Goal: Task Accomplishment & Management: Manage account settings

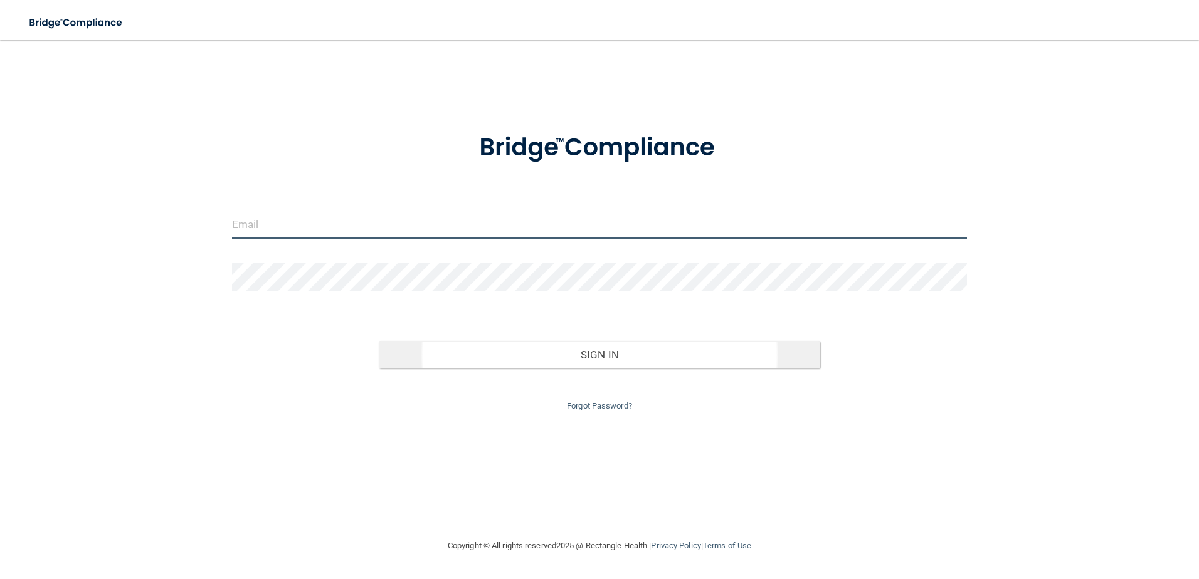
type input "[EMAIL_ADDRESS][DOMAIN_NAME]"
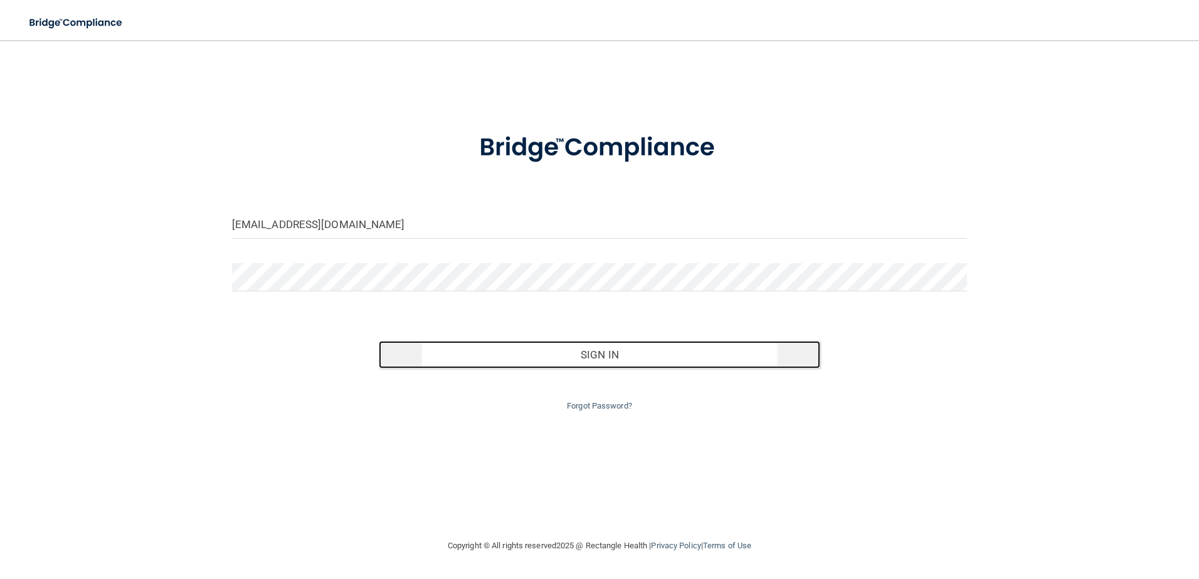
click at [611, 354] on button "Sign In" at bounding box center [599, 355] width 441 height 28
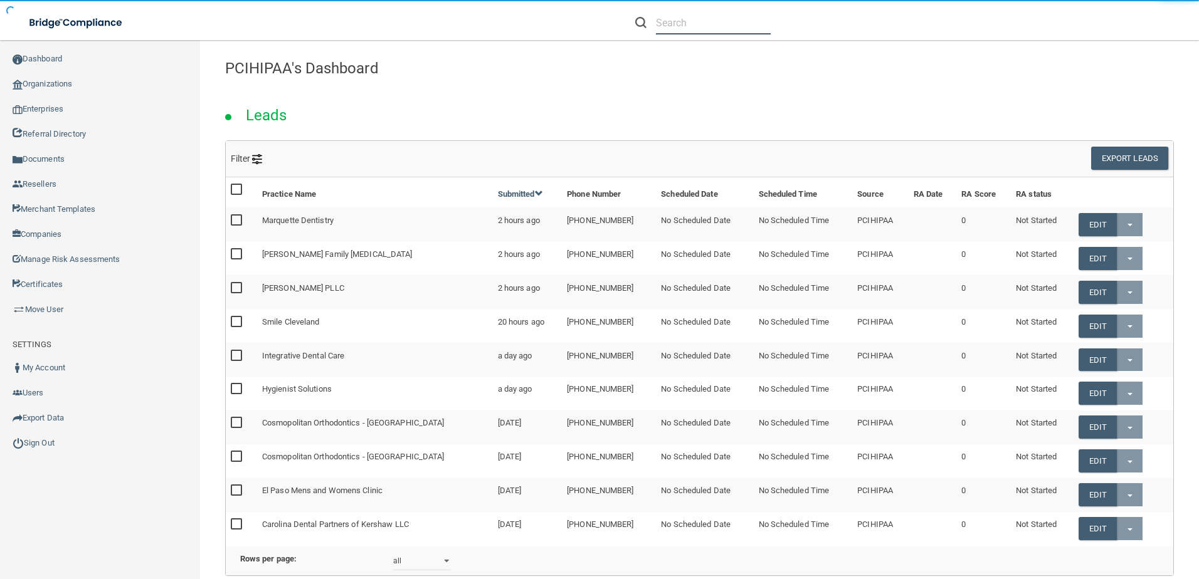
click at [685, 28] on input "text" at bounding box center [713, 22] width 115 height 23
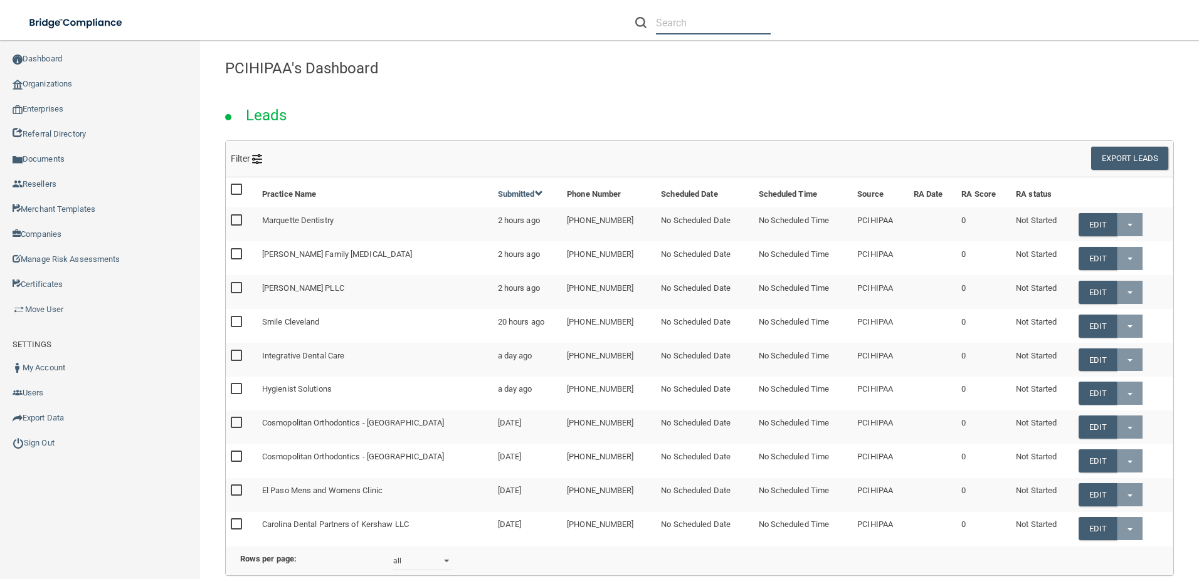
paste input "Tuscany [MEDICAL_DATA] PC"
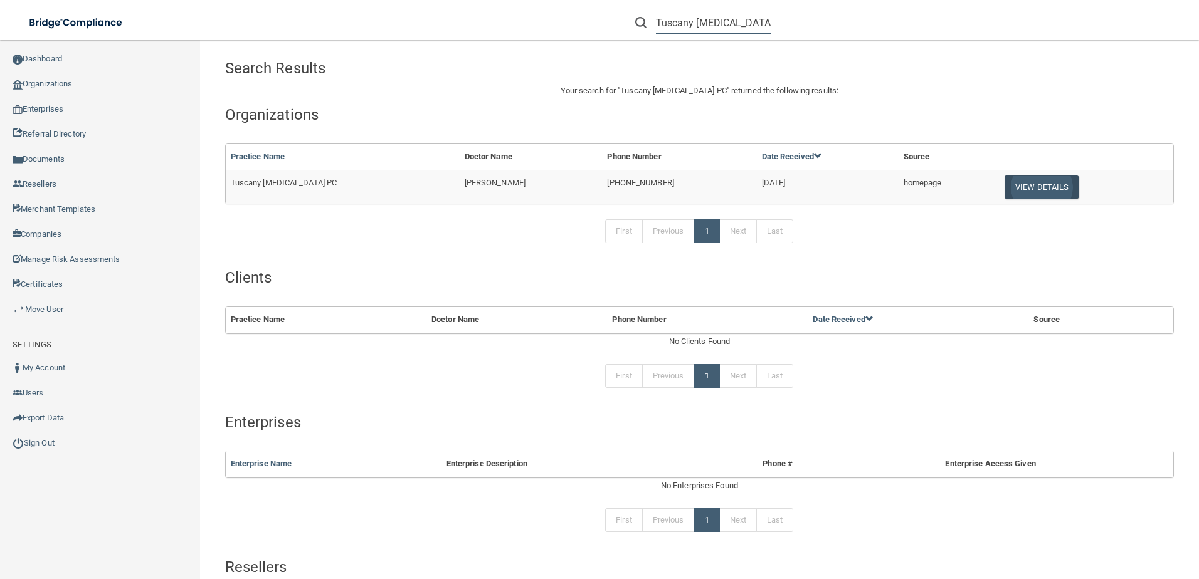
type input "Tuscany [MEDICAL_DATA] PC"
click at [1024, 181] on button "View Details" at bounding box center [1041, 187] width 74 height 23
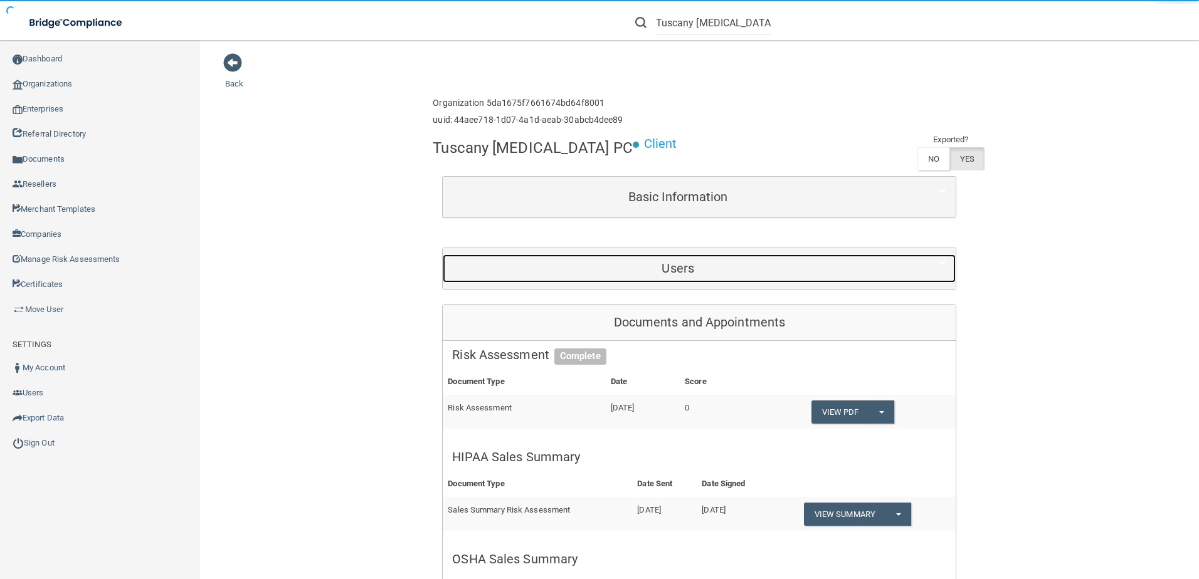
click at [732, 278] on div "Users" at bounding box center [678, 269] width 470 height 28
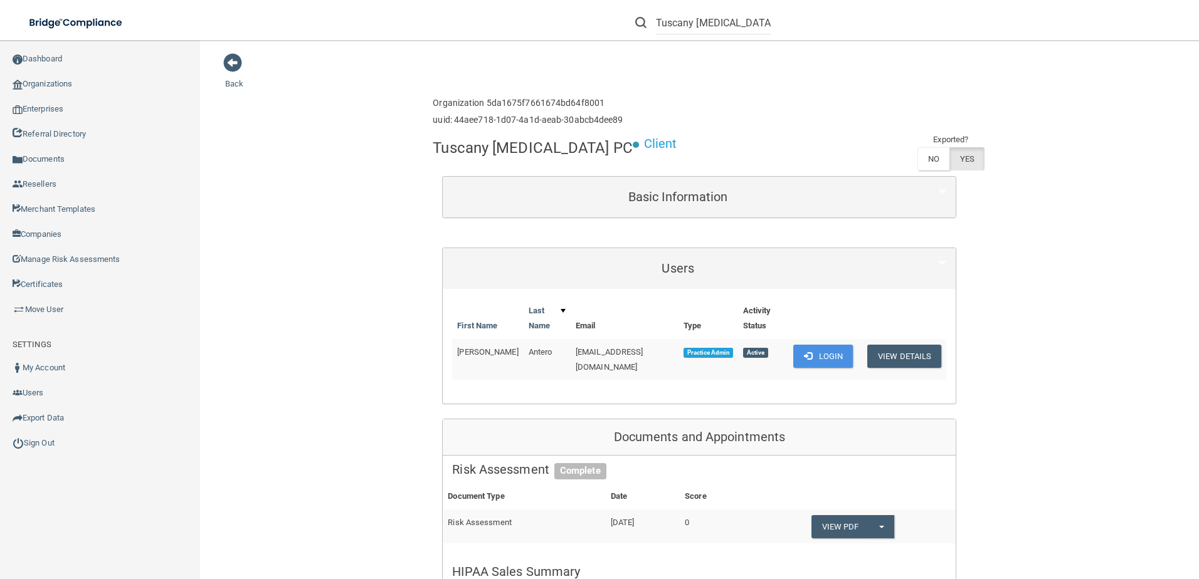
drag, startPoint x: 545, startPoint y: 354, endPoint x: 665, endPoint y: 355, distance: 119.7
click at [665, 355] on td "[EMAIL_ADDRESS][DOMAIN_NAME]" at bounding box center [624, 359] width 108 height 41
drag, startPoint x: 838, startPoint y: 357, endPoint x: 811, endPoint y: 357, distance: 27.0
click at [838, 357] on button "Login" at bounding box center [823, 356] width 60 height 23
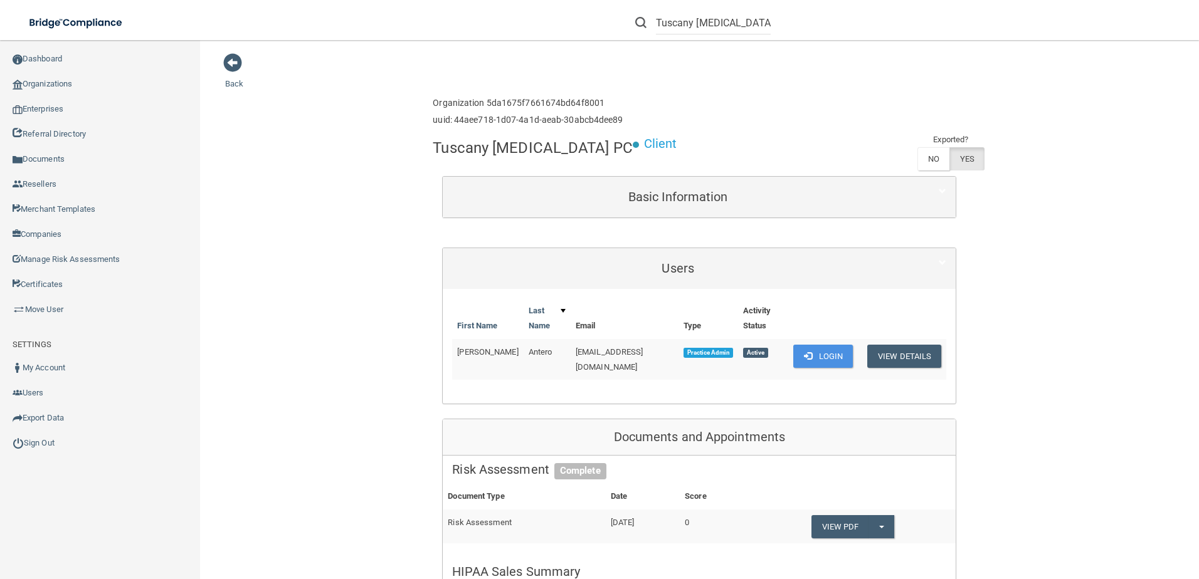
drag, startPoint x: 545, startPoint y: 355, endPoint x: 665, endPoint y: 359, distance: 119.8
click at [665, 359] on td "[EMAIL_ADDRESS][DOMAIN_NAME]" at bounding box center [624, 359] width 108 height 41
drag, startPoint x: 665, startPoint y: 359, endPoint x: 659, endPoint y: 354, distance: 8.0
copy span "[EMAIL_ADDRESS][DOMAIN_NAME]"
click at [812, 355] on button "Login" at bounding box center [823, 356] width 60 height 23
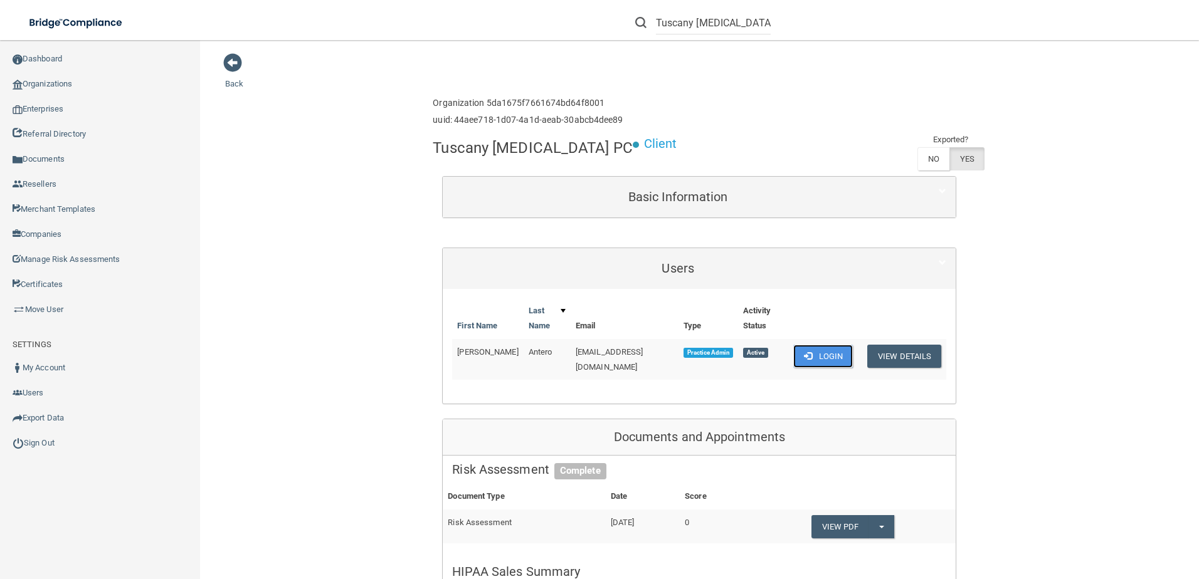
click at [823, 359] on button "Login" at bounding box center [823, 356] width 60 height 23
click at [903, 359] on button "View Details" at bounding box center [904, 356] width 74 height 23
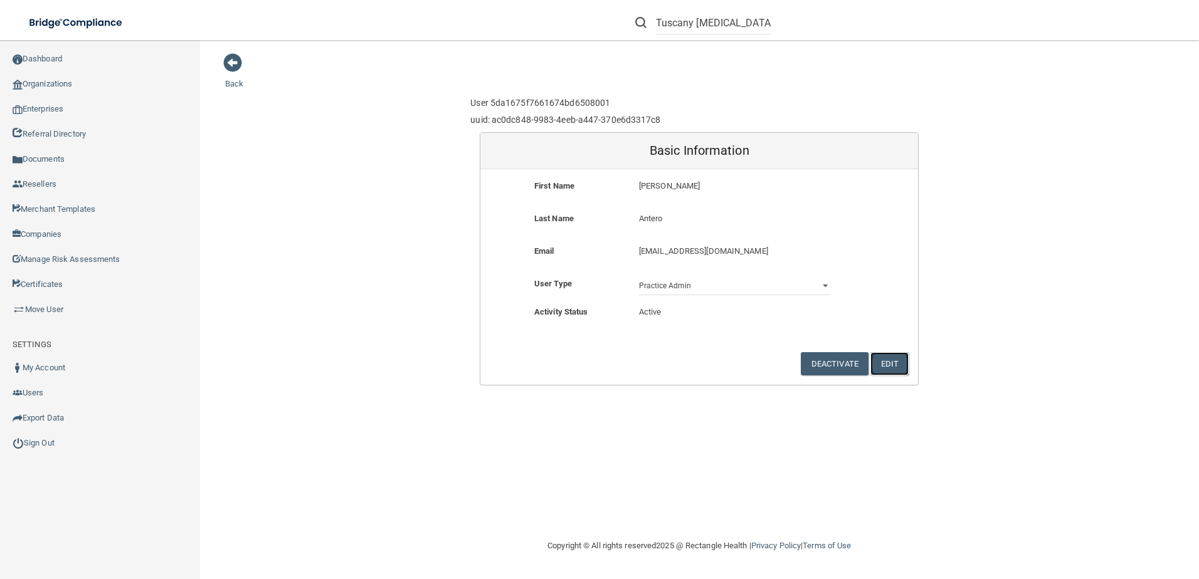
click at [891, 368] on button "Edit" at bounding box center [889, 363] width 38 height 23
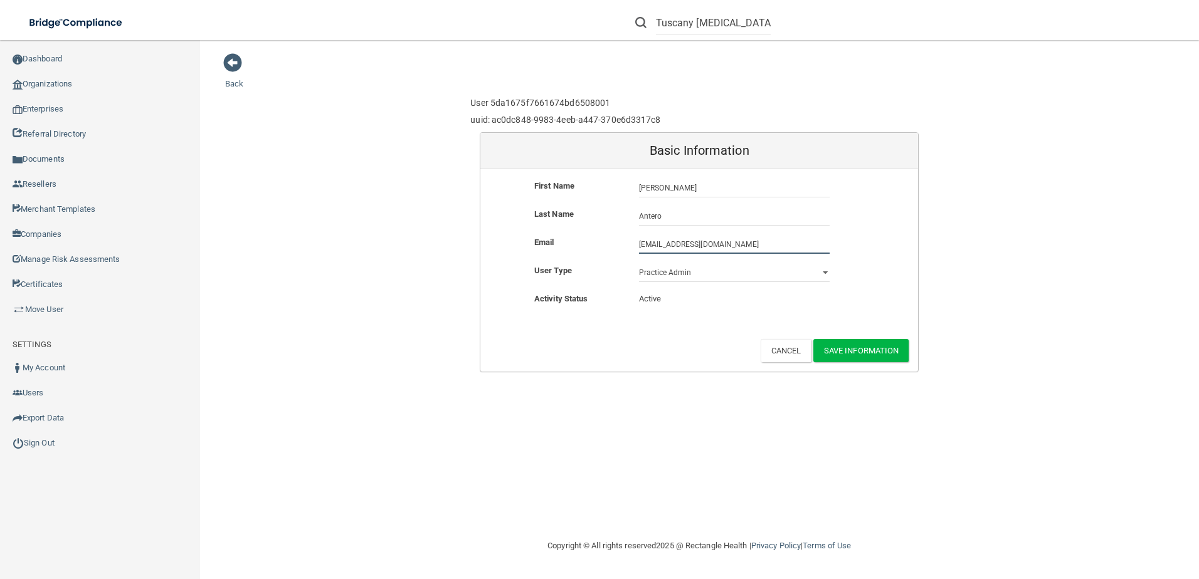
drag, startPoint x: 763, startPoint y: 244, endPoint x: 554, endPoint y: 243, distance: 209.4
click at [554, 243] on div "Email tuscanypodiatry@bellsouth.com tuscanypodiatry@bellsouth.com" at bounding box center [699, 244] width 438 height 19
type input "[EMAIL_ADDRESS][DOMAIN_NAME]"
click at [738, 330] on form "First Name Patricia Patricia Last Name Antero Antero Email rlong@tuscanyfootcar…" at bounding box center [699, 270] width 438 height 202
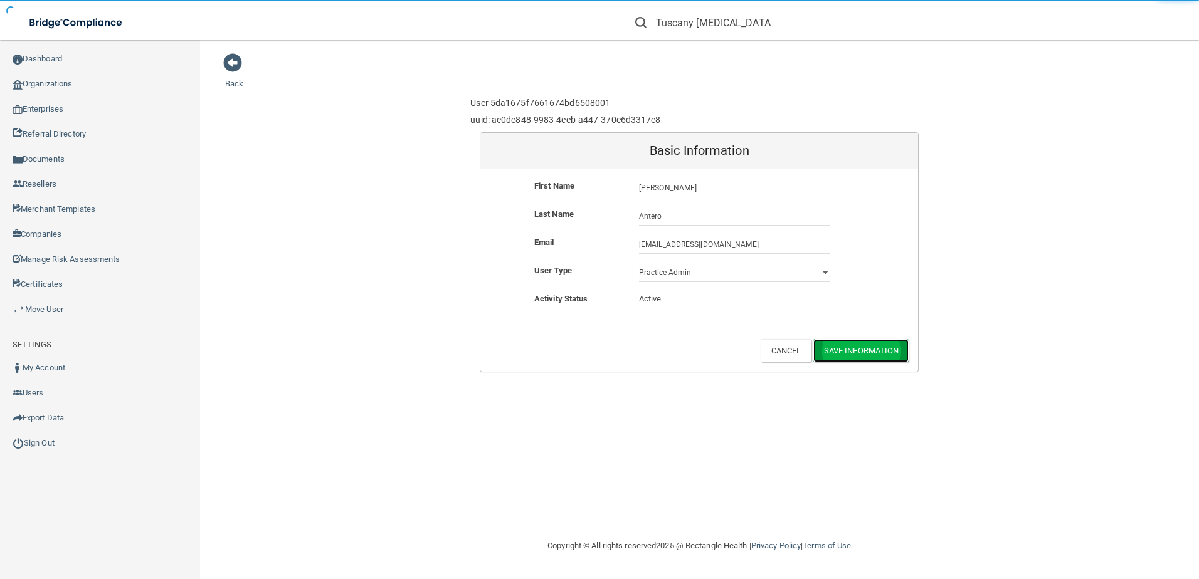
click at [885, 348] on button "Save Information" at bounding box center [861, 350] width 96 height 23
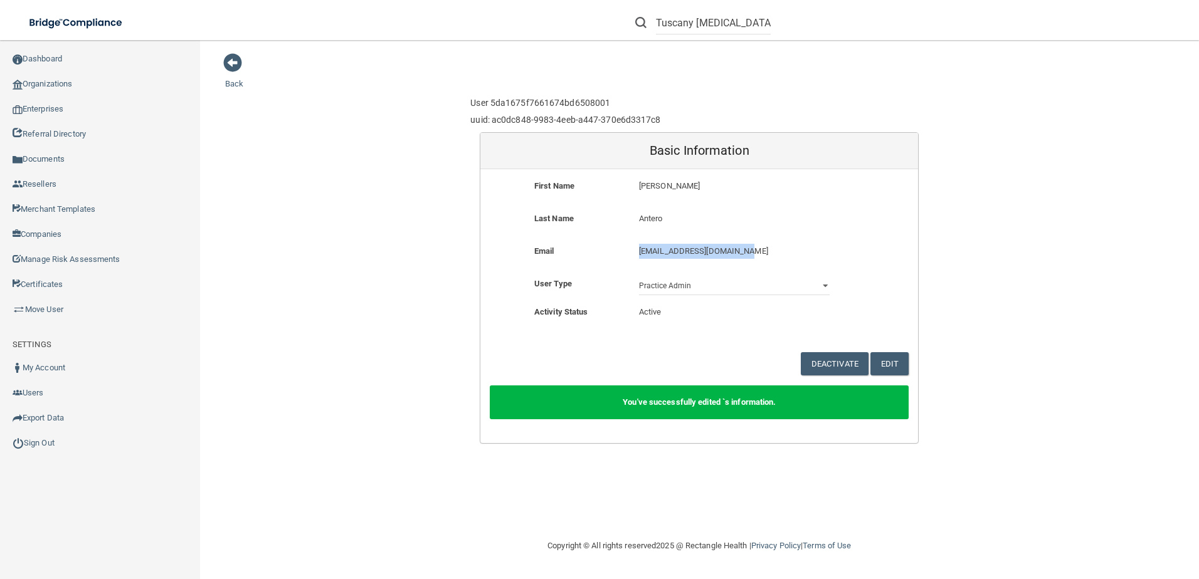
drag, startPoint x: 754, startPoint y: 250, endPoint x: 634, endPoint y: 244, distance: 120.5
click at [634, 244] on div "rlong@tuscanyfootcare.com rlong@tuscanyfootcare.com" at bounding box center [733, 255] width 209 height 23
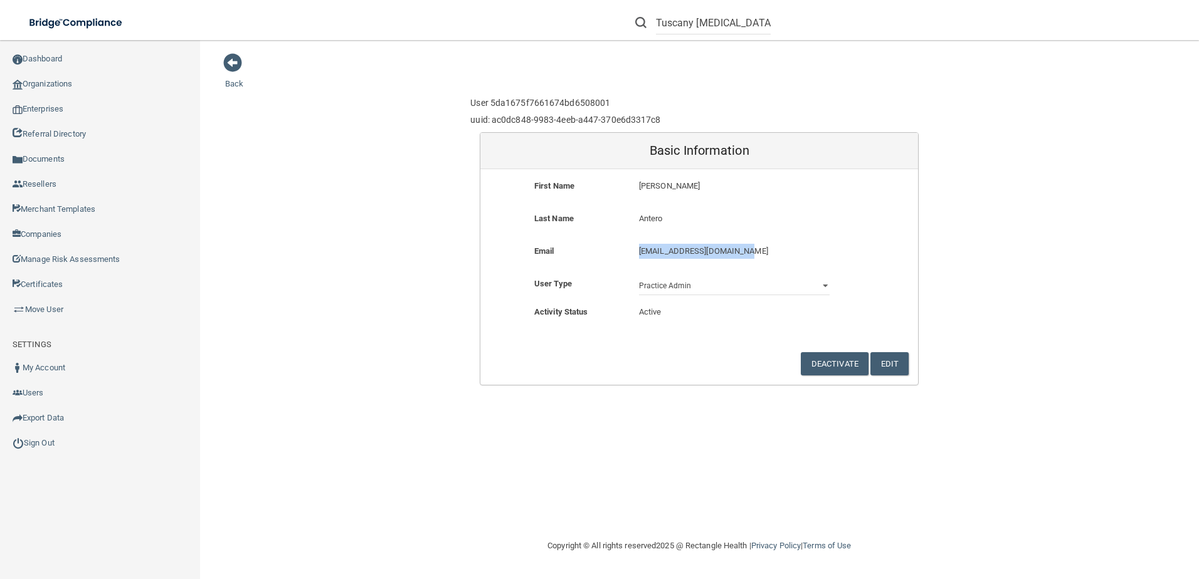
copy p "[EMAIL_ADDRESS][DOMAIN_NAME]"
click at [234, 65] on span at bounding box center [232, 62] width 19 height 19
click at [903, 360] on button "Edit" at bounding box center [889, 363] width 38 height 23
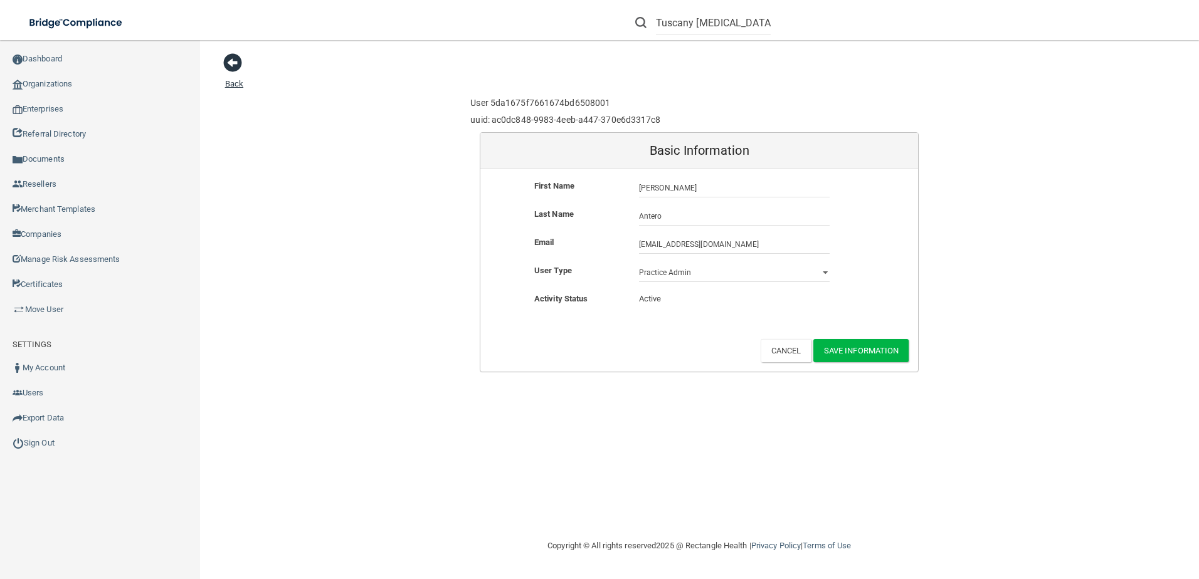
click at [236, 70] on span at bounding box center [232, 62] width 19 height 19
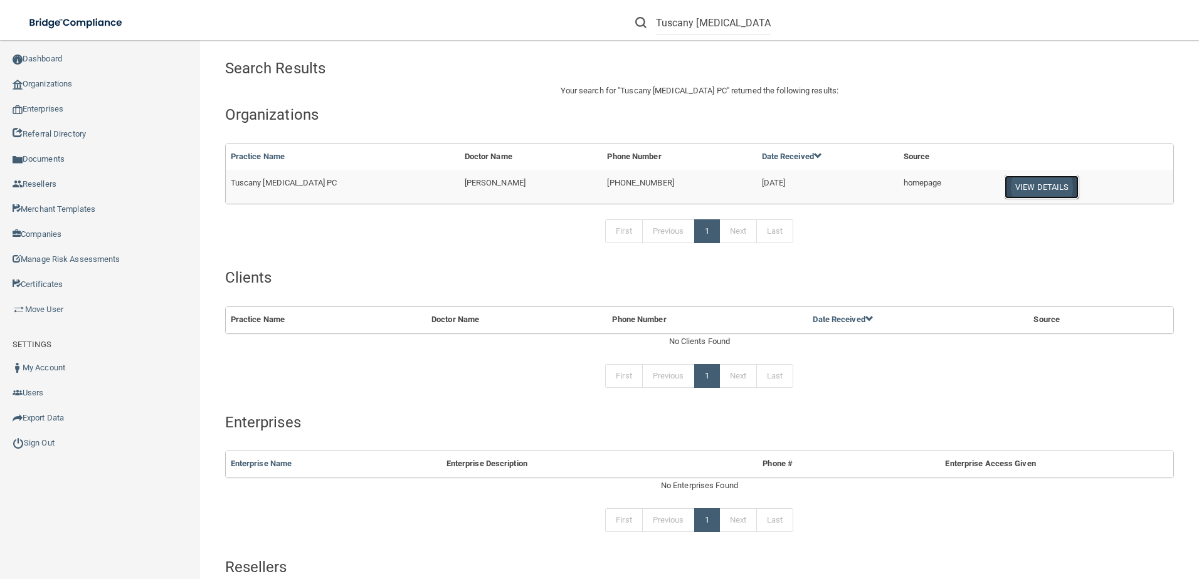
click at [1022, 189] on button "View Details" at bounding box center [1041, 187] width 74 height 23
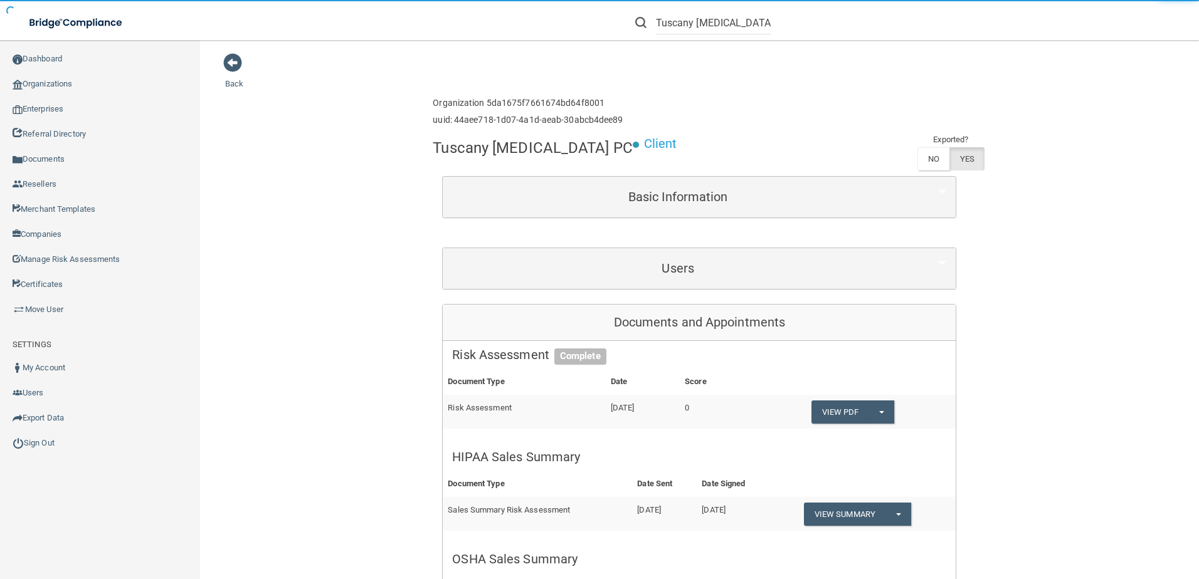
click at [641, 285] on div "Users" at bounding box center [699, 268] width 513 height 41
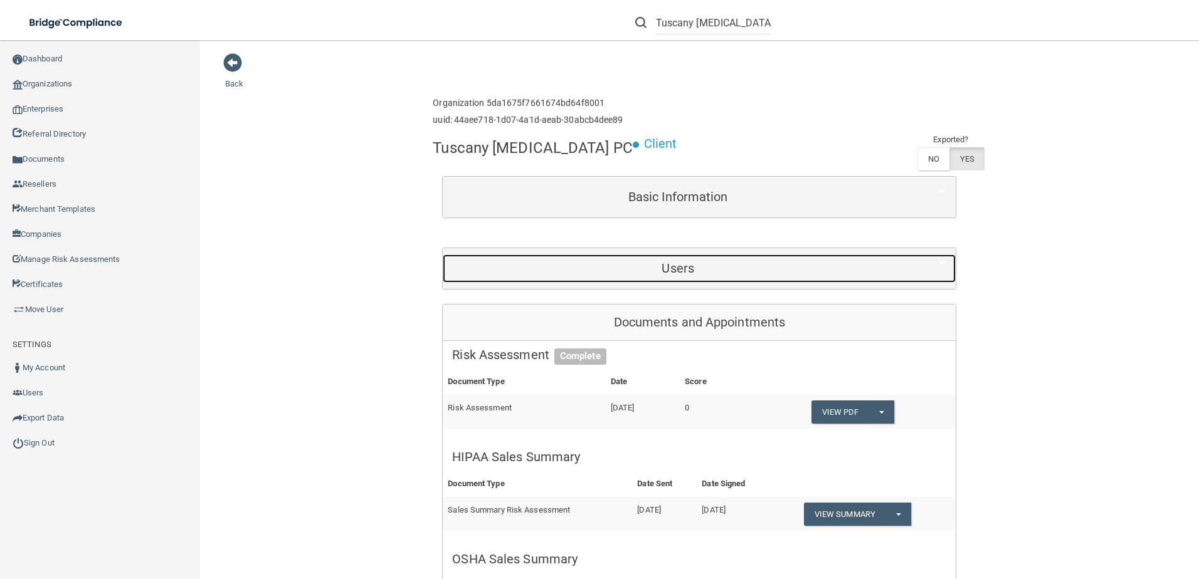
click at [641, 277] on div "Users" at bounding box center [678, 269] width 470 height 28
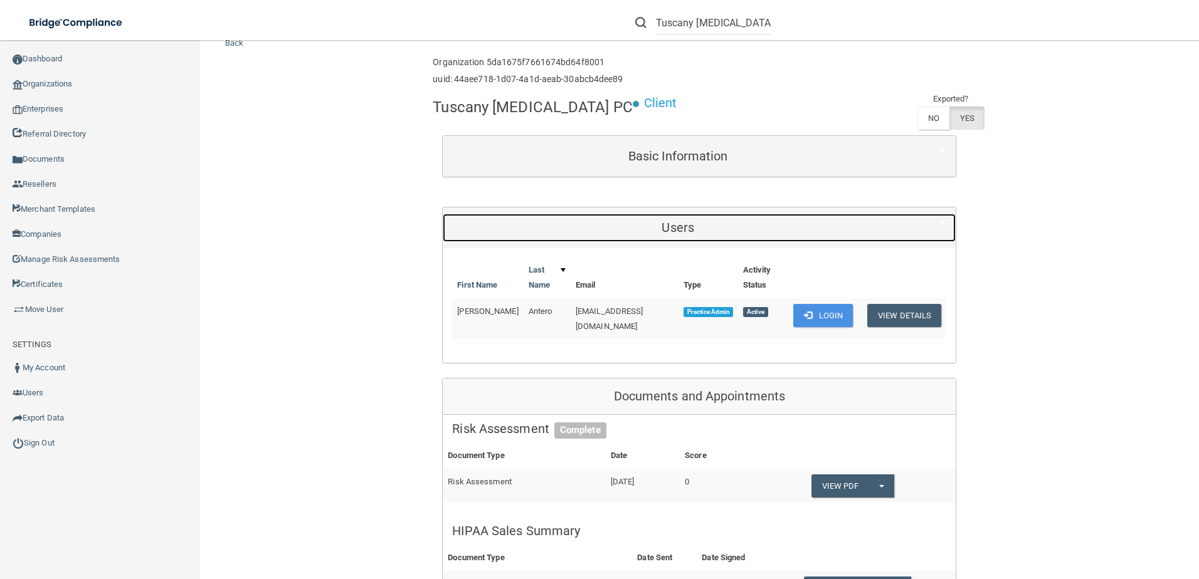
scroll to position [63, 0]
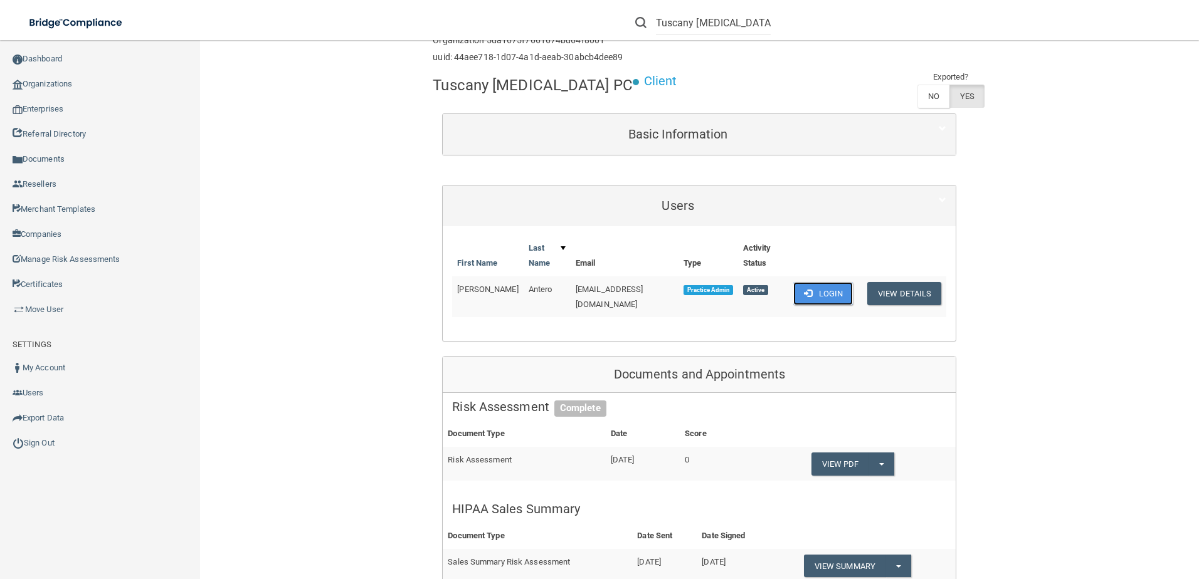
click at [811, 288] on button "Login" at bounding box center [823, 293] width 60 height 23
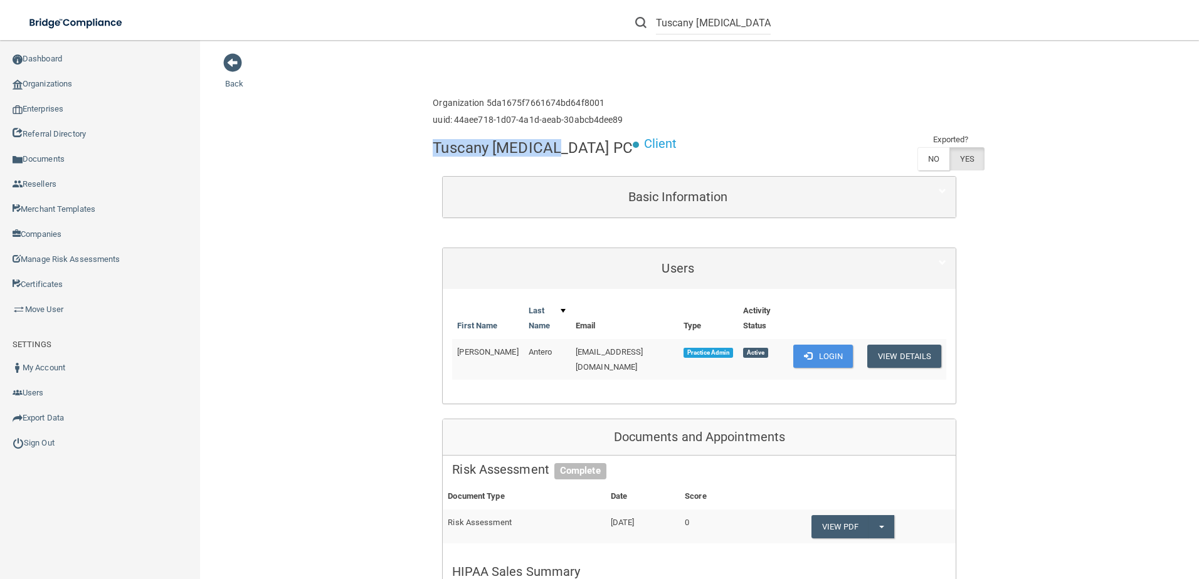
drag, startPoint x: 545, startPoint y: 152, endPoint x: 429, endPoint y: 145, distance: 116.2
click at [433, 145] on h4 "Tuscany Podiatry PC" at bounding box center [533, 148] width 200 height 16
copy h4 "Tuscany [MEDICAL_DATA]"
click at [710, 23] on input "Tuscany Podiatry PC" at bounding box center [713, 22] width 115 height 23
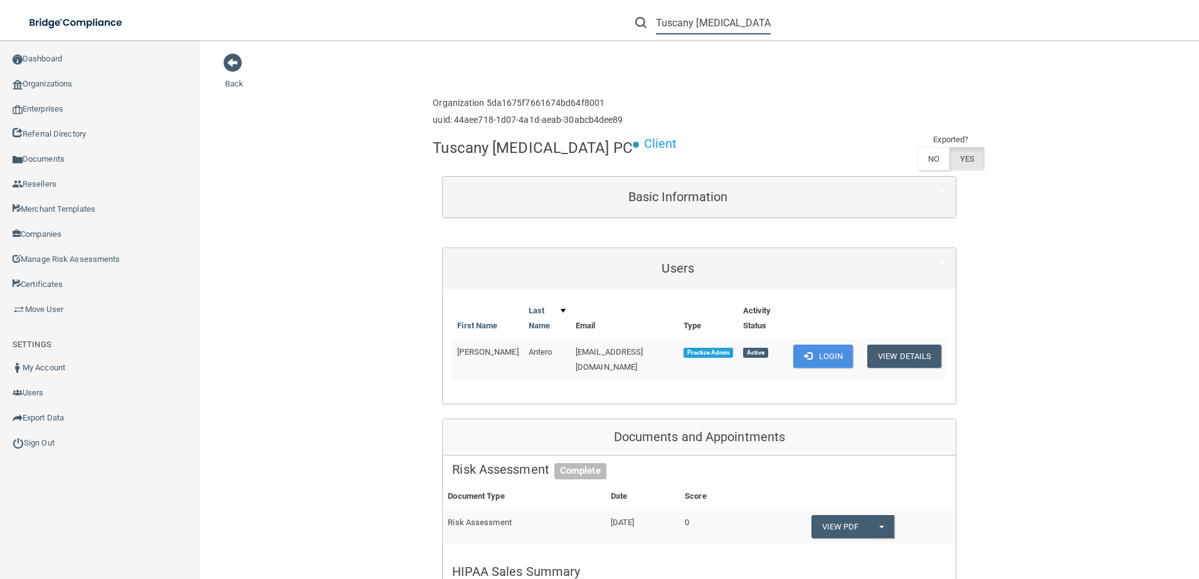
click at [710, 23] on input "Tuscany Podiatry PC" at bounding box center [713, 22] width 115 height 23
paste input "text"
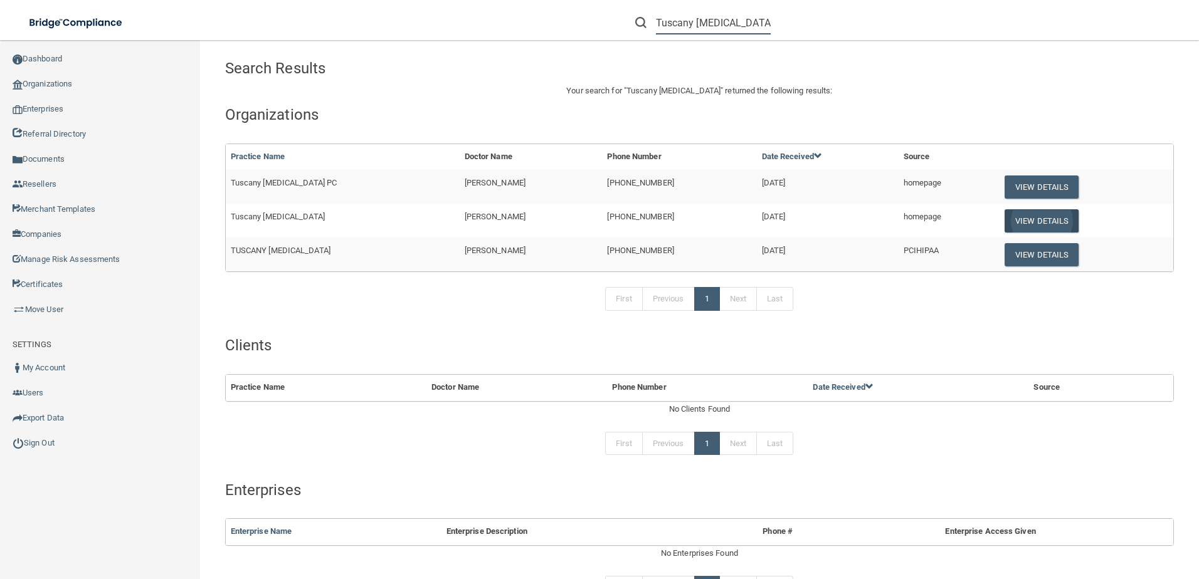
type input "Tuscany [MEDICAL_DATA]"
click at [1007, 218] on button "View Details" at bounding box center [1041, 220] width 74 height 23
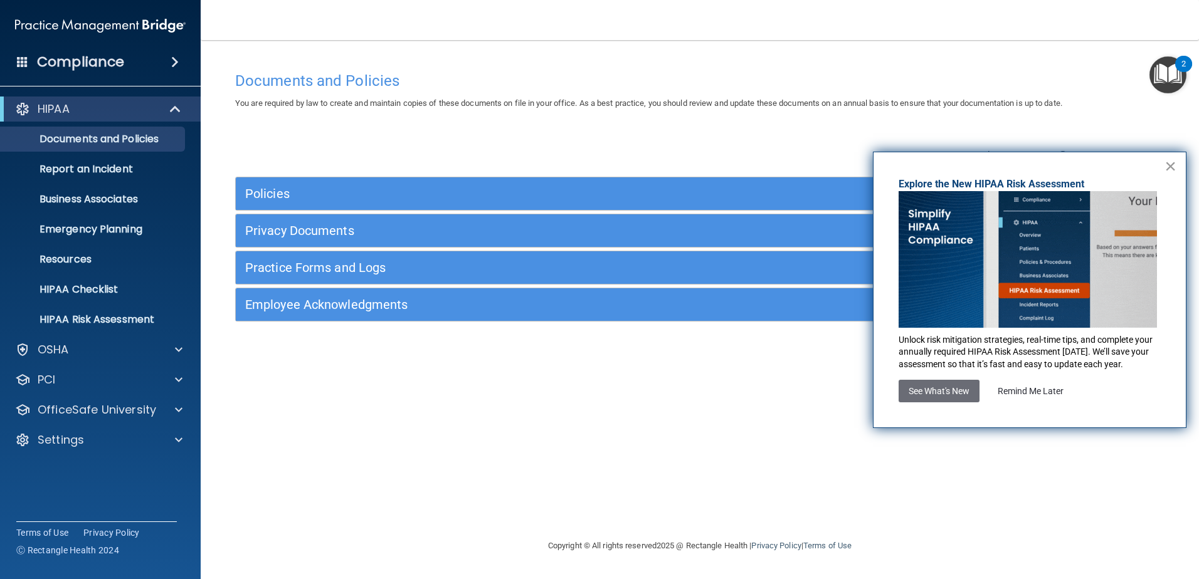
click at [1164, 165] on button "×" at bounding box center [1170, 166] width 12 height 20
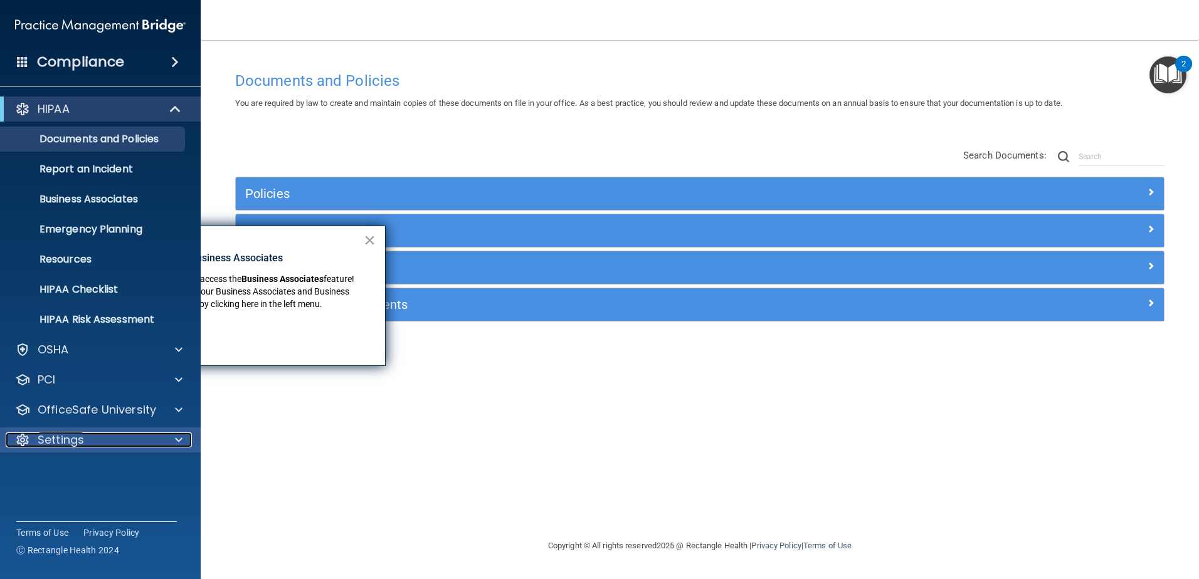
click at [124, 435] on div "Settings" at bounding box center [83, 440] width 155 height 15
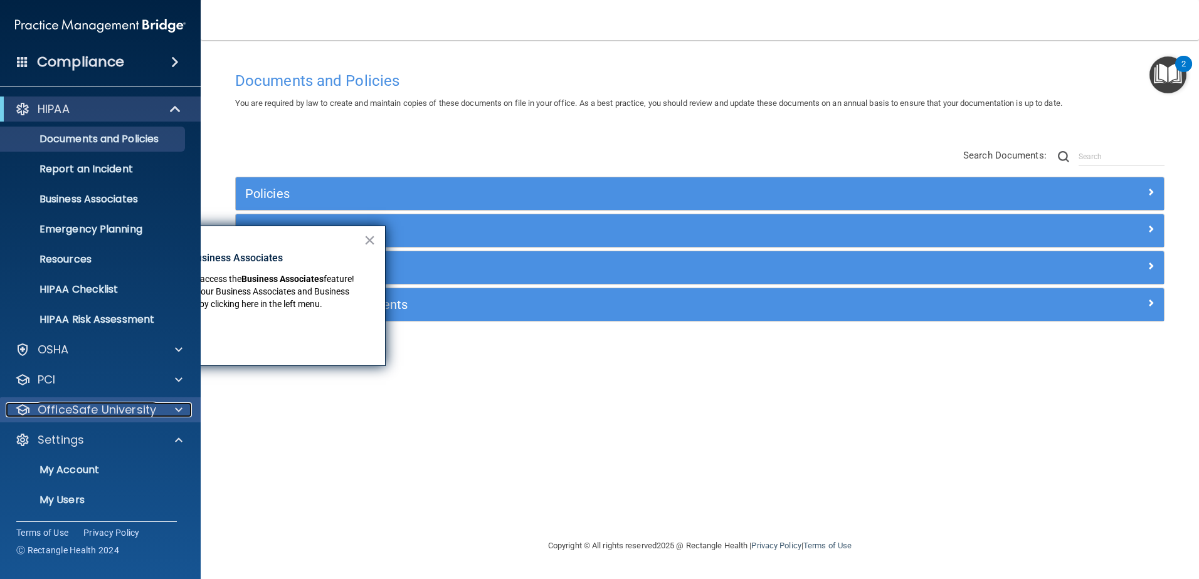
click at [126, 411] on p "OfficeSafe University" at bounding box center [97, 409] width 118 height 15
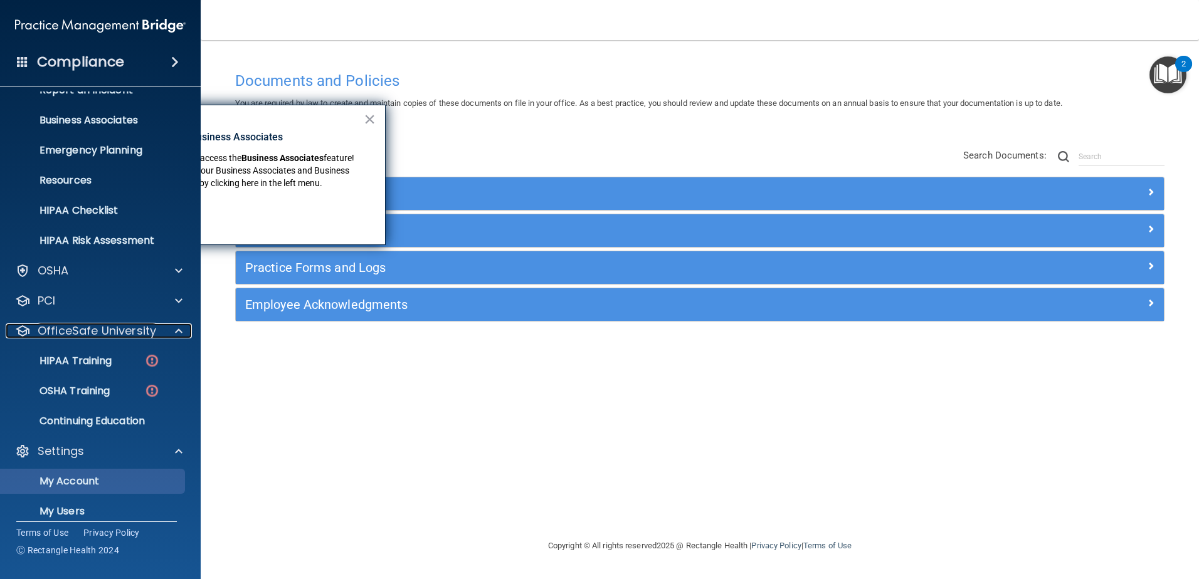
scroll to position [152, 0]
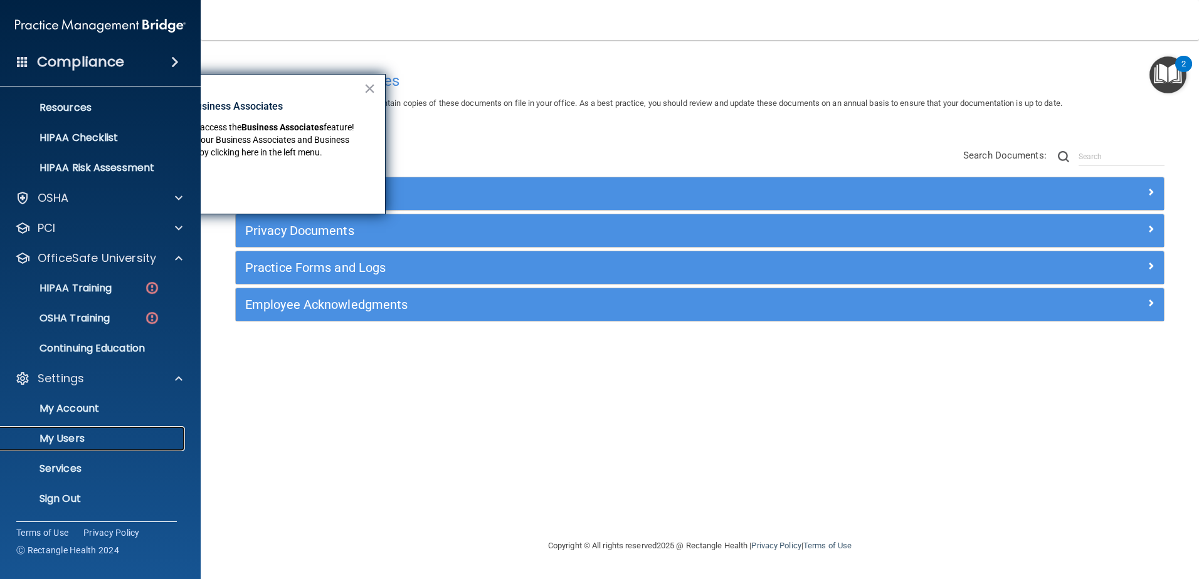
click at [140, 437] on p "My Users" at bounding box center [93, 439] width 171 height 13
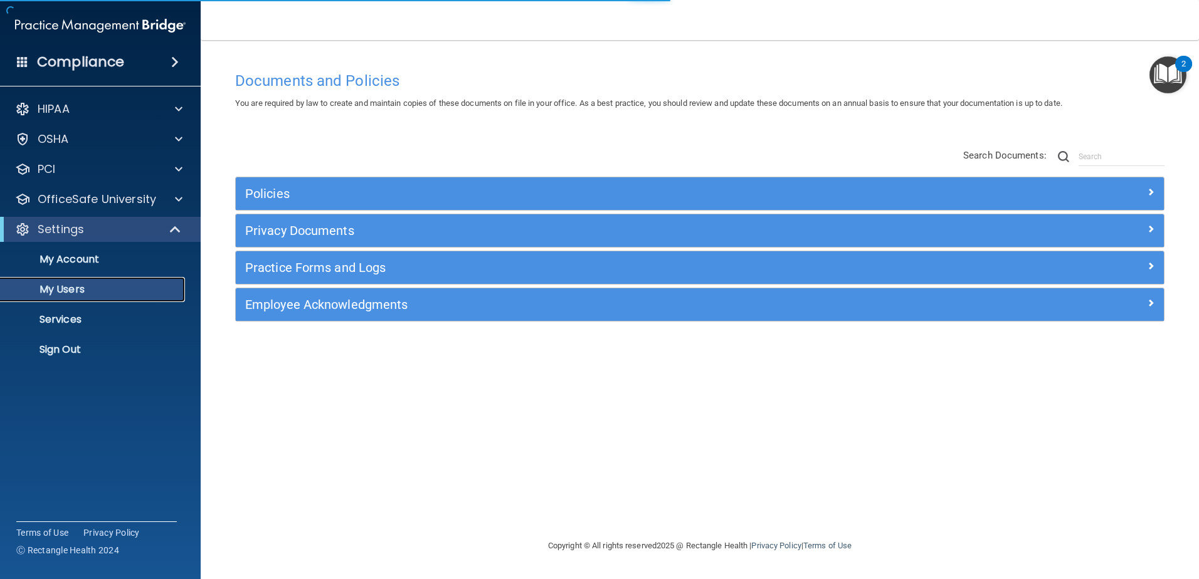
select select "20"
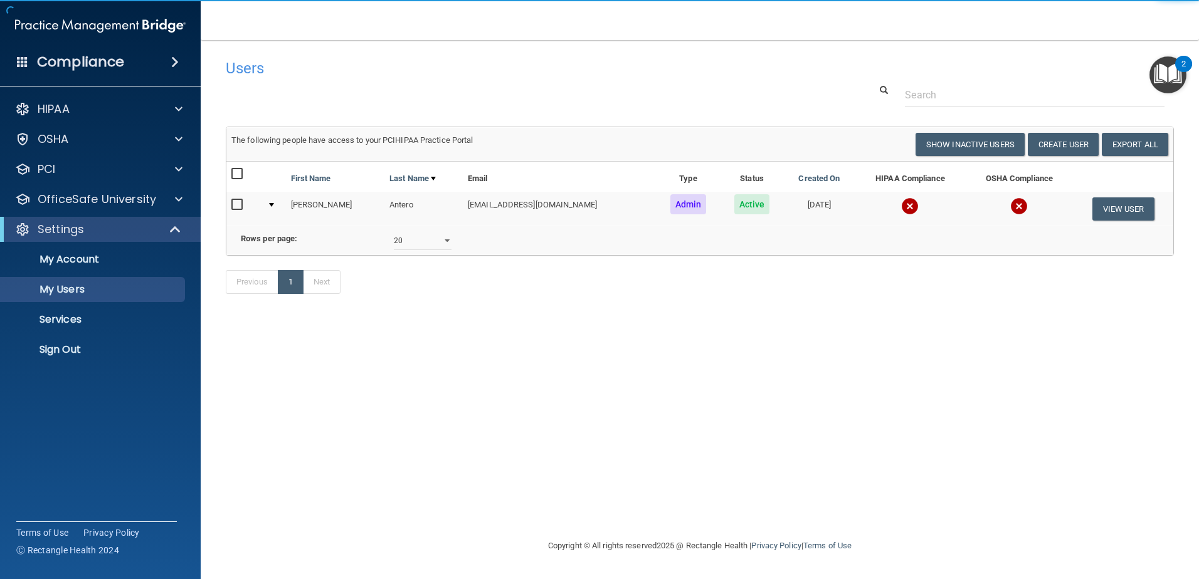
click at [235, 208] on input "checkbox" at bounding box center [238, 205] width 14 height 10
checkbox input "true"
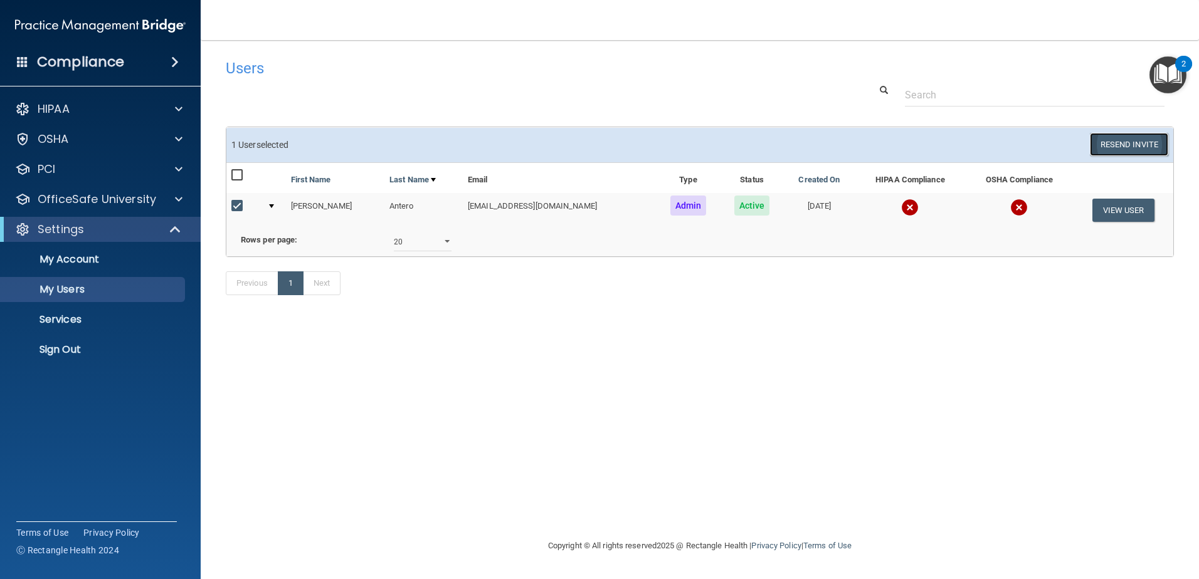
click at [1132, 149] on button "Resend Invite" at bounding box center [1129, 144] width 78 height 23
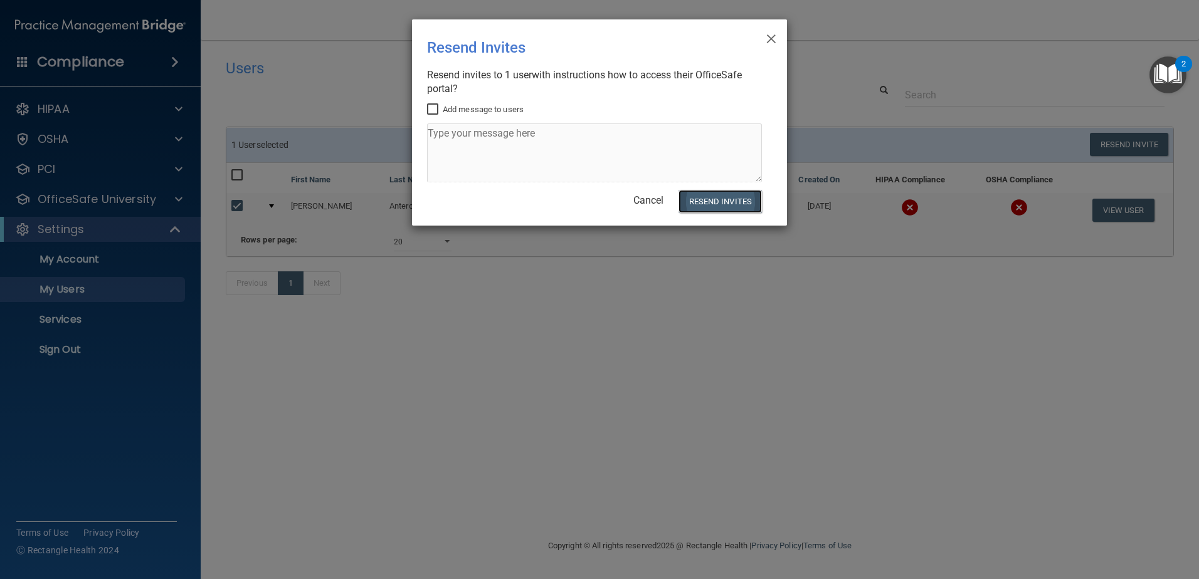
click at [739, 202] on button "Resend Invites" at bounding box center [719, 201] width 83 height 23
click at [765, 36] on span "×" at bounding box center [770, 36] width 11 height 25
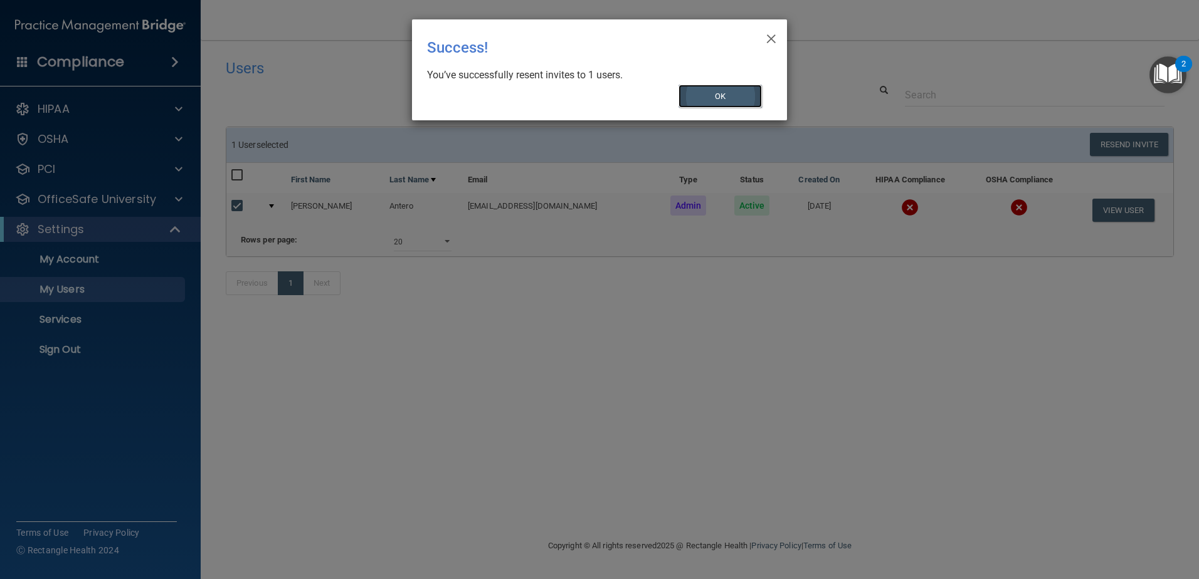
click at [728, 102] on button "OK" at bounding box center [720, 96] width 84 height 23
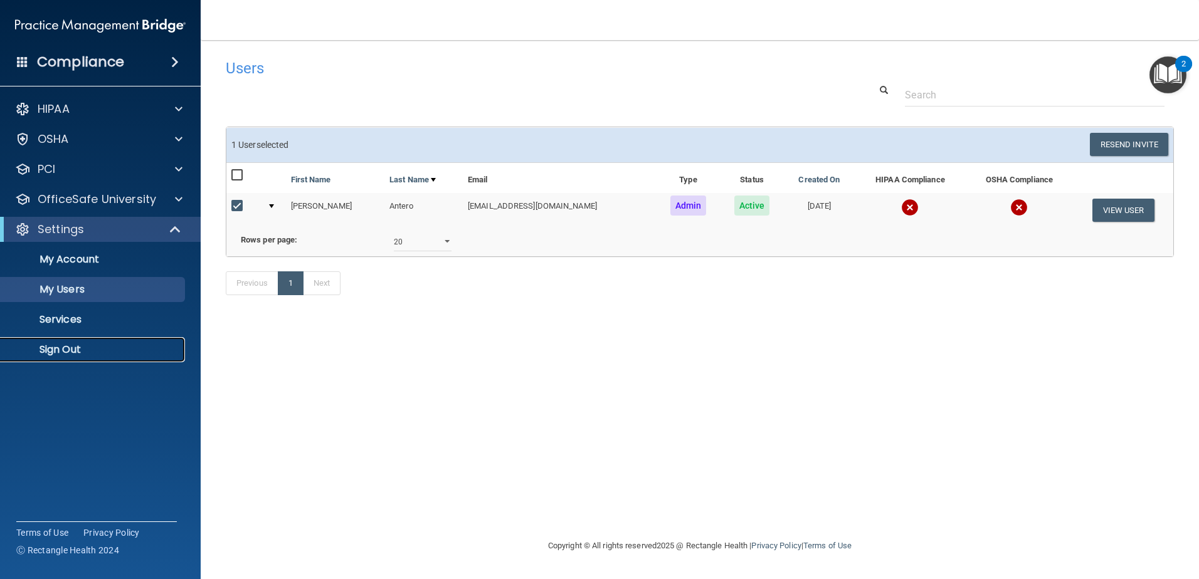
click at [100, 354] on p "Sign Out" at bounding box center [93, 350] width 171 height 13
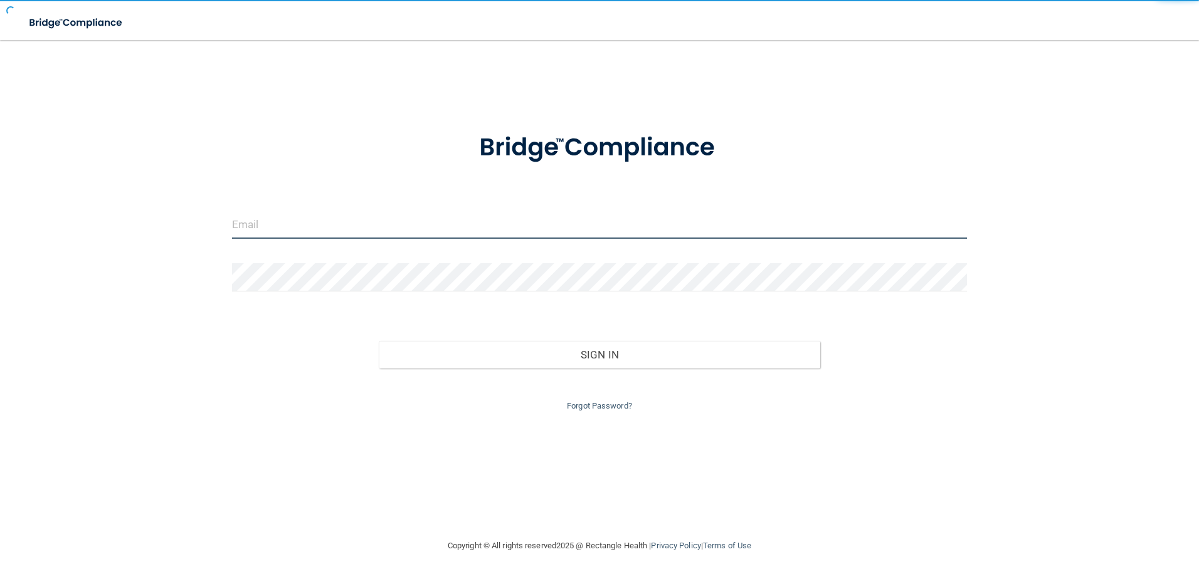
type input "[EMAIL_ADDRESS][DOMAIN_NAME]"
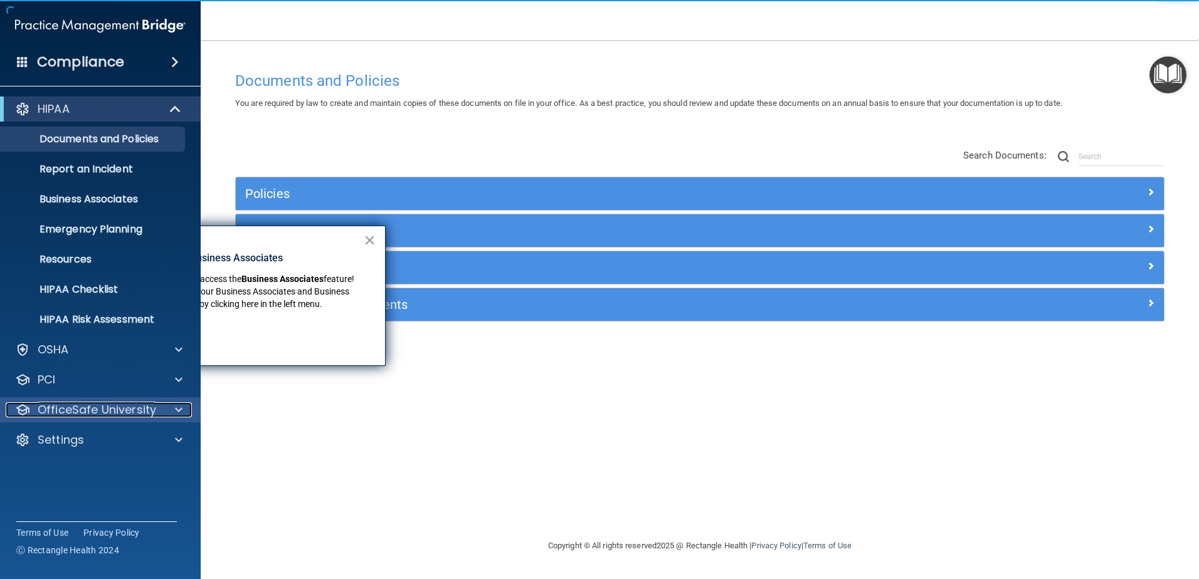
click at [186, 410] on div at bounding box center [176, 409] width 31 height 15
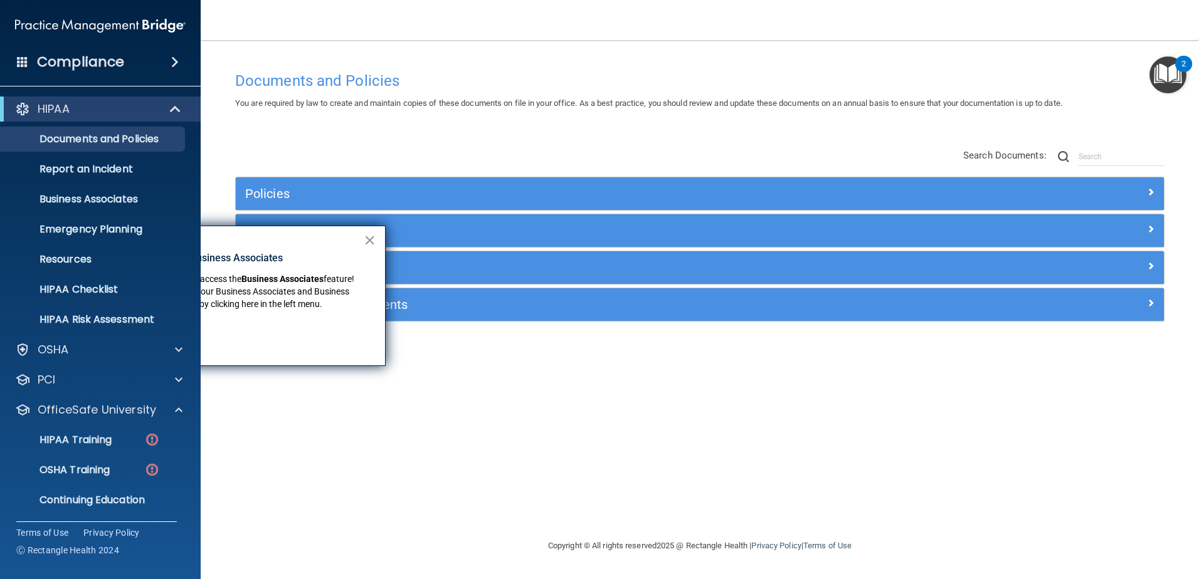
click at [367, 242] on button "×" at bounding box center [370, 240] width 12 height 20
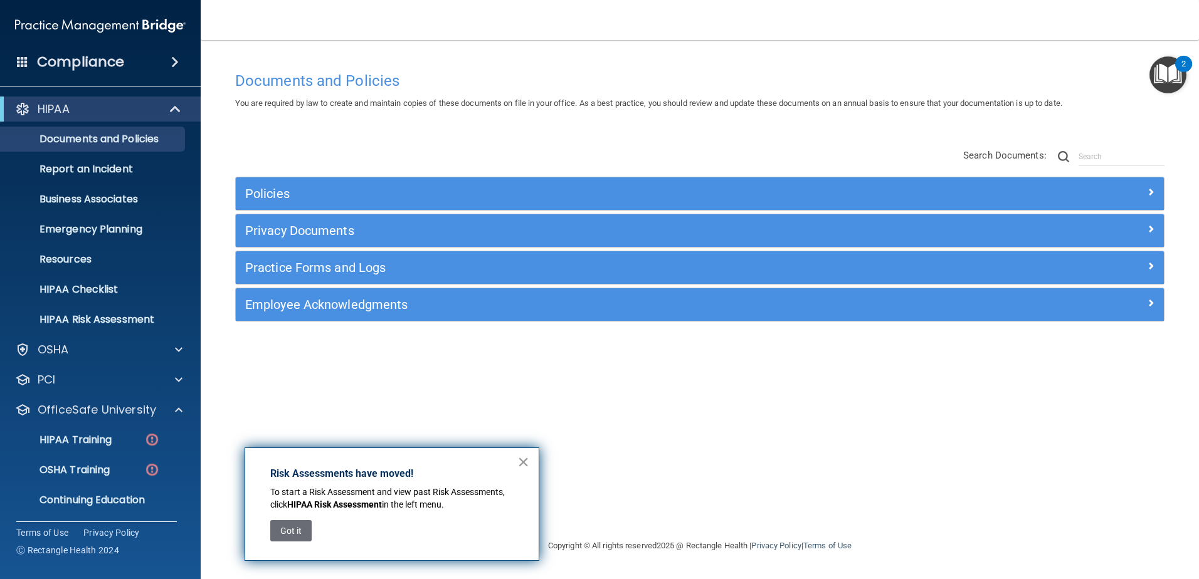
click at [524, 461] on button "×" at bounding box center [523, 462] width 12 height 20
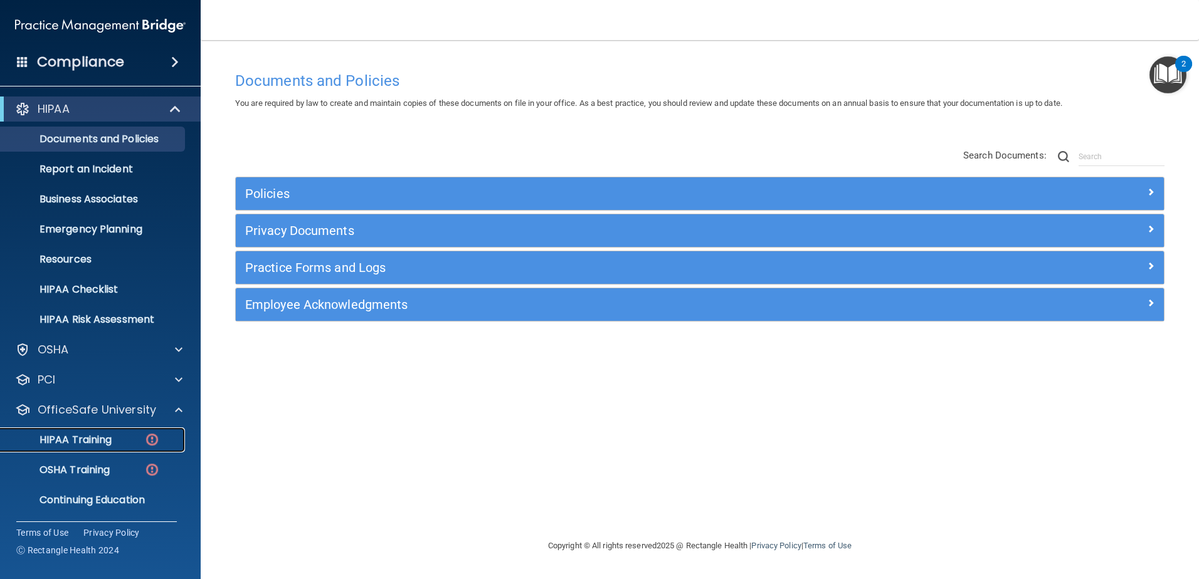
click at [107, 446] on p "HIPAA Training" at bounding box center [59, 440] width 103 height 13
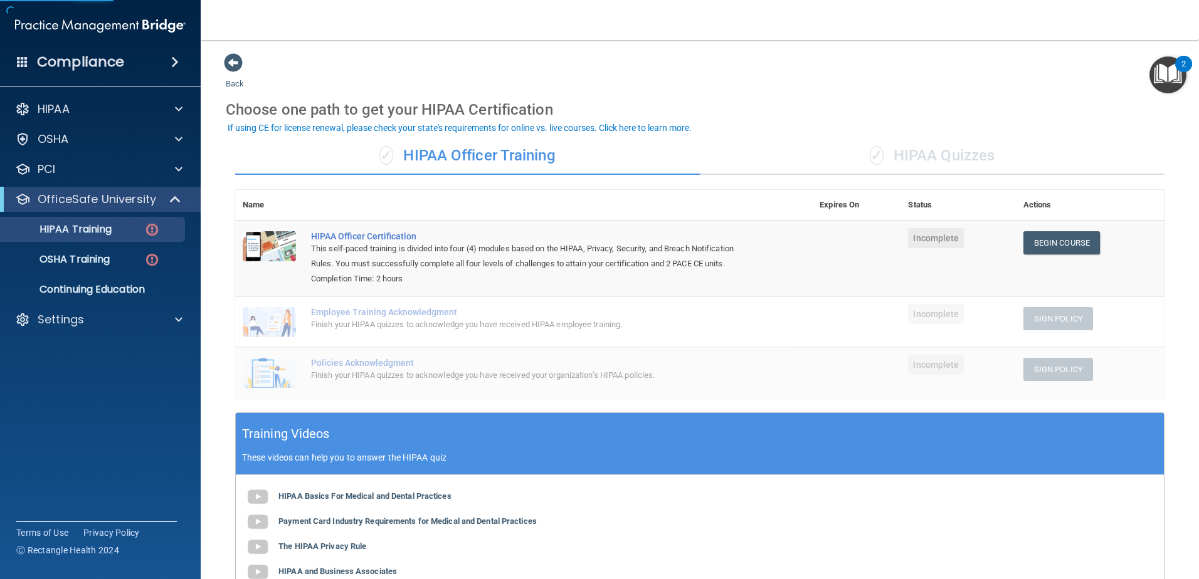
click at [925, 159] on div "✓ HIPAA Quizzes" at bounding box center [932, 156] width 465 height 38
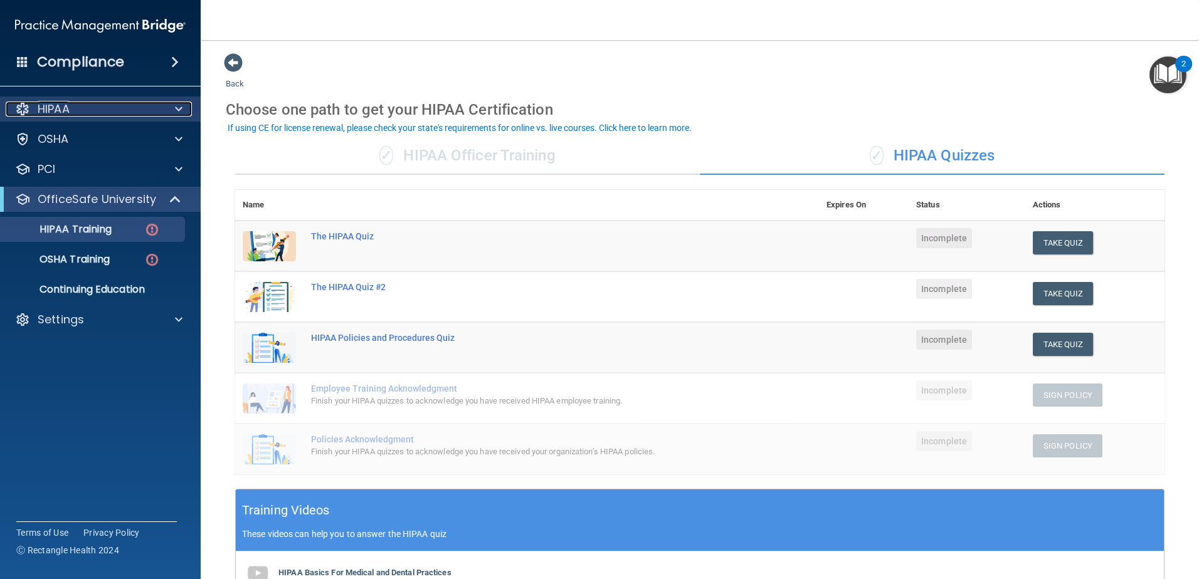
click at [78, 103] on div "HIPAA" at bounding box center [83, 109] width 155 height 15
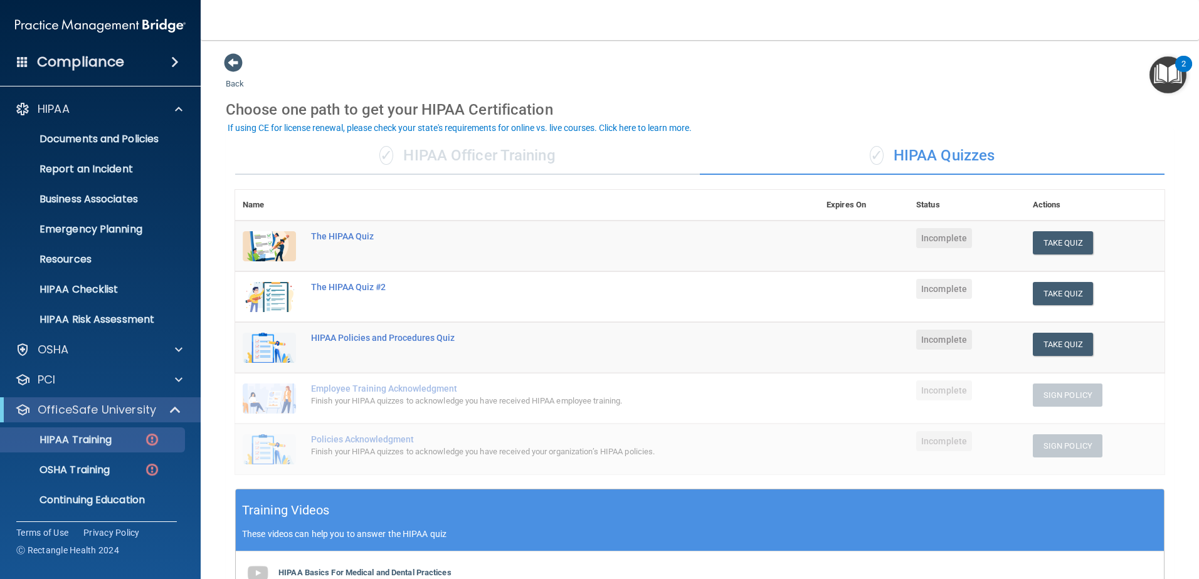
drag, startPoint x: 563, startPoint y: 158, endPoint x: 770, endPoint y: 177, distance: 208.4
click at [563, 158] on div "✓ HIPAA Officer Training" at bounding box center [467, 156] width 465 height 38
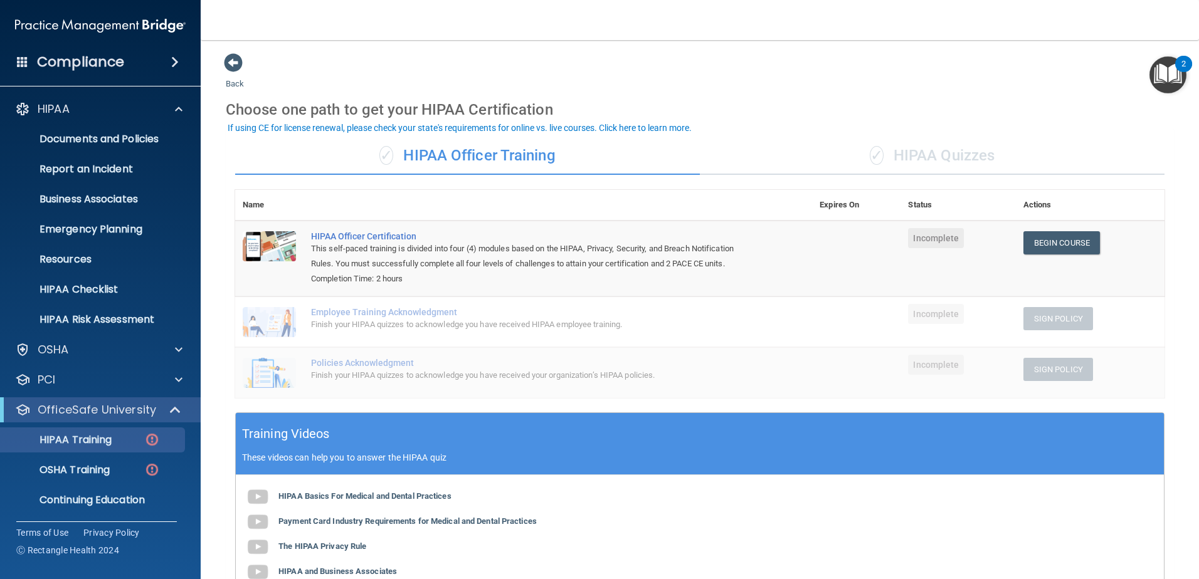
click at [887, 164] on div "✓ HIPAA Quizzes" at bounding box center [932, 156] width 465 height 38
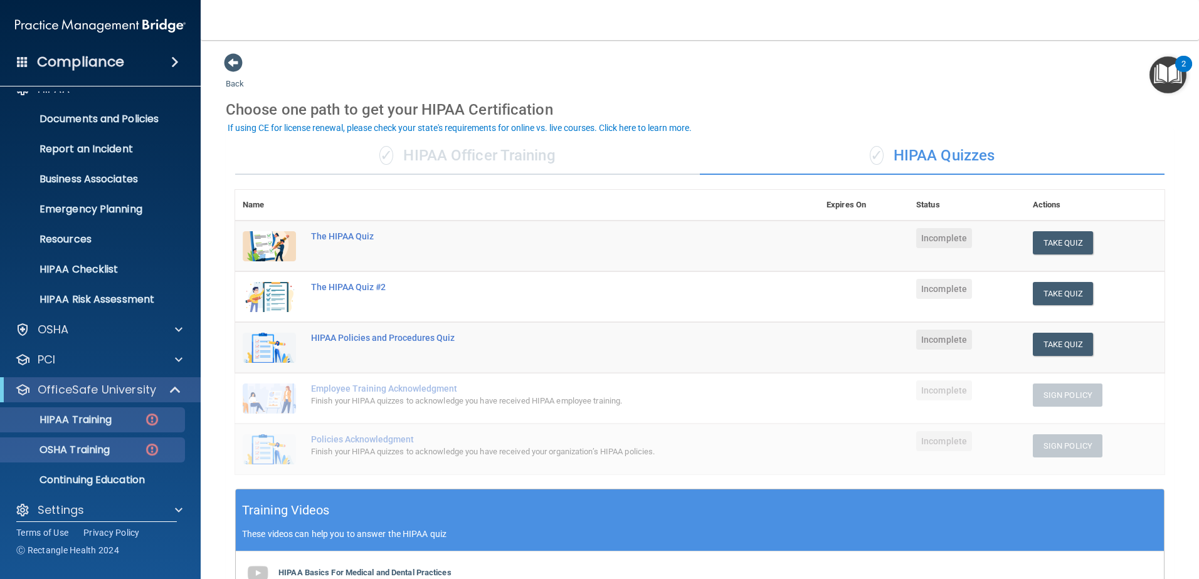
scroll to position [31, 0]
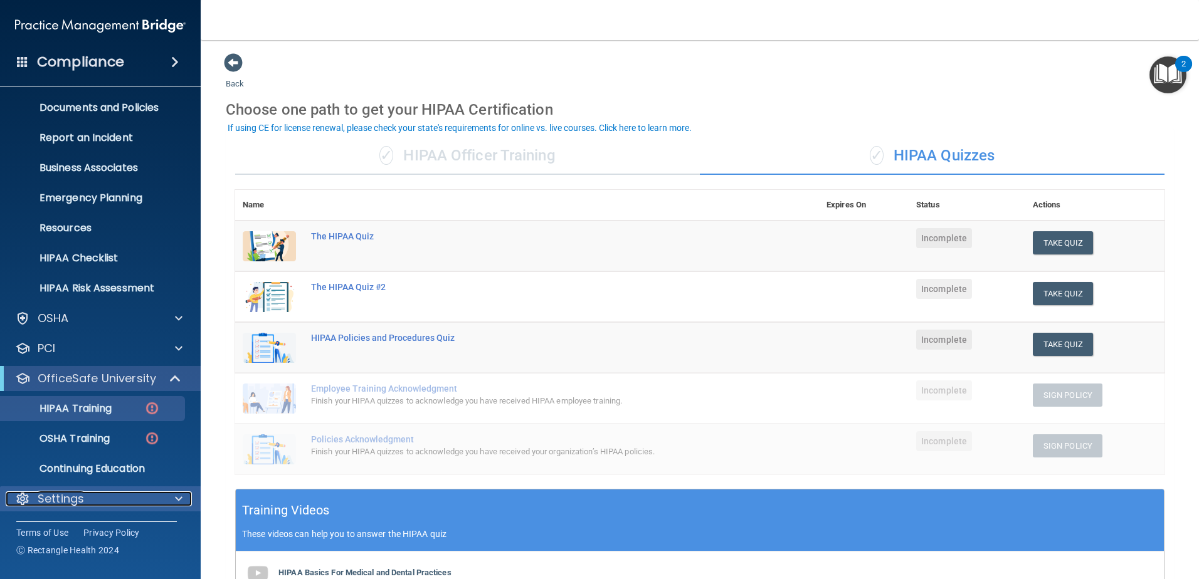
click at [124, 497] on div "Settings" at bounding box center [83, 498] width 155 height 15
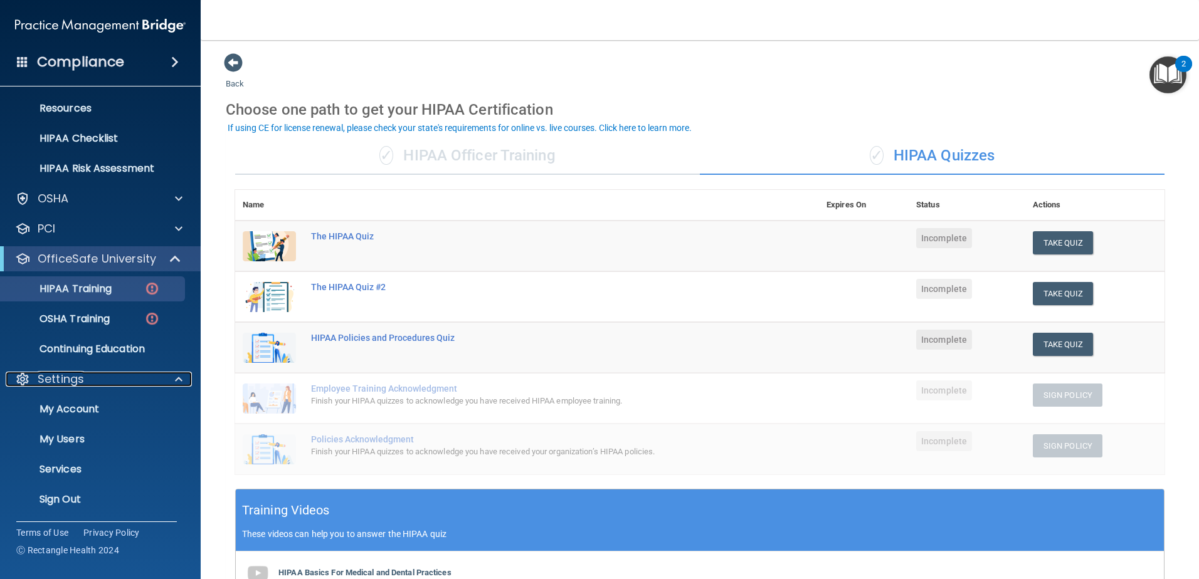
scroll to position [152, 0]
click at [113, 440] on p "My Users" at bounding box center [93, 439] width 171 height 13
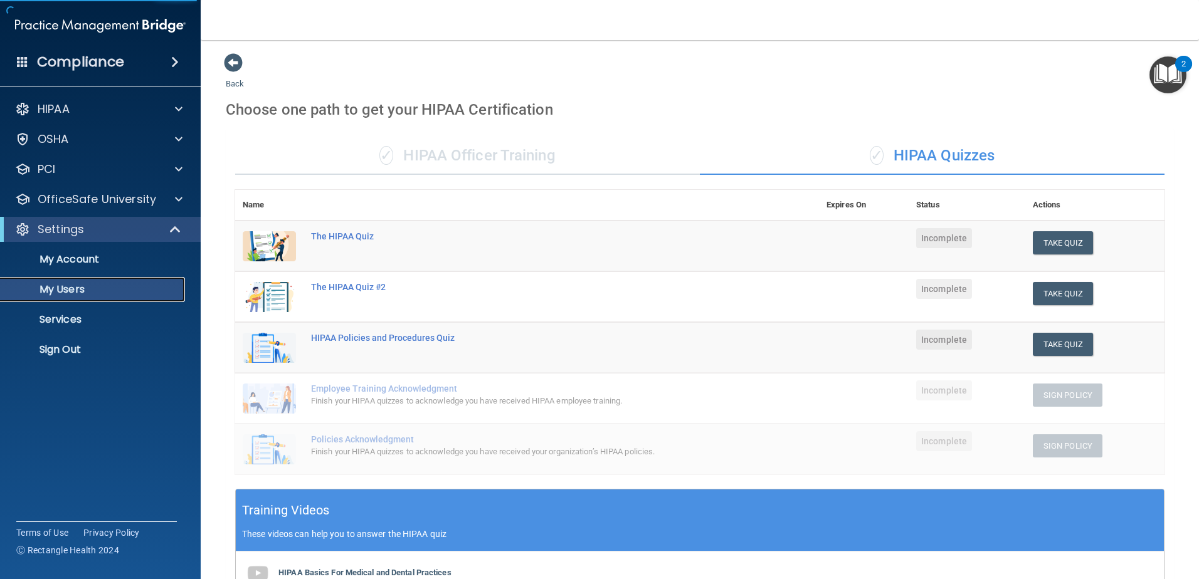
select select "20"
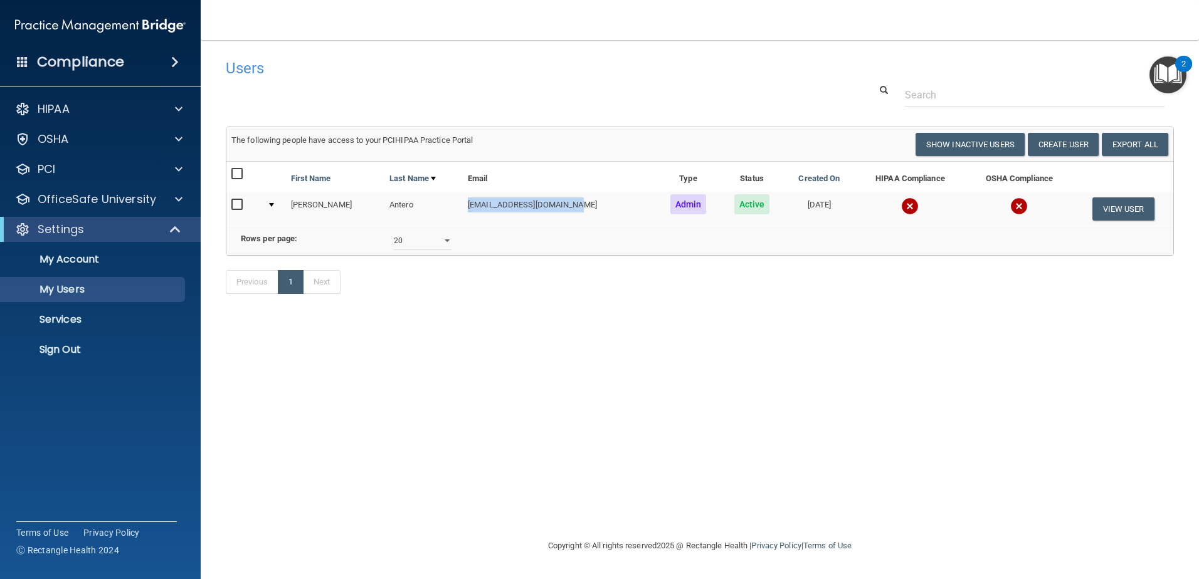
drag, startPoint x: 561, startPoint y: 201, endPoint x: 449, endPoint y: 204, distance: 111.7
click at [463, 204] on td "[EMAIL_ADDRESS][DOMAIN_NAME]" at bounding box center [559, 209] width 193 height 34
copy td "[EMAIL_ADDRESS][DOMAIN_NAME]"
click at [122, 339] on link "Sign Out" at bounding box center [85, 349] width 197 height 25
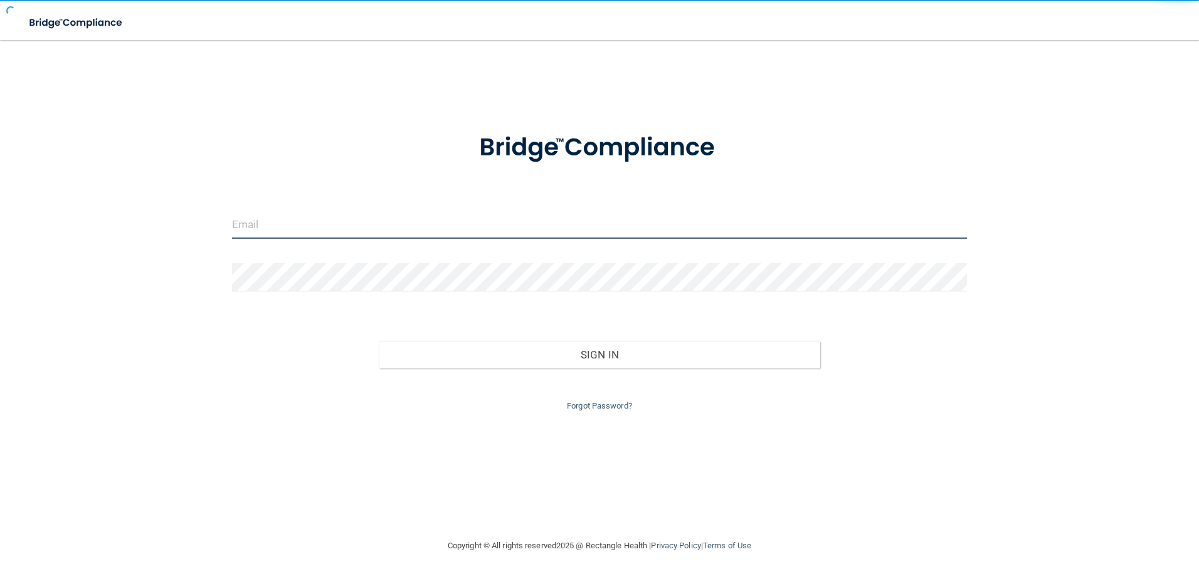
type input "[EMAIL_ADDRESS][DOMAIN_NAME]"
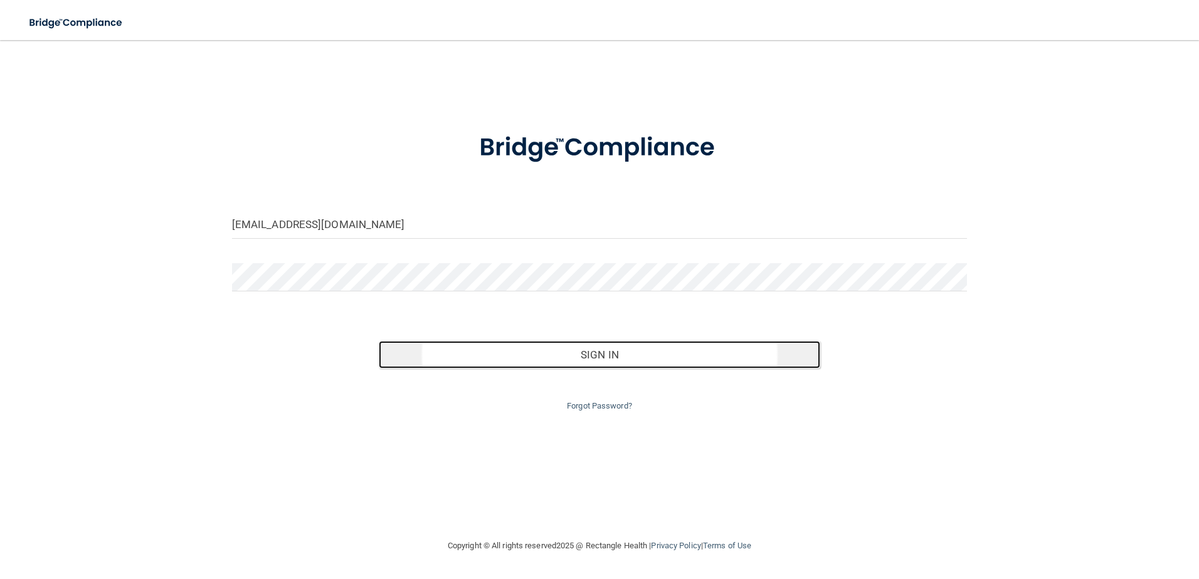
click at [572, 361] on button "Sign In" at bounding box center [599, 355] width 441 height 28
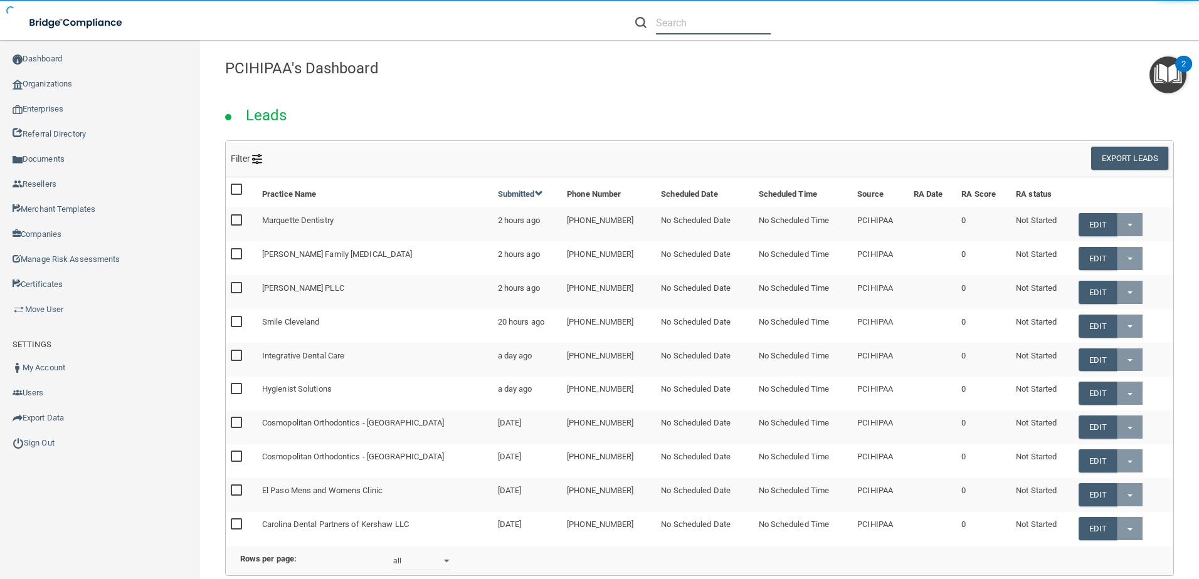
click at [678, 26] on input "text" at bounding box center [713, 22] width 115 height 23
paste input "Tuscany Podiatry"
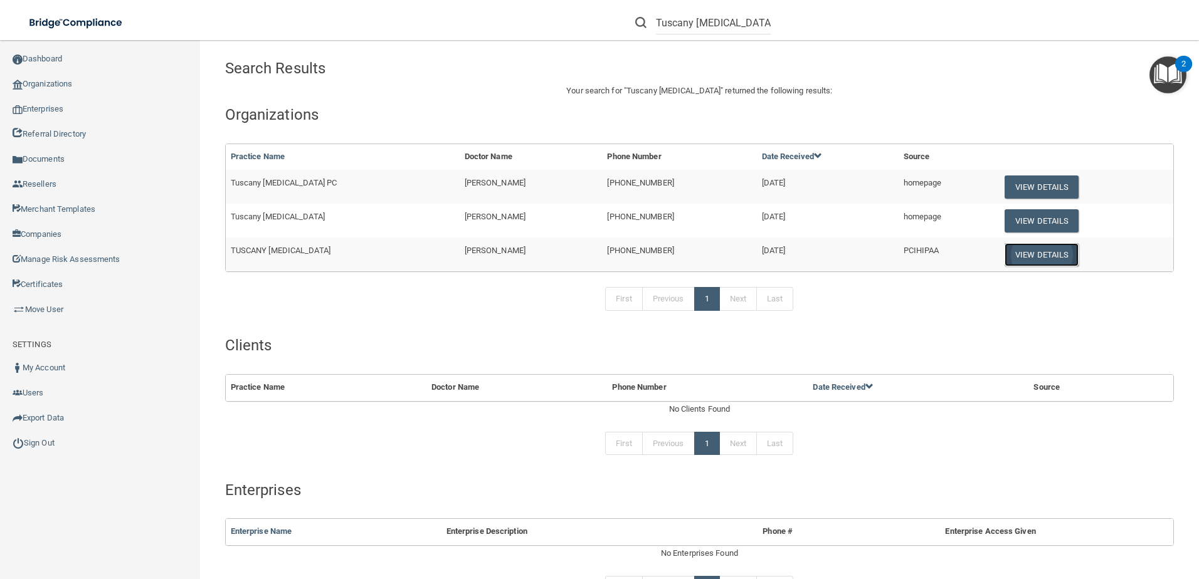
click at [1020, 253] on button "View Details" at bounding box center [1041, 254] width 74 height 23
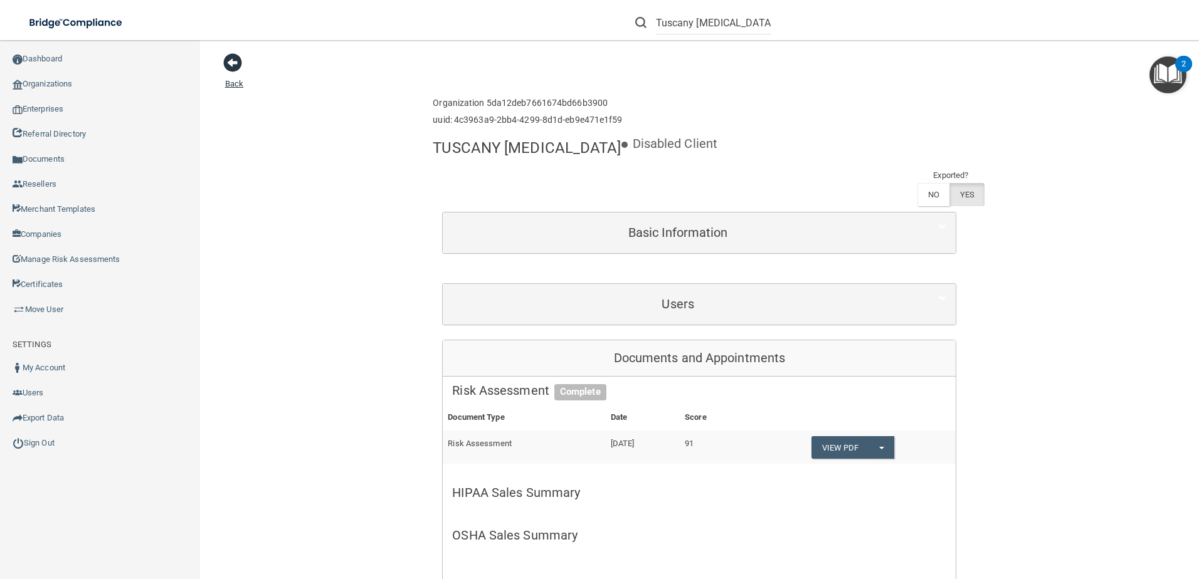
click at [236, 64] on span at bounding box center [232, 62] width 19 height 19
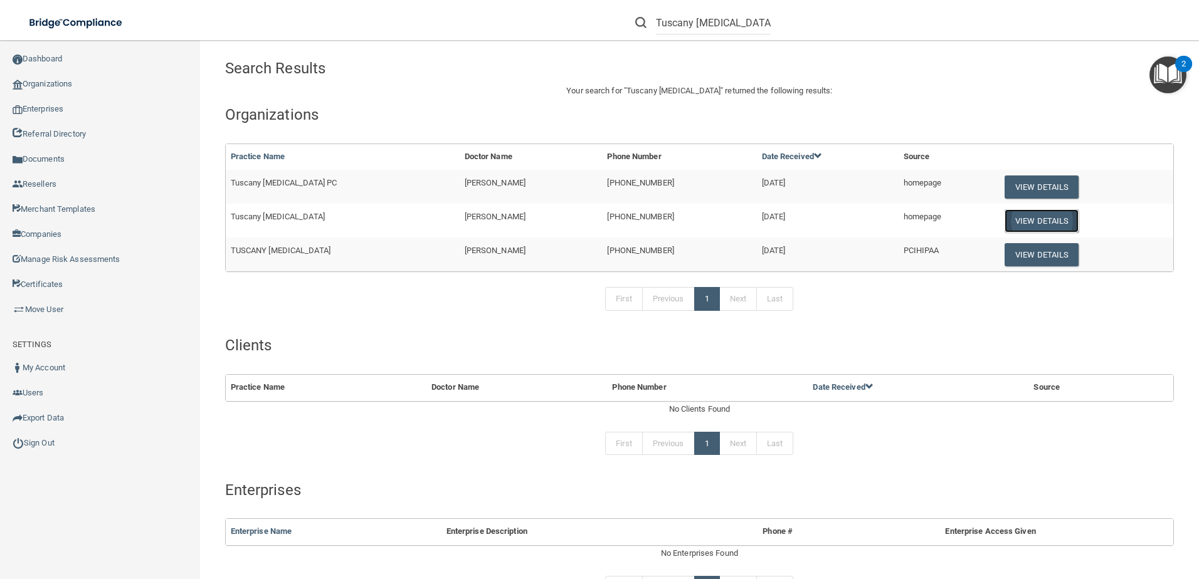
click at [1004, 216] on button "View Details" at bounding box center [1041, 220] width 74 height 23
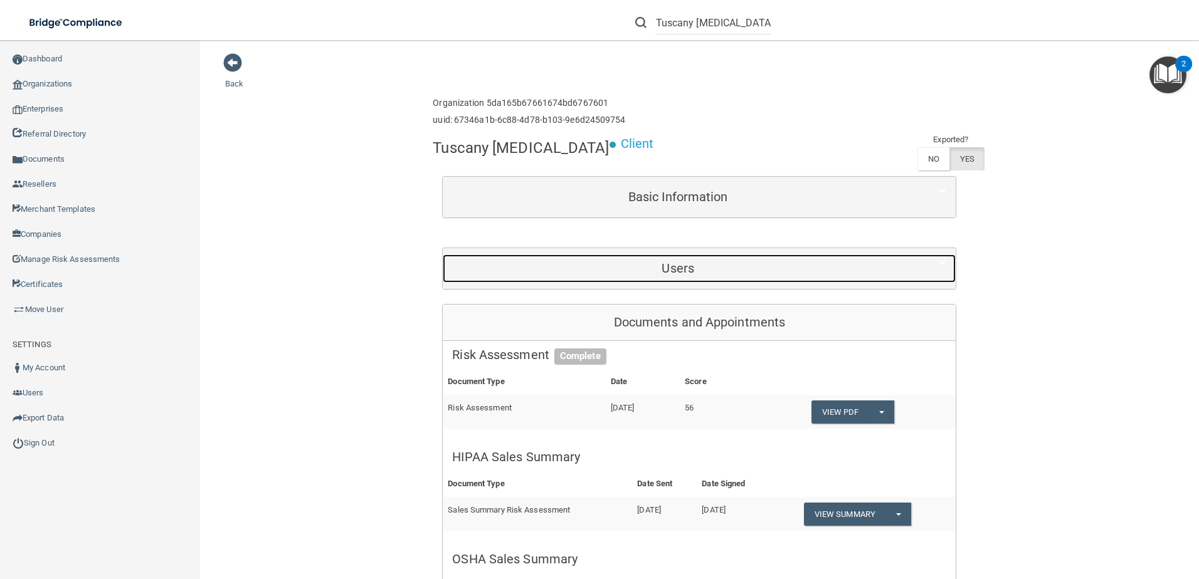
click at [653, 256] on div "Users" at bounding box center [678, 269] width 470 height 28
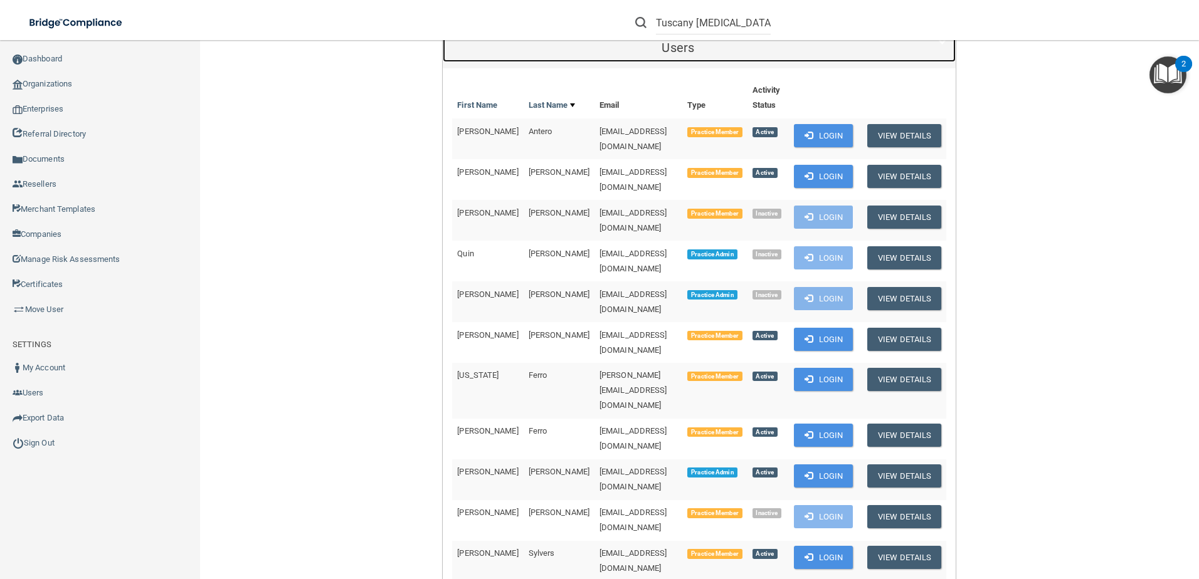
scroll to position [251, 0]
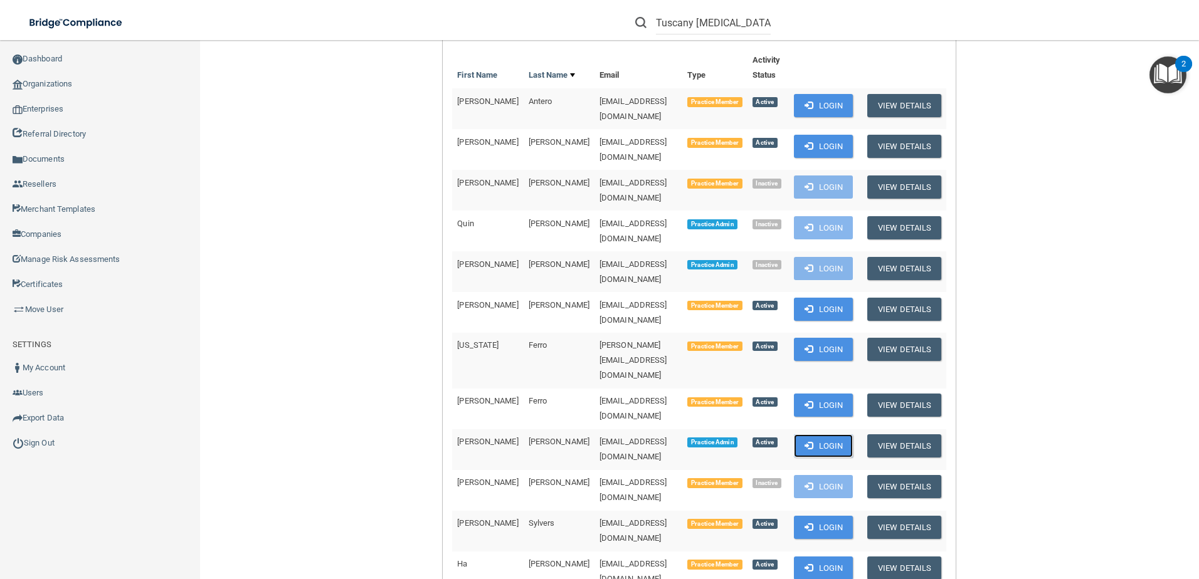
click at [817, 434] on button "Login" at bounding box center [824, 445] width 60 height 23
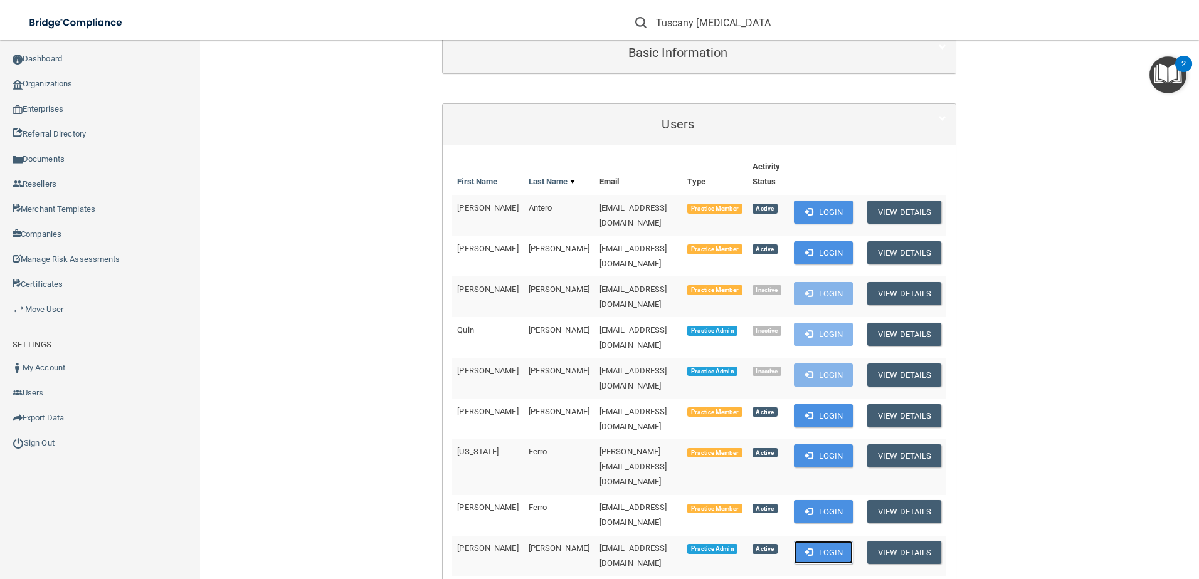
scroll to position [125, 0]
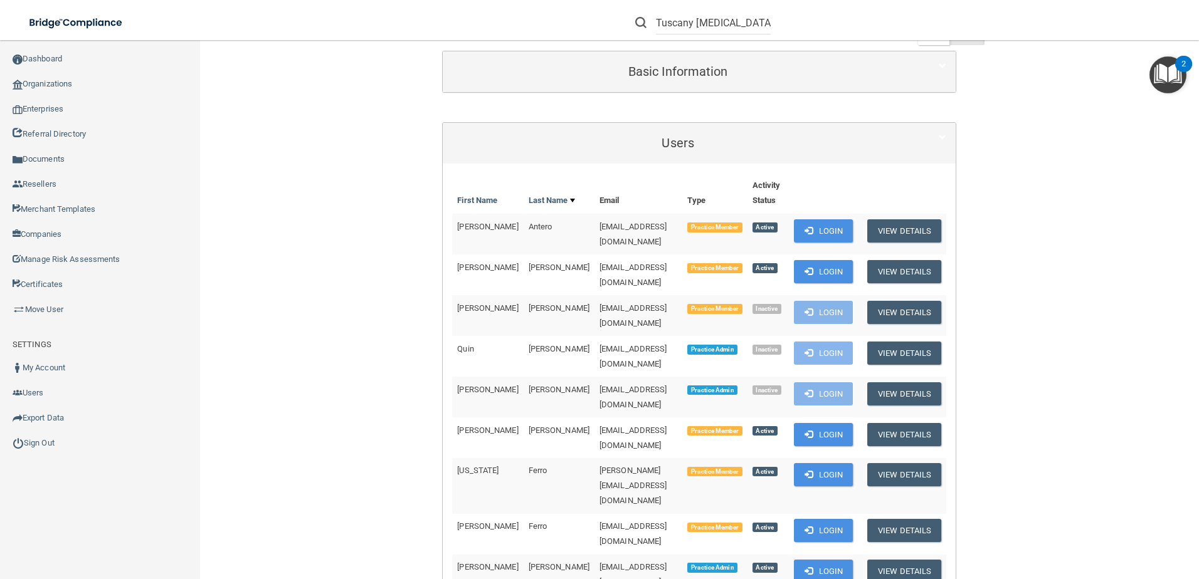
click at [660, 230] on span "drantero@tuscanyfootcare.com" at bounding box center [633, 234] width 68 height 24
drag, startPoint x: 660, startPoint y: 230, endPoint x: 667, endPoint y: 231, distance: 6.9
click at [667, 231] on td "drantero@tuscanyfootcare.com" at bounding box center [638, 234] width 88 height 41
drag, startPoint x: 665, startPoint y: 223, endPoint x: 539, endPoint y: 224, distance: 126.6
click at [539, 224] on tr "Patricia Antero drantero@tuscanyfootcare.com Practice Member Active Login View …" at bounding box center [699, 234] width 494 height 41
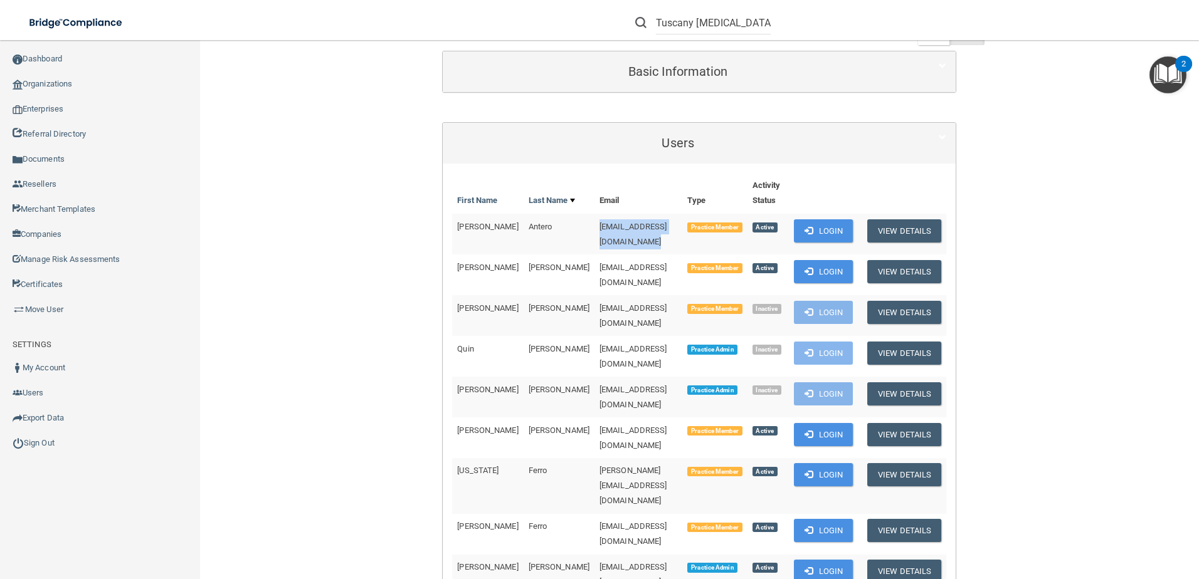
drag, startPoint x: 539, startPoint y: 224, endPoint x: 649, endPoint y: 235, distance: 111.5
click at [639, 233] on td "[EMAIL_ADDRESS][DOMAIN_NAME]" at bounding box center [638, 234] width 88 height 41
drag, startPoint x: 671, startPoint y: 225, endPoint x: 539, endPoint y: 231, distance: 131.8
click at [539, 231] on tr "Patricia Antero drantero@tuscanyfootcare.com Practice Member Active Login View …" at bounding box center [699, 234] width 494 height 41
copy tr "[EMAIL_ADDRESS][DOMAIN_NAME]"
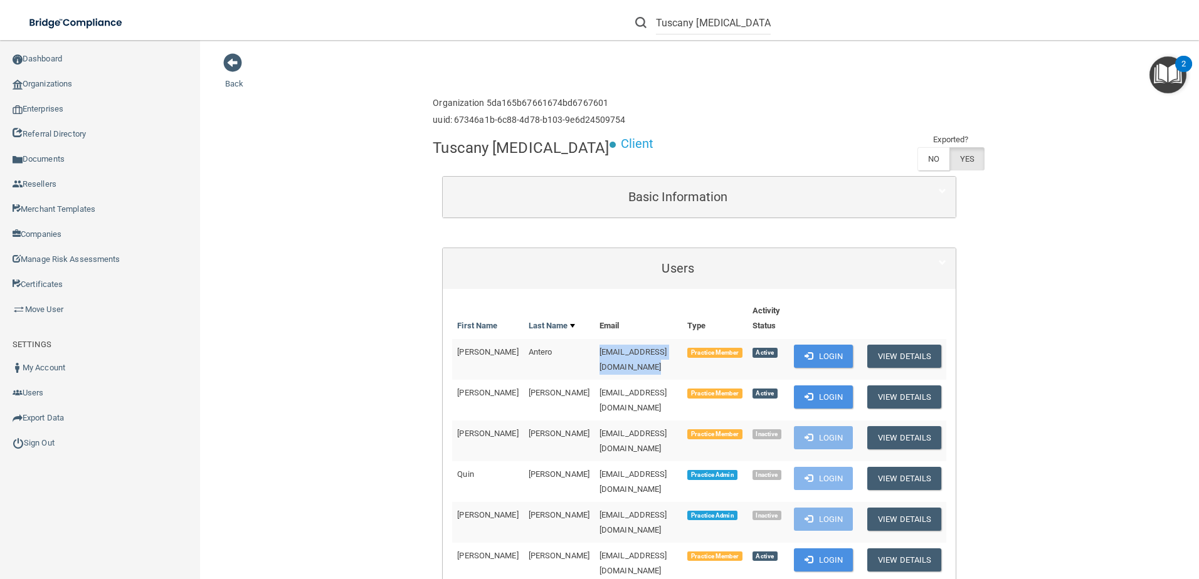
scroll to position [63, 0]
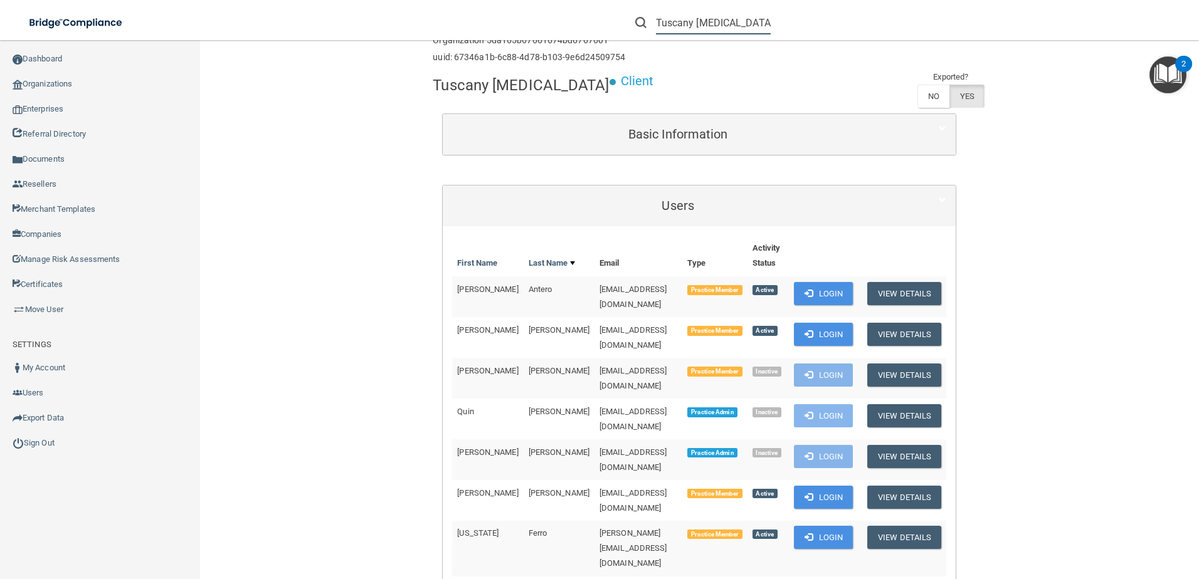
click at [724, 19] on input "Tuscany [MEDICAL_DATA]" at bounding box center [713, 22] width 115 height 23
click at [740, 23] on input "Tuscany [MEDICAL_DATA]" at bounding box center [713, 22] width 115 height 23
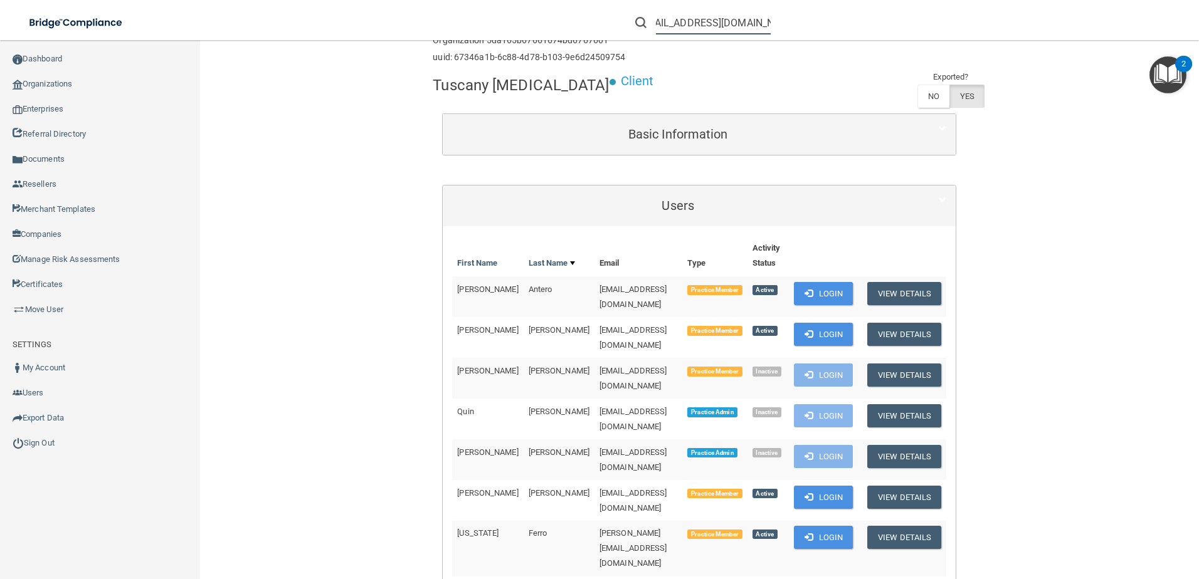
type input "[EMAIL_ADDRESS][DOMAIN_NAME]"
click at [718, 32] on input "[EMAIL_ADDRESS][DOMAIN_NAME]" at bounding box center [713, 22] width 115 height 23
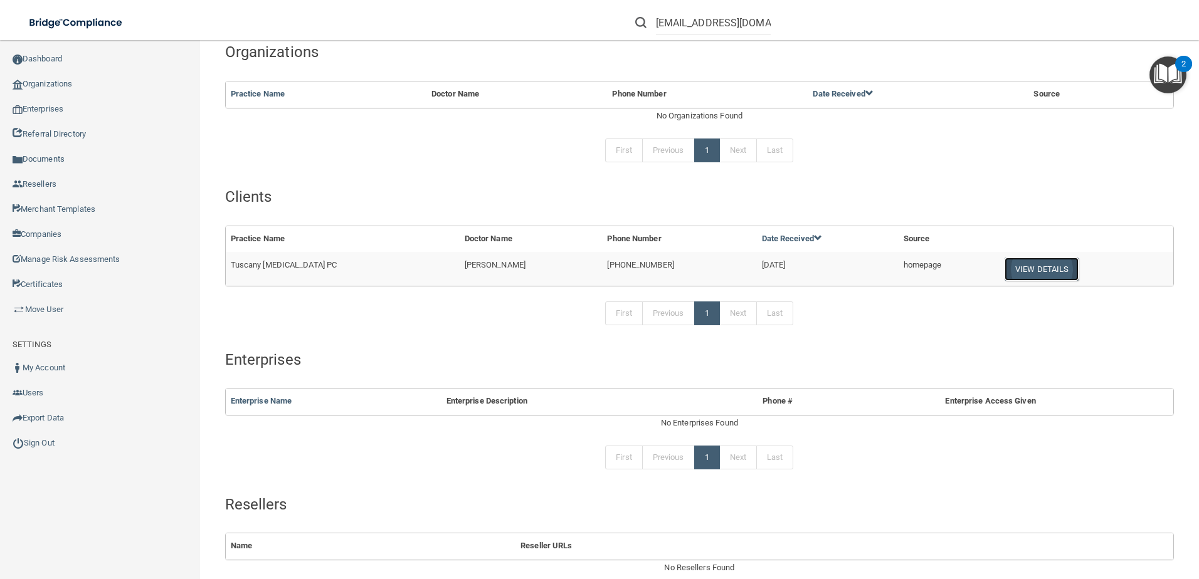
click at [1012, 265] on button "View Details" at bounding box center [1041, 269] width 74 height 23
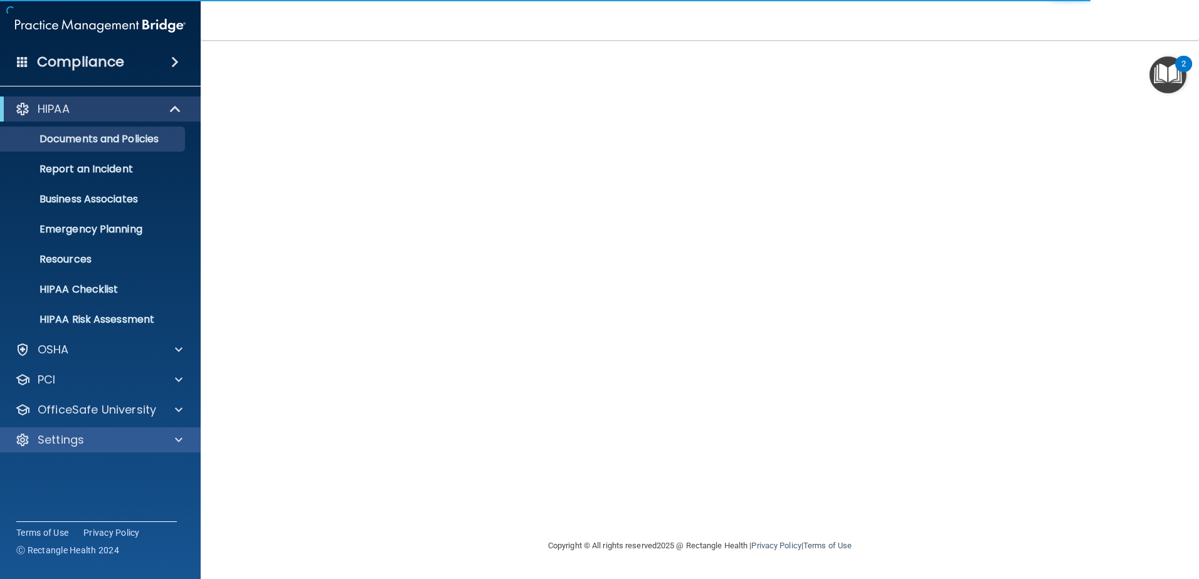
click at [139, 449] on div "Settings" at bounding box center [100, 440] width 201 height 25
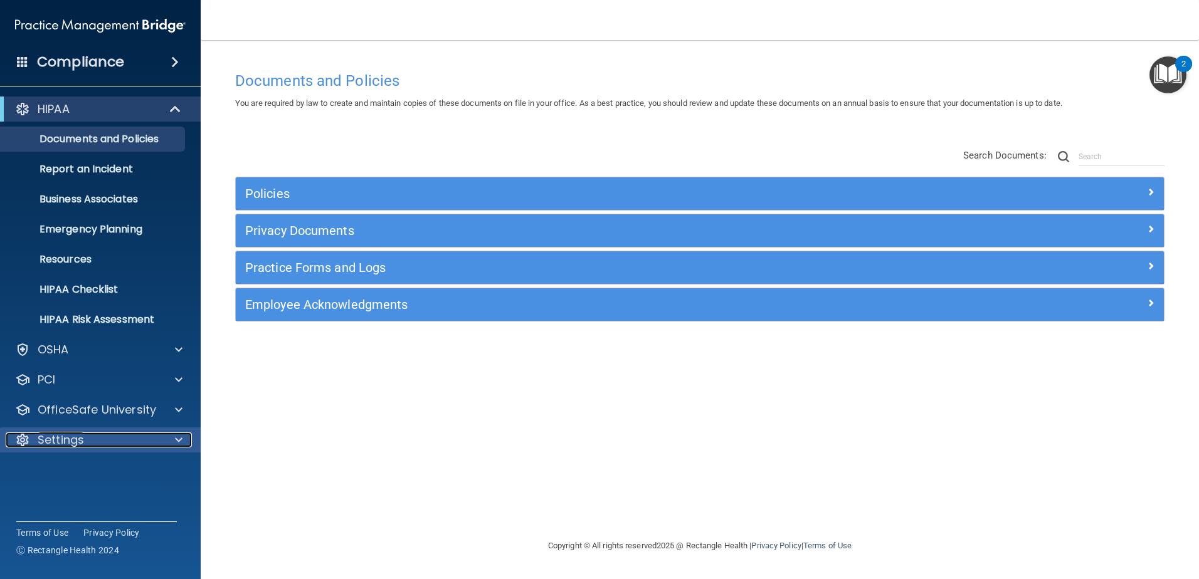
click at [91, 441] on div "Settings" at bounding box center [83, 440] width 155 height 15
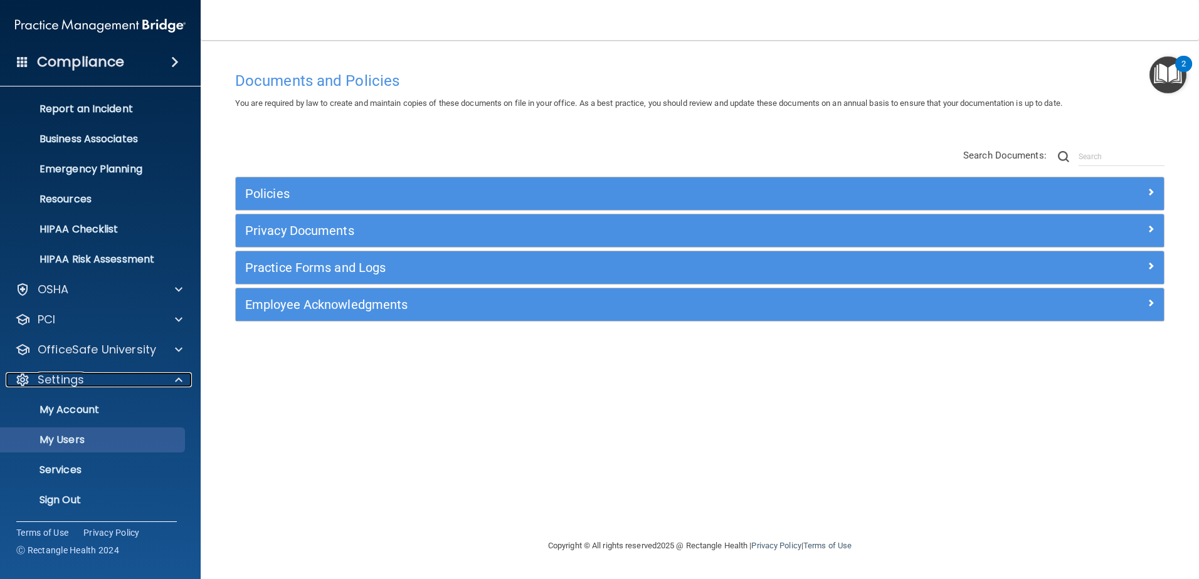
scroll to position [61, 0]
click at [98, 438] on p "My Users" at bounding box center [93, 439] width 171 height 13
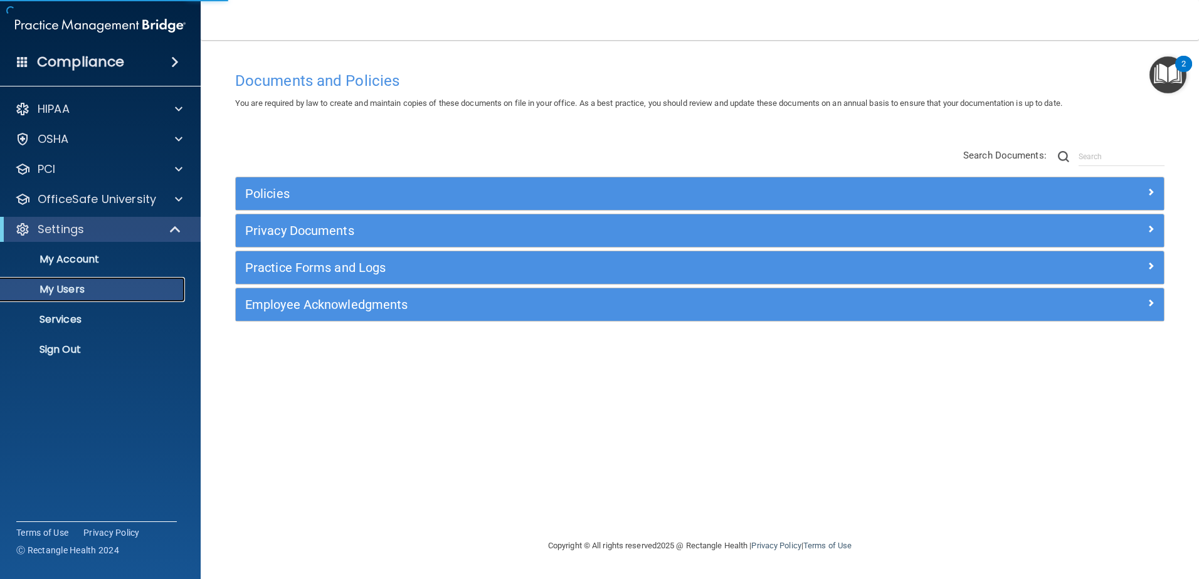
select select "20"
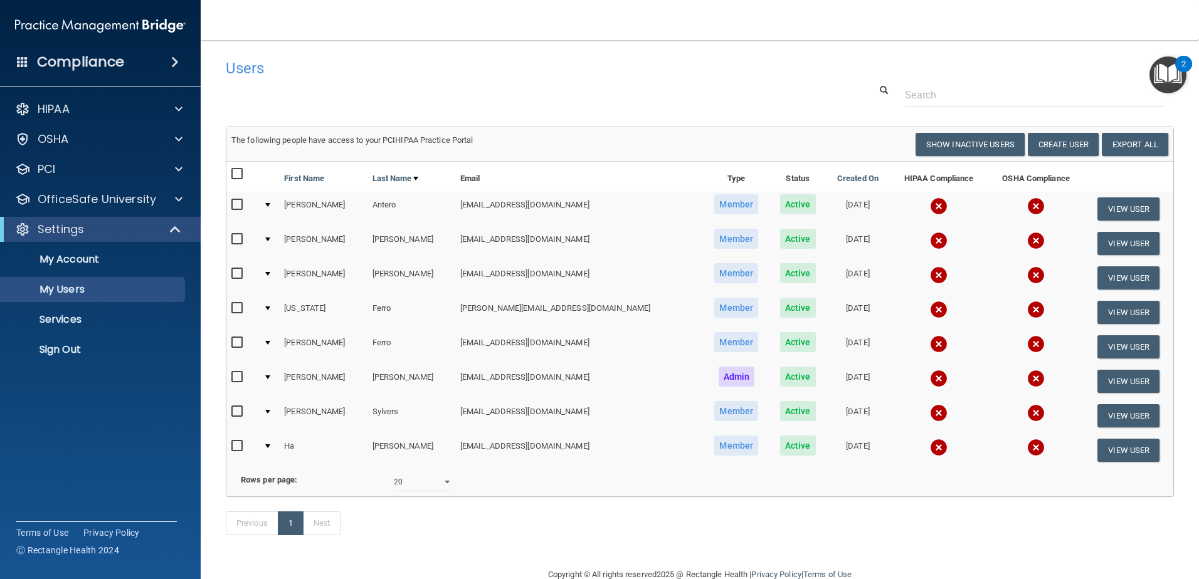
drag, startPoint x: 565, startPoint y: 204, endPoint x: 429, endPoint y: 197, distance: 136.2
click at [429, 197] on tr "Patricia Antero drantero@tuscanyfootcare.com Member Active 01/27/2021 View User" at bounding box center [699, 209] width 947 height 34
copy tr "[EMAIL_ADDRESS][DOMAIN_NAME]"
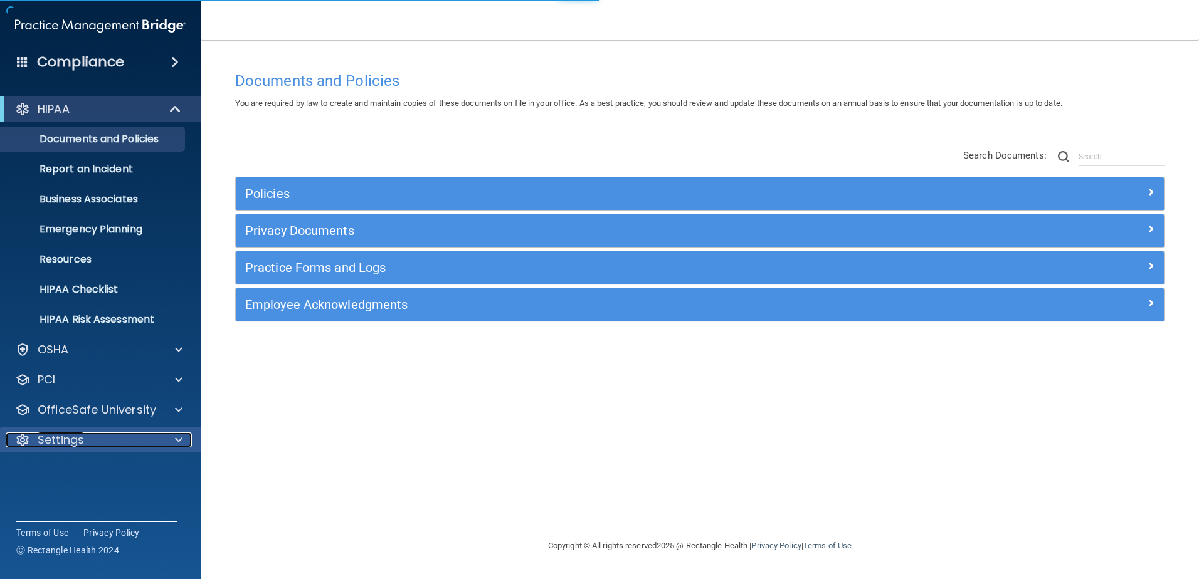
click at [113, 434] on div "Settings" at bounding box center [83, 440] width 155 height 15
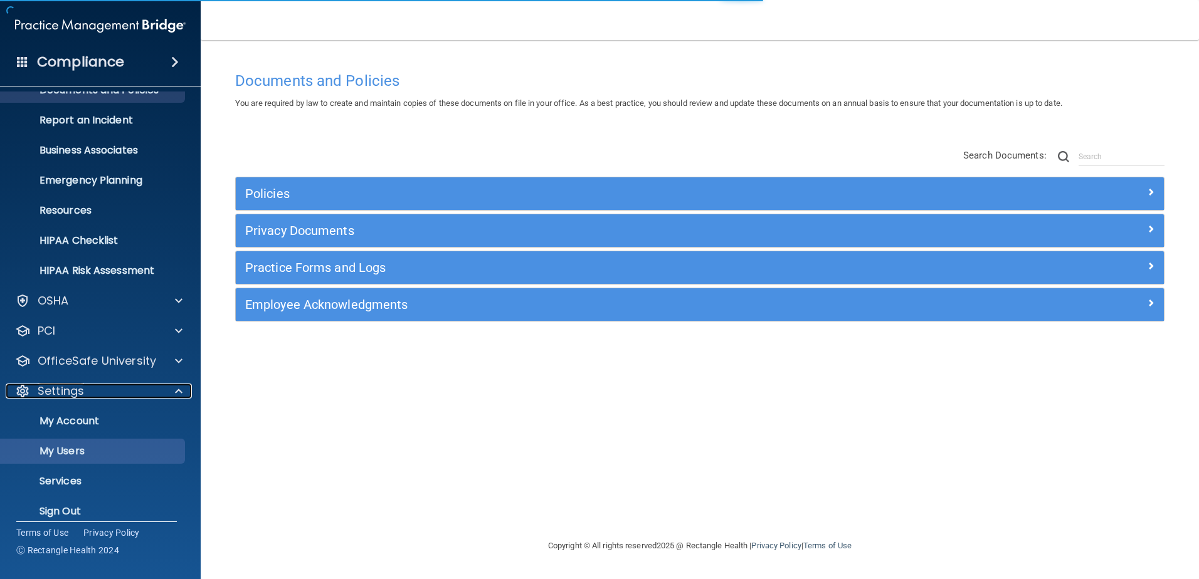
scroll to position [59, 0]
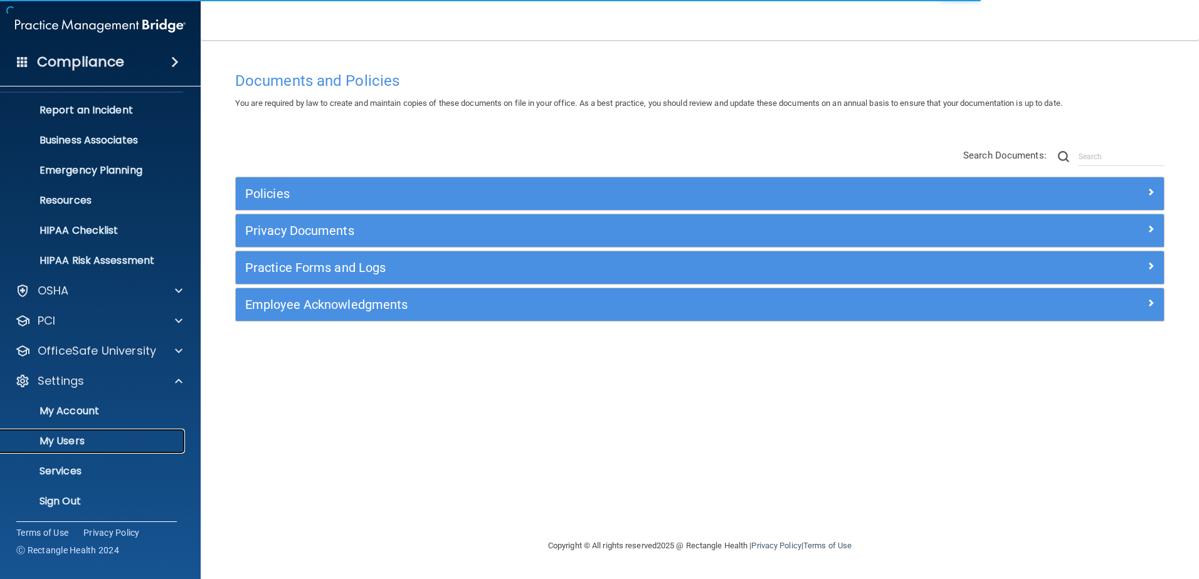
click at [107, 438] on p "My Users" at bounding box center [93, 441] width 171 height 13
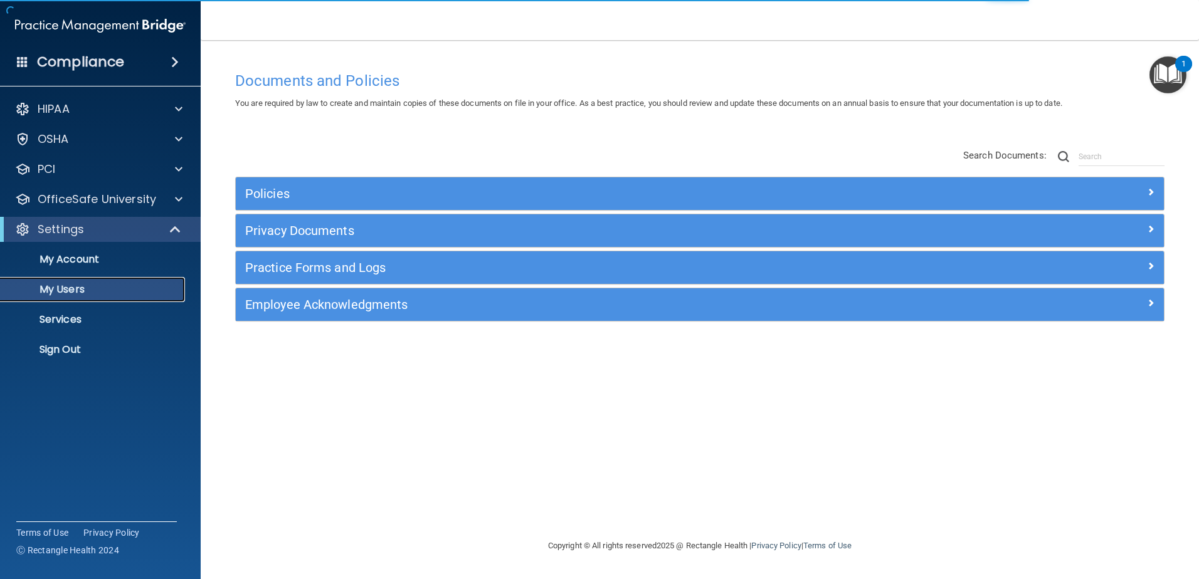
select select "20"
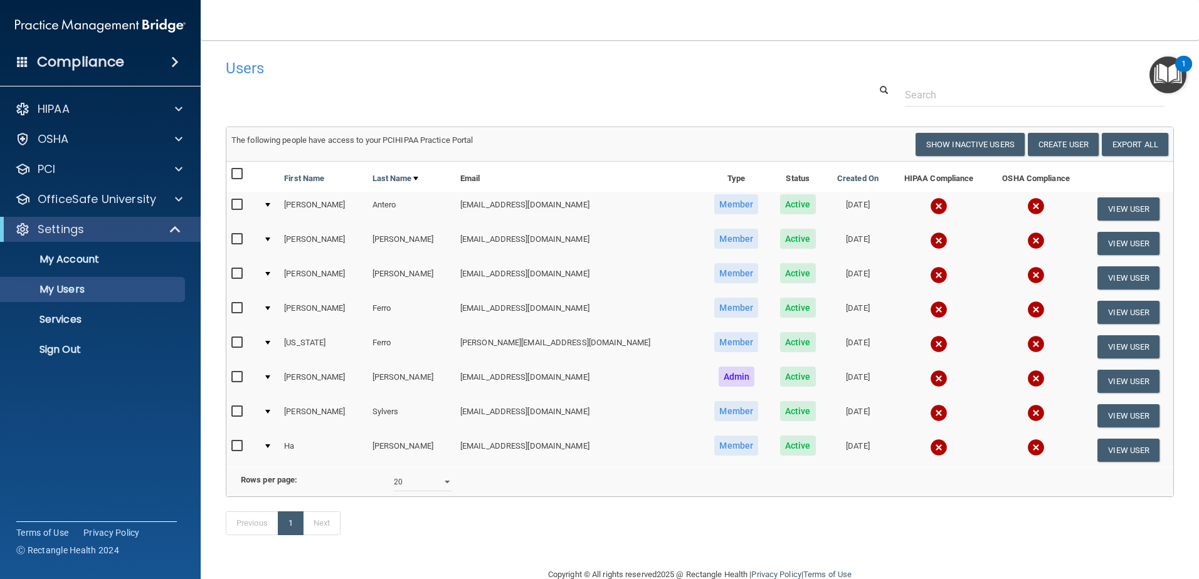
drag, startPoint x: 241, startPoint y: 203, endPoint x: 252, endPoint y: 205, distance: 10.8
click at [241, 203] on input "checkbox" at bounding box center [238, 205] width 14 height 10
checkbox input "true"
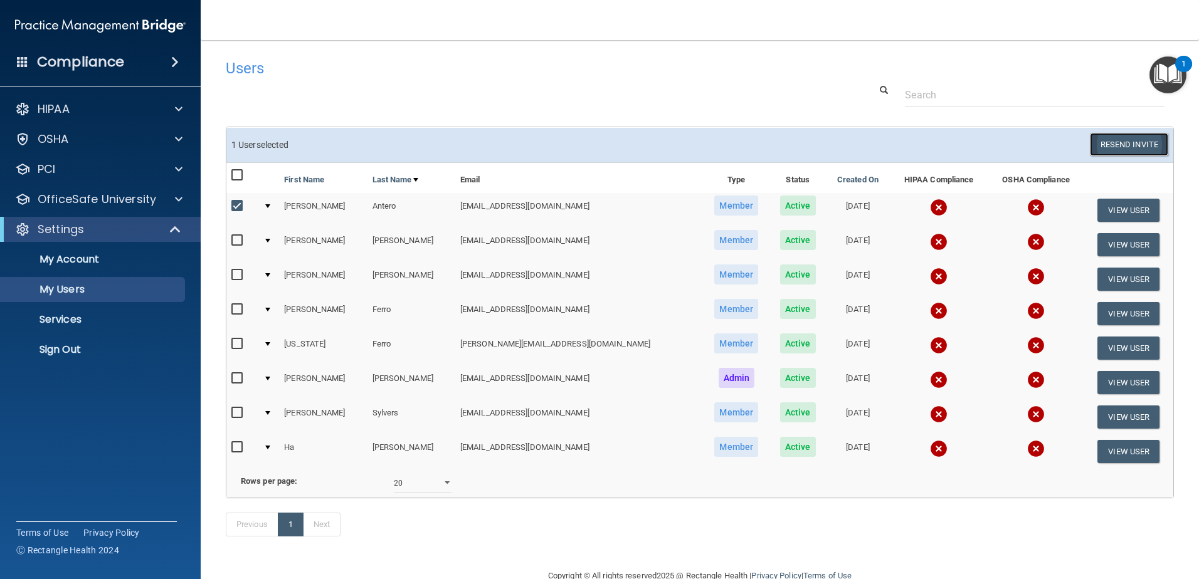
click at [1098, 143] on button "Resend Invite" at bounding box center [1129, 144] width 78 height 23
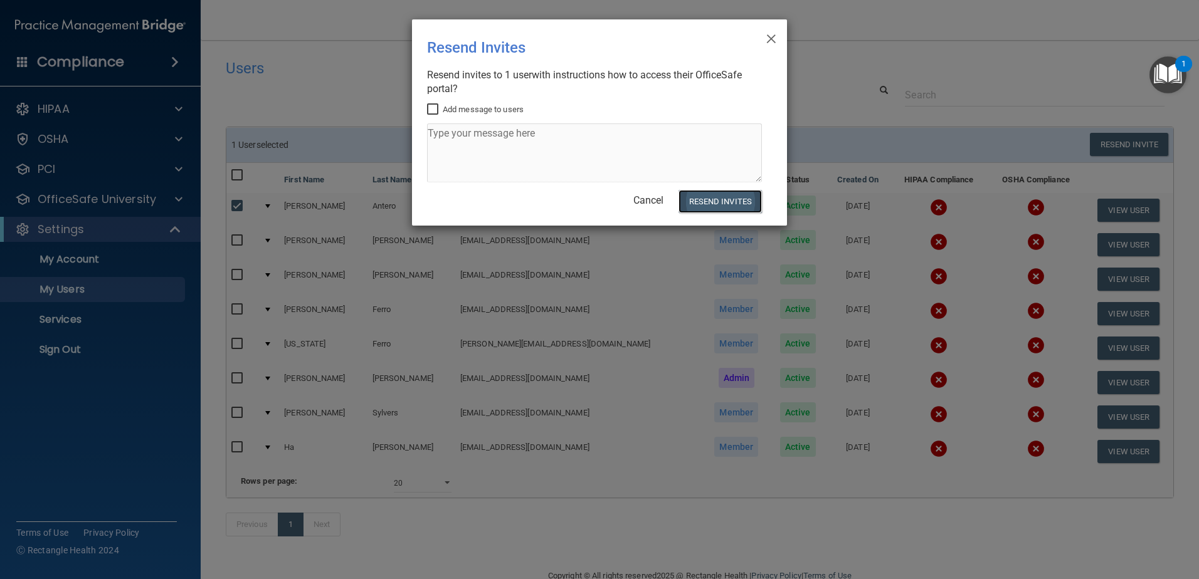
click at [692, 199] on button "Resend Invites" at bounding box center [719, 201] width 83 height 23
click at [768, 38] on span "×" at bounding box center [770, 36] width 11 height 25
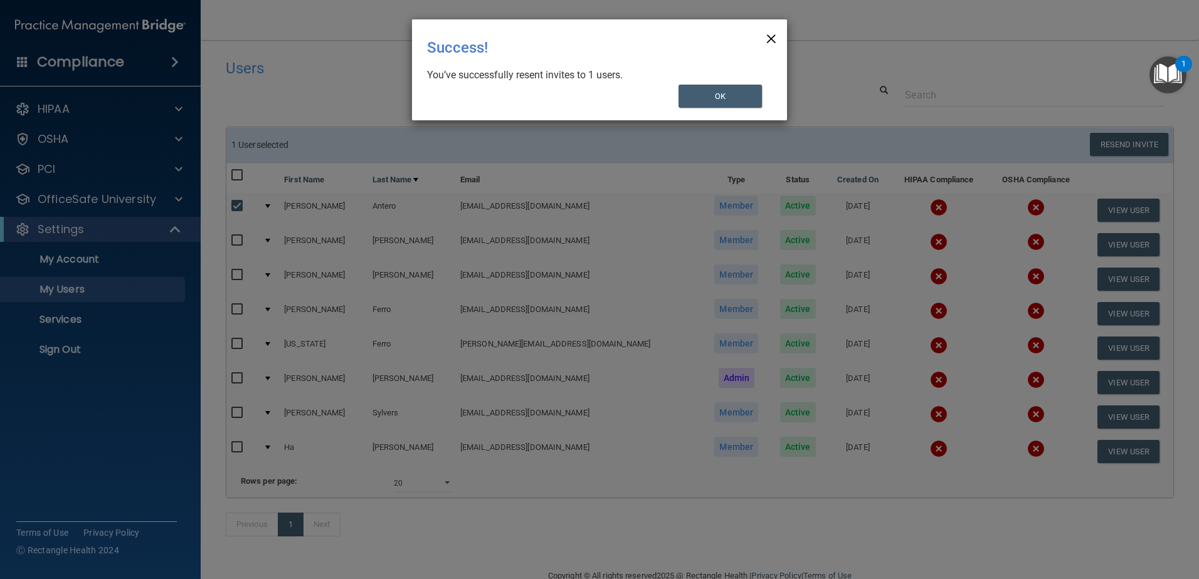
click at [772, 39] on span "×" at bounding box center [770, 36] width 11 height 25
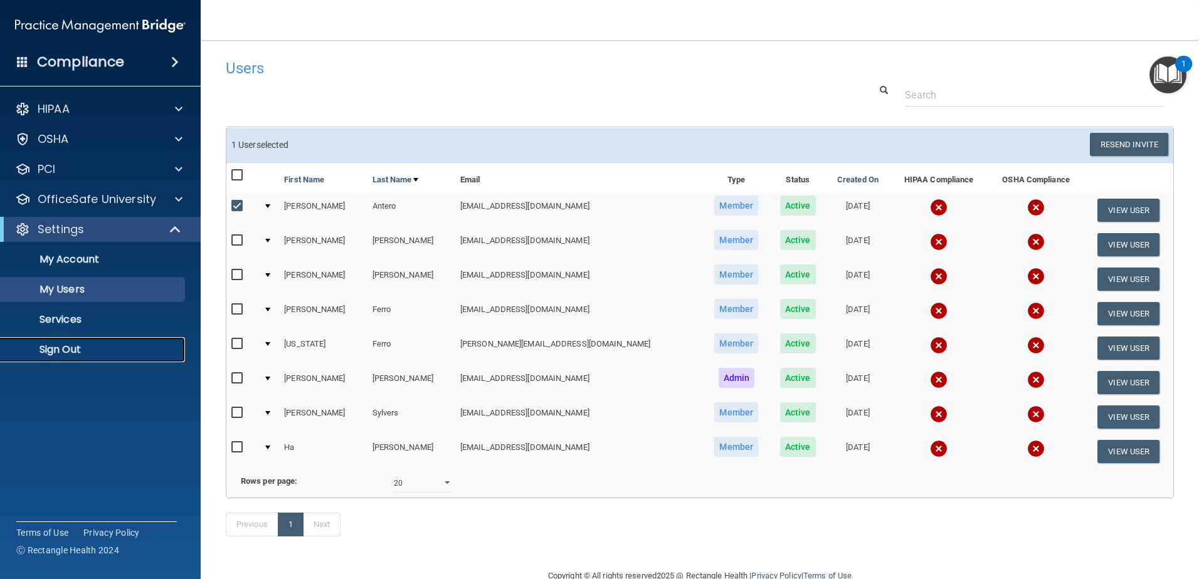
drag, startPoint x: 103, startPoint y: 354, endPoint x: 133, endPoint y: 340, distance: 33.1
click at [103, 354] on p "Sign Out" at bounding box center [93, 350] width 171 height 13
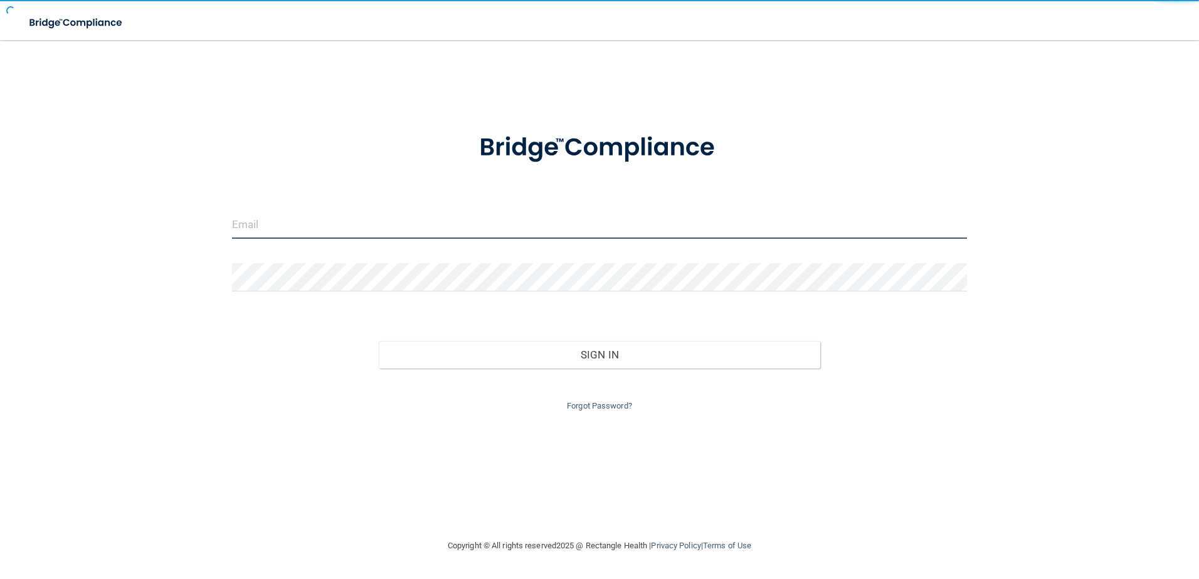
type input "[EMAIL_ADDRESS][DOMAIN_NAME]"
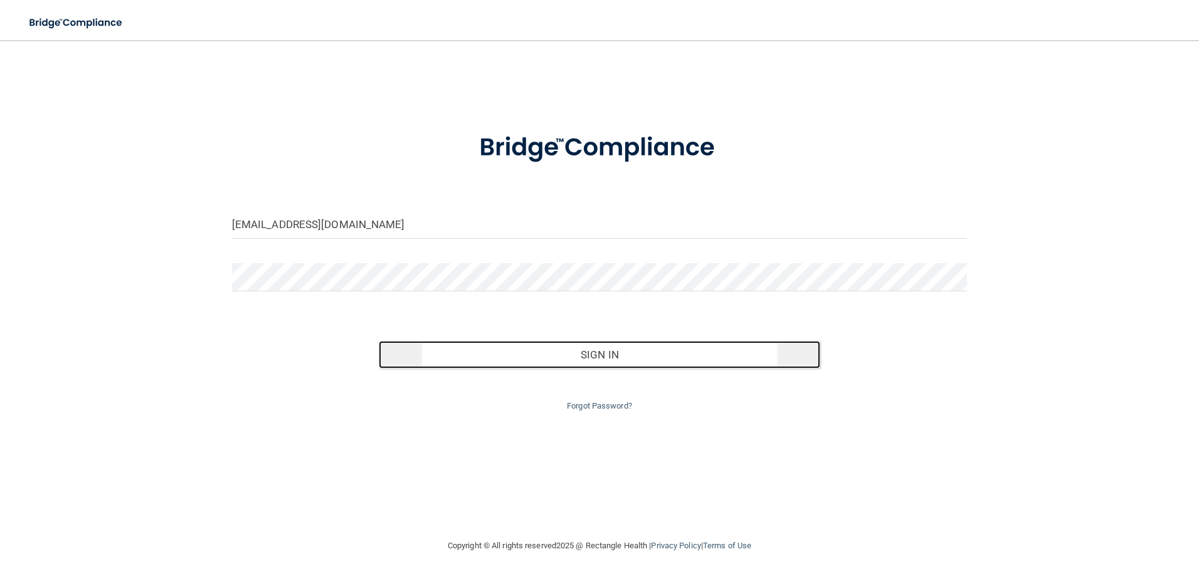
click at [625, 352] on button "Sign In" at bounding box center [599, 355] width 441 height 28
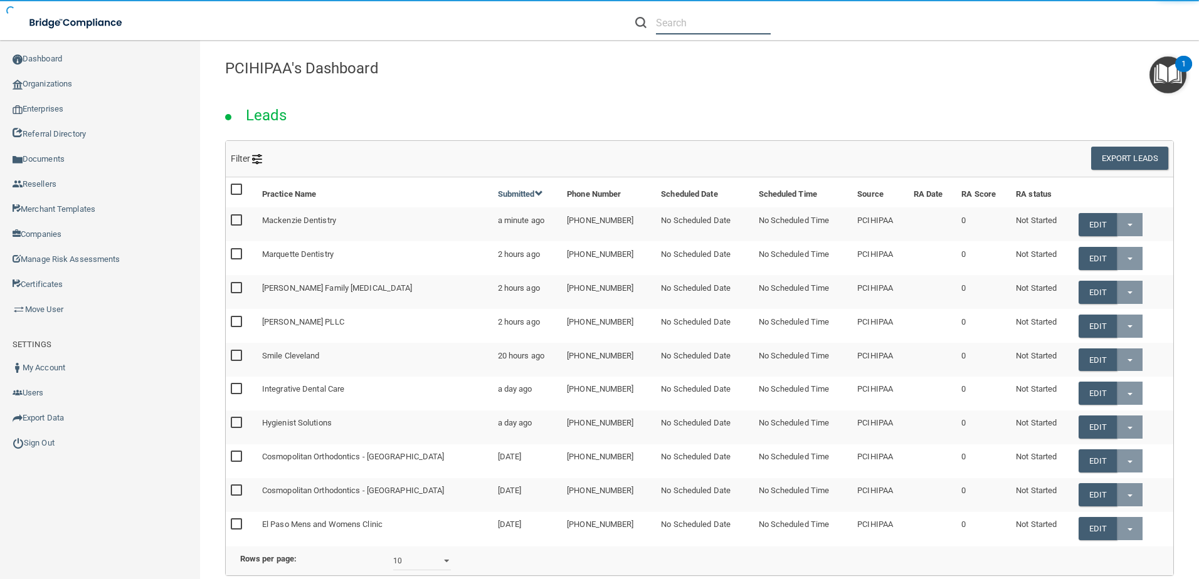
click at [685, 29] on input "text" at bounding box center [713, 22] width 115 height 23
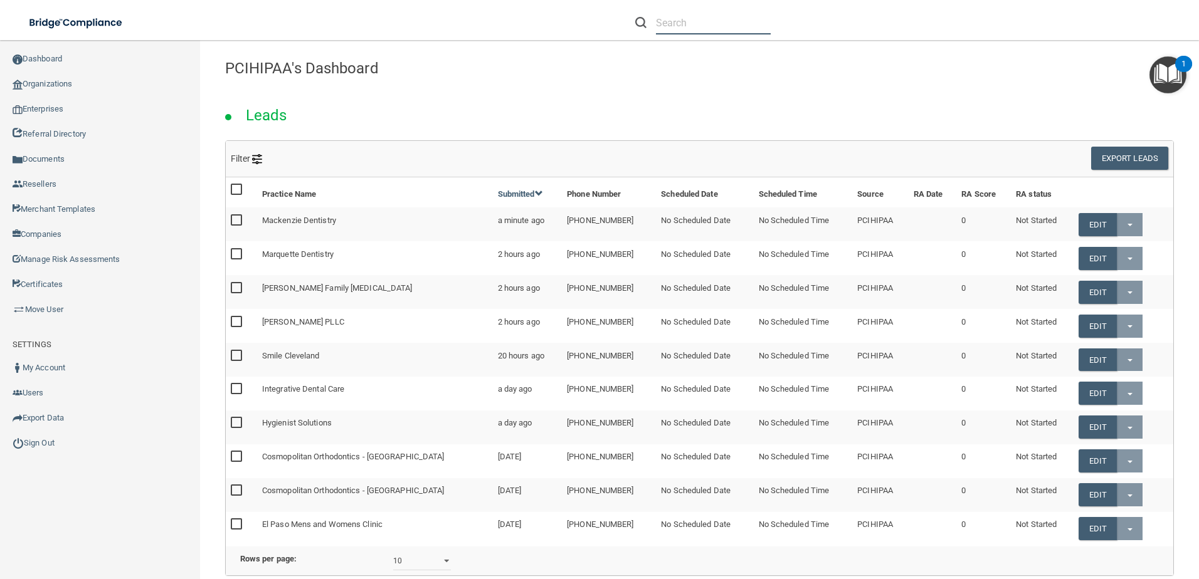
paste input "drantero@tuscanyfootcare.com"
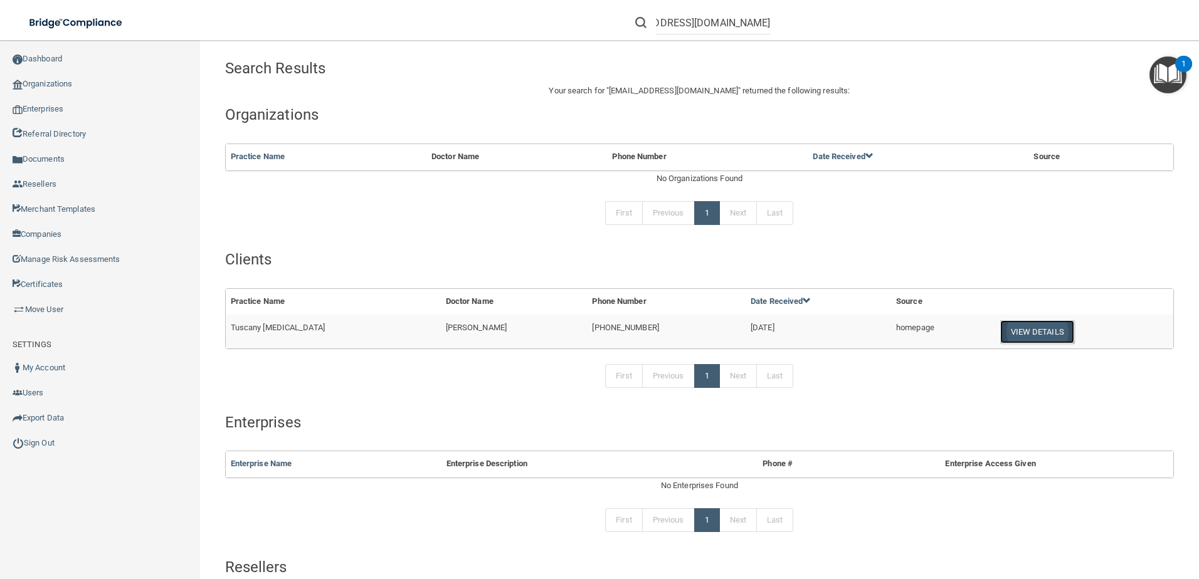
click at [1013, 326] on button "View Details" at bounding box center [1037, 331] width 74 height 23
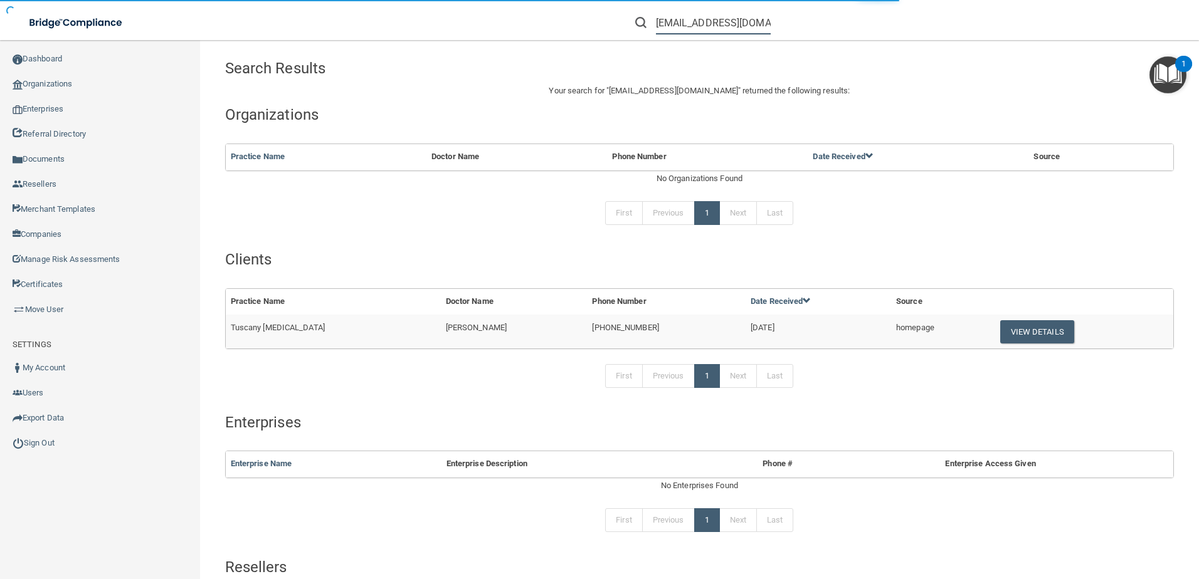
click at [698, 23] on input "drantero@tuscanyfootcare.com" at bounding box center [713, 22] width 115 height 23
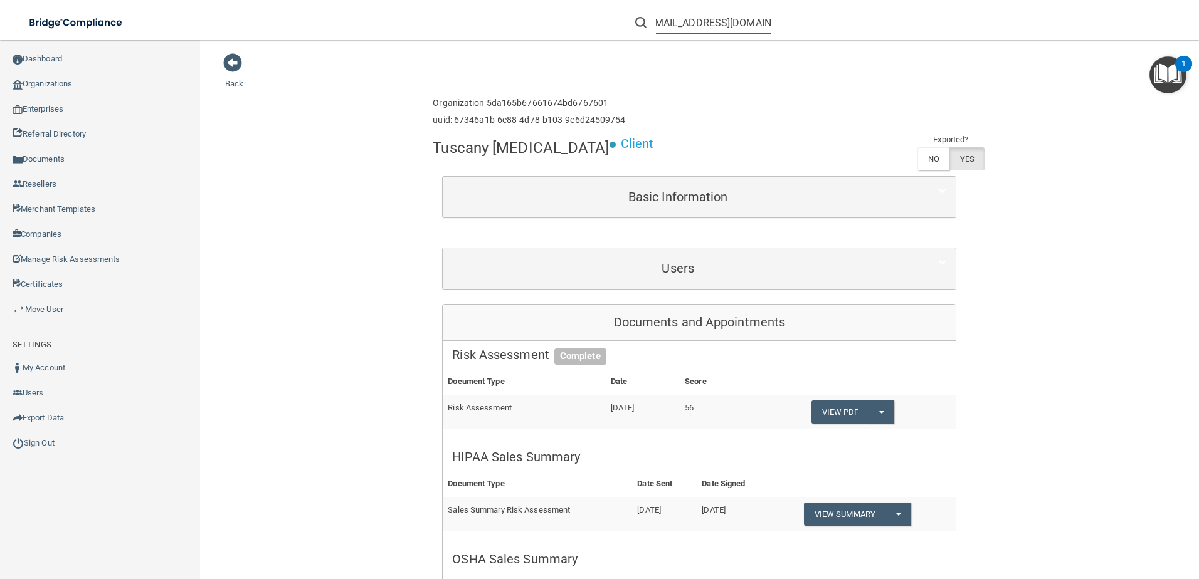
scroll to position [0, 18]
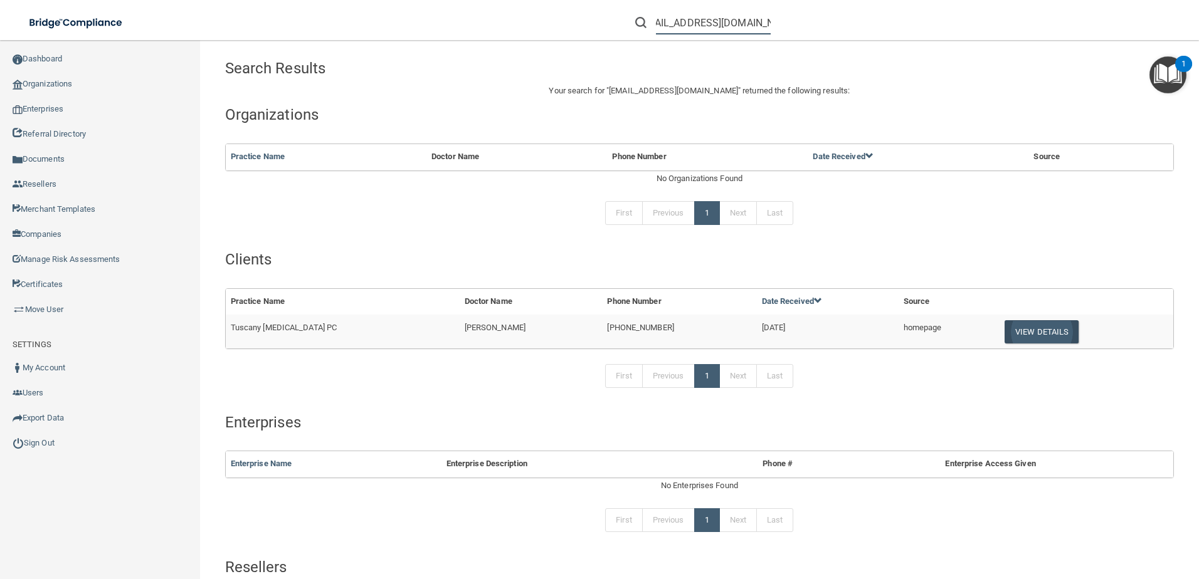
type input "[EMAIL_ADDRESS][DOMAIN_NAME]"
click at [1051, 332] on button "View Details" at bounding box center [1041, 331] width 74 height 23
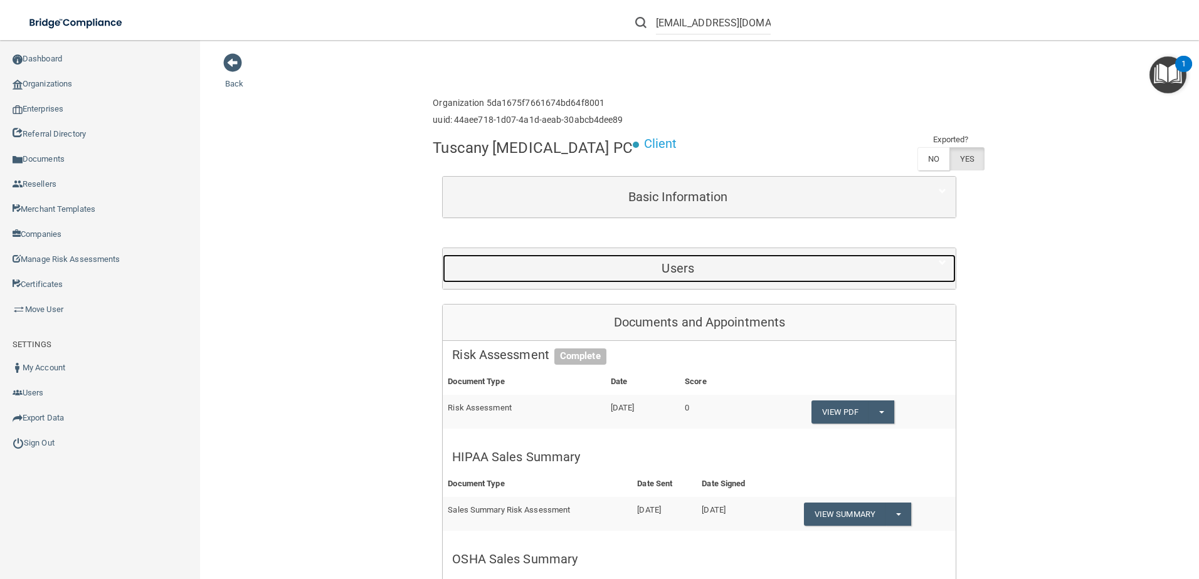
click at [781, 267] on h5 "Users" at bounding box center [677, 268] width 451 height 14
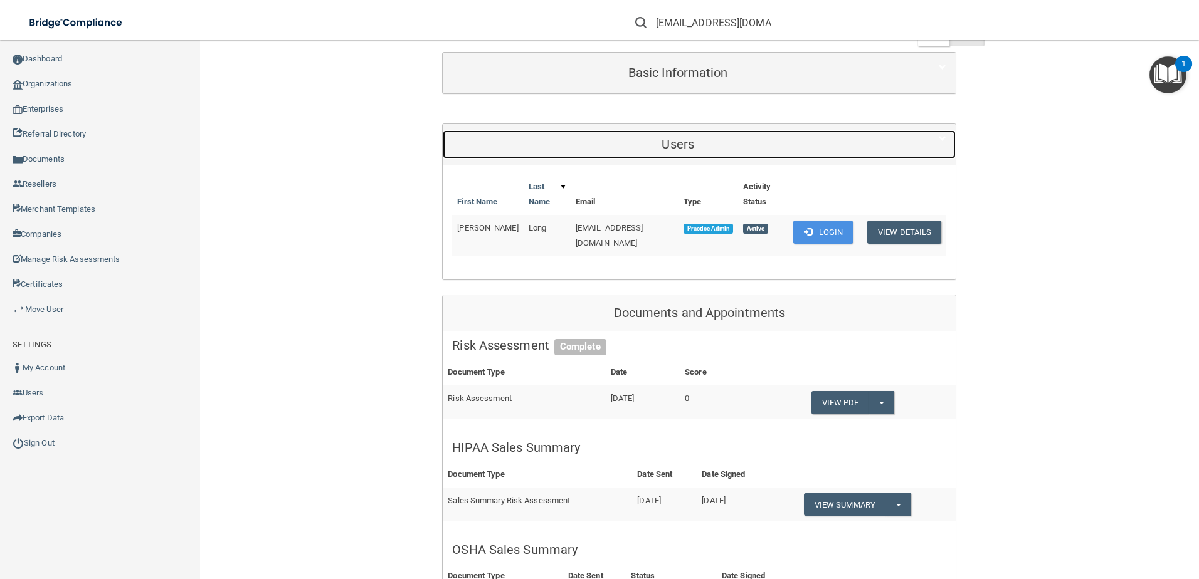
scroll to position [125, 0]
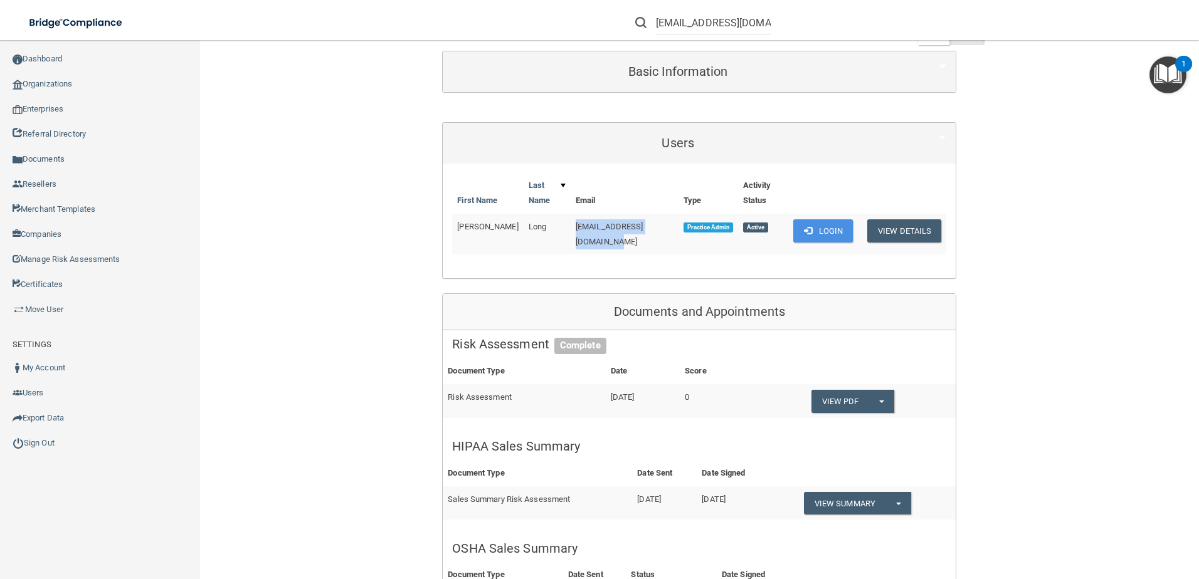
drag, startPoint x: 554, startPoint y: 227, endPoint x: 660, endPoint y: 226, distance: 105.9
click at [660, 226] on td "[EMAIL_ADDRESS][DOMAIN_NAME]" at bounding box center [624, 234] width 108 height 41
copy span "[EMAIL_ADDRESS][DOMAIN_NAME]"
click at [912, 228] on button "View Details" at bounding box center [904, 230] width 74 height 23
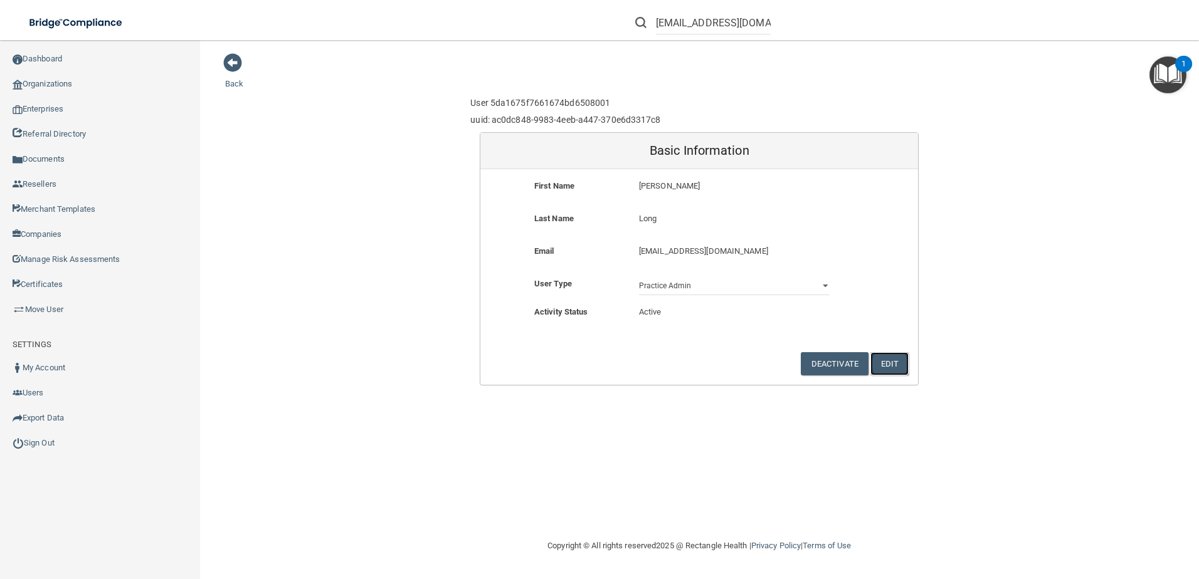
click at [883, 355] on button "Edit" at bounding box center [889, 363] width 38 height 23
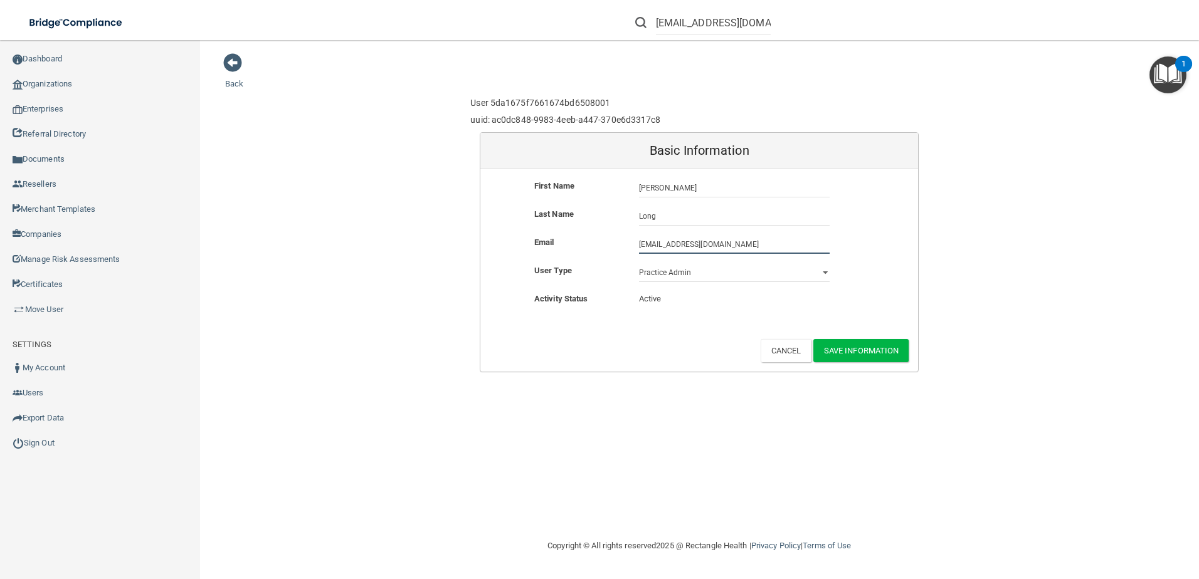
click at [759, 246] on input "[EMAIL_ADDRESS][DOMAIN_NAME]" at bounding box center [734, 244] width 191 height 19
click at [732, 244] on input "[EMAIL_ADDRESS][DOMAIN_NAME]" at bounding box center [734, 244] width 191 height 19
type input "rlong@tuscanyfootcare.comm"
click at [861, 355] on button "Save Information" at bounding box center [861, 350] width 96 height 23
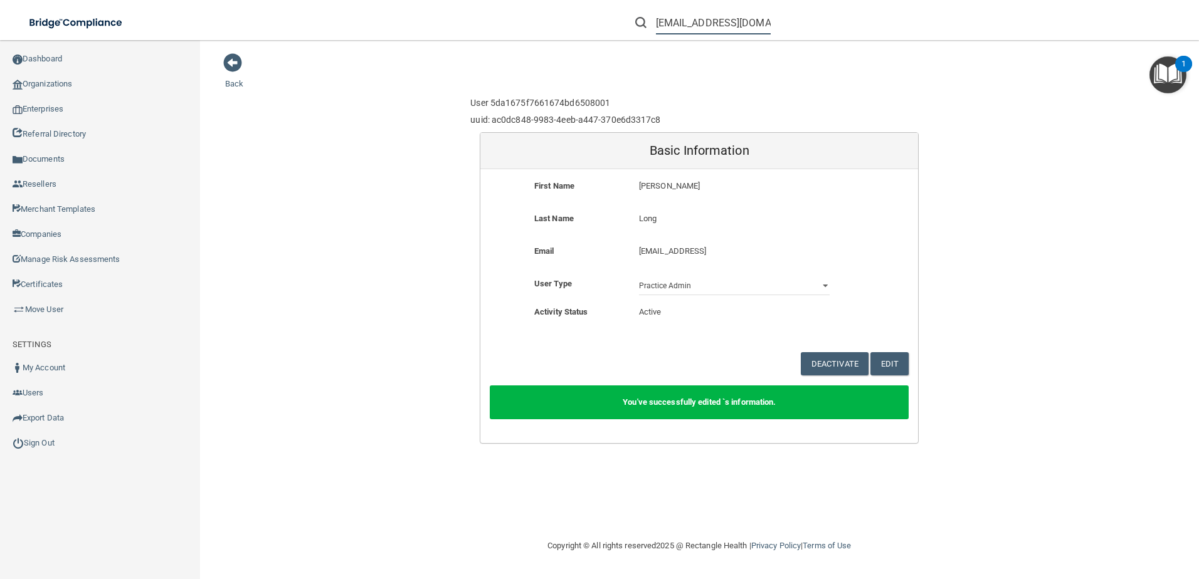
click at [729, 29] on input "[EMAIL_ADDRESS][DOMAIN_NAME]" at bounding box center [713, 22] width 115 height 23
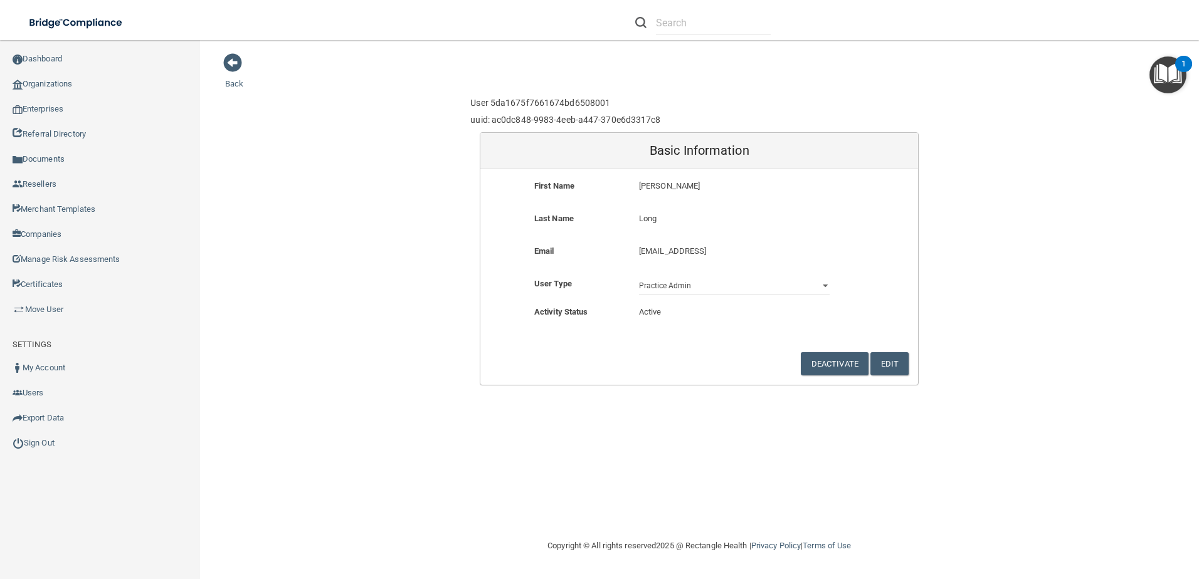
drag, startPoint x: 752, startPoint y: 254, endPoint x: 621, endPoint y: 248, distance: 131.1
click at [621, 248] on div "Email rlong@tuscanyfootcare.comm rlong@tuscanyfootcare.comm" at bounding box center [699, 255] width 438 height 23
copy div "rlong@tuscanyfootcare.comm"
drag, startPoint x: 676, startPoint y: 35, endPoint x: 680, endPoint y: 26, distance: 9.3
click at [677, 32] on li at bounding box center [703, 22] width 154 height 45
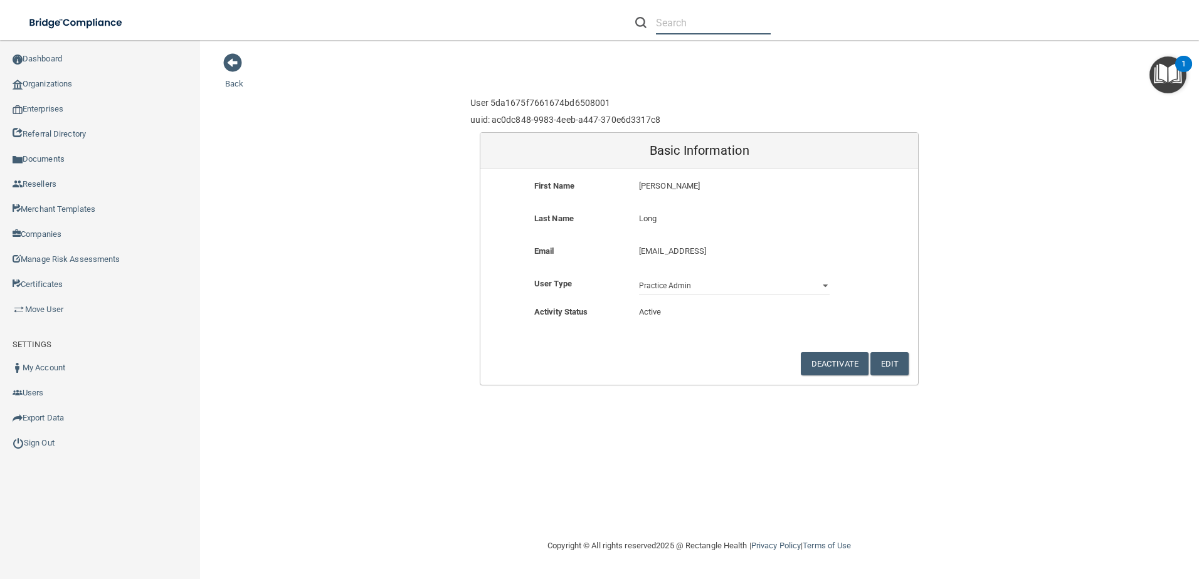
click at [680, 26] on input "text" at bounding box center [713, 22] width 115 height 23
paste input "drantero@tuscanyfootcare.com"
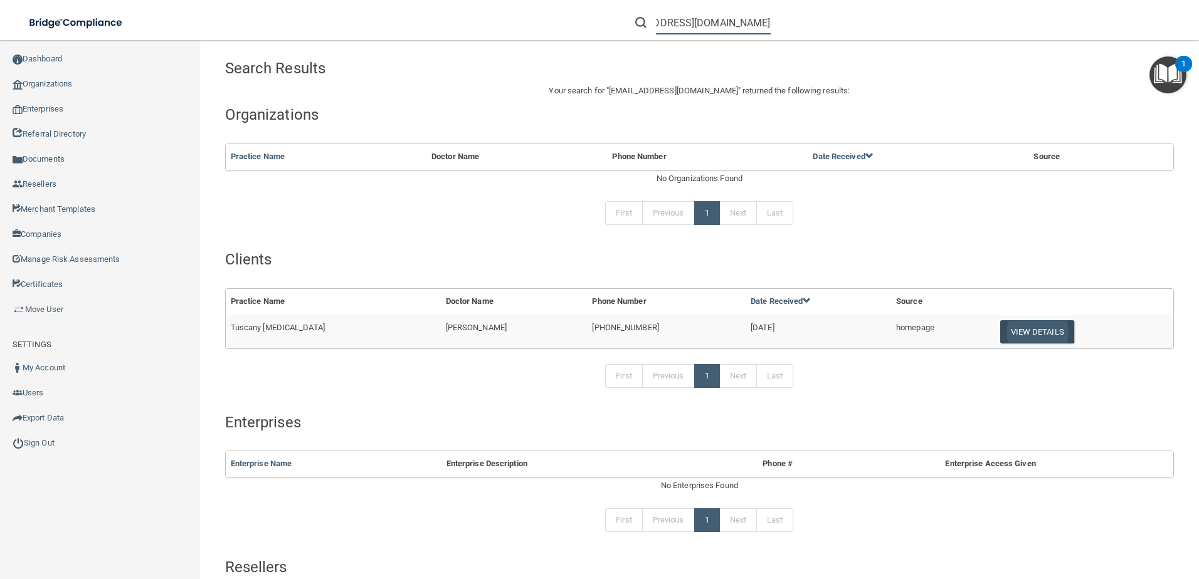
type input "drantero@tuscanyfootcare.com"
click at [1004, 338] on button "View Details" at bounding box center [1037, 331] width 74 height 23
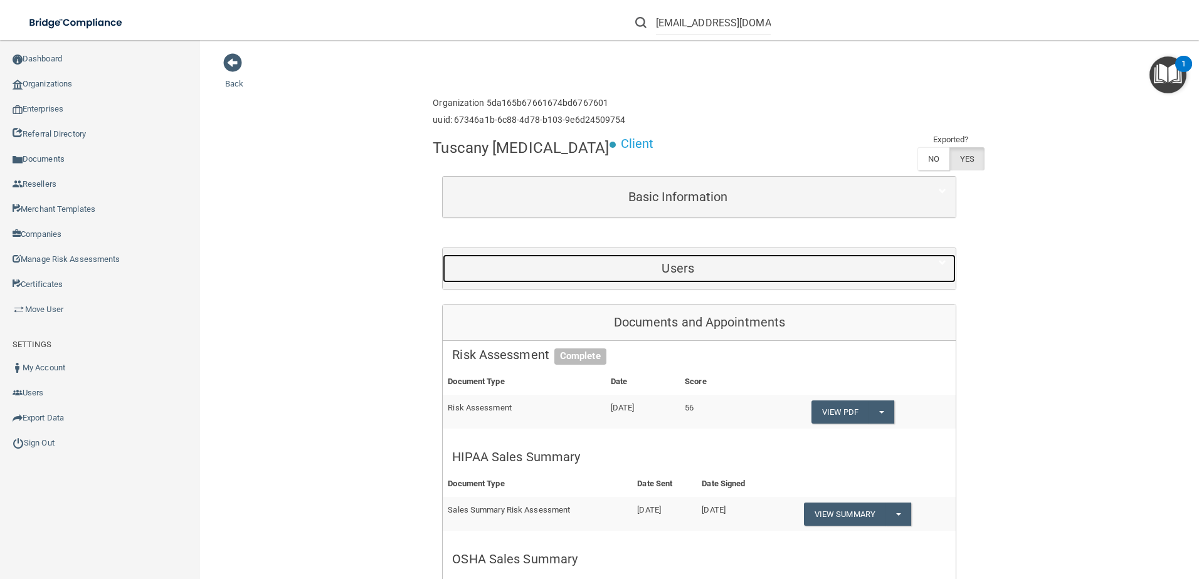
click at [741, 280] on div "Users" at bounding box center [678, 269] width 470 height 28
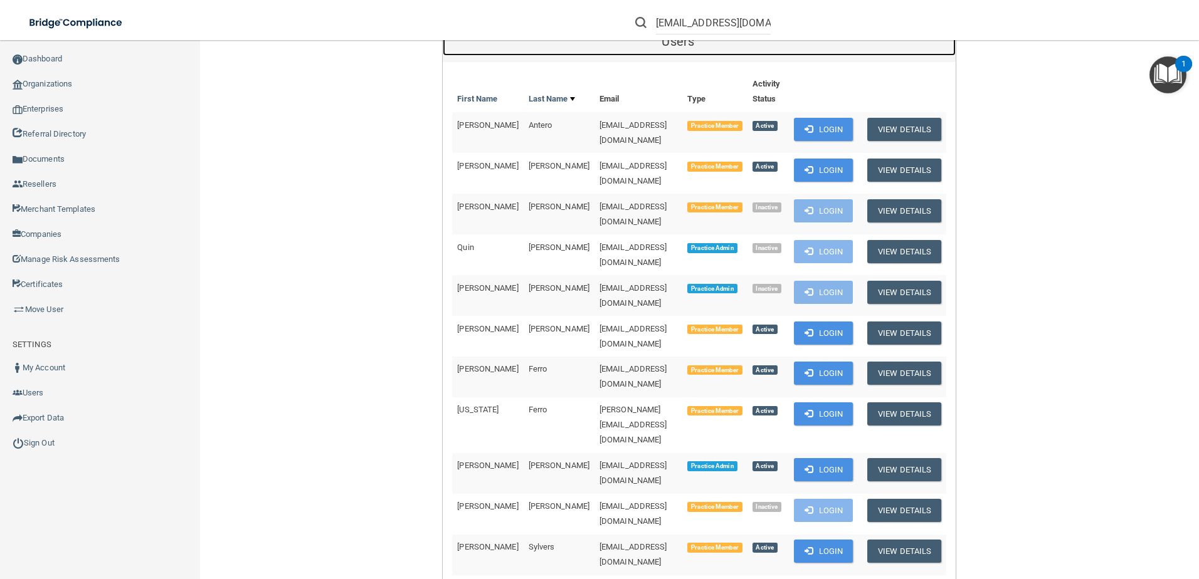
scroll to position [251, 0]
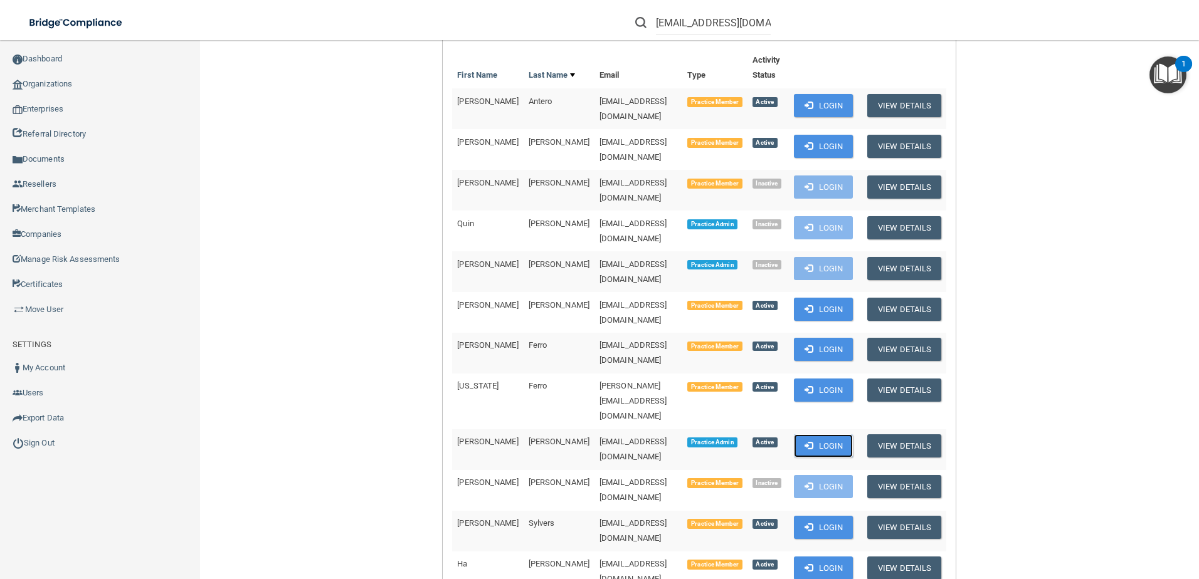
click at [816, 434] on button "Login" at bounding box center [824, 445] width 60 height 23
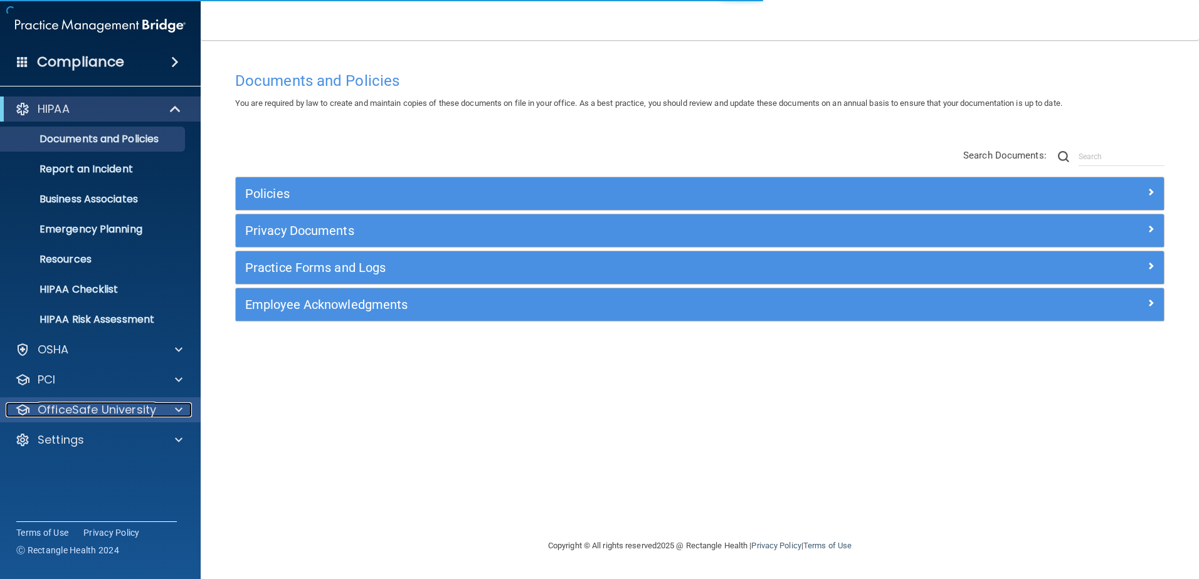
click at [142, 406] on p "OfficeSafe University" at bounding box center [97, 409] width 118 height 15
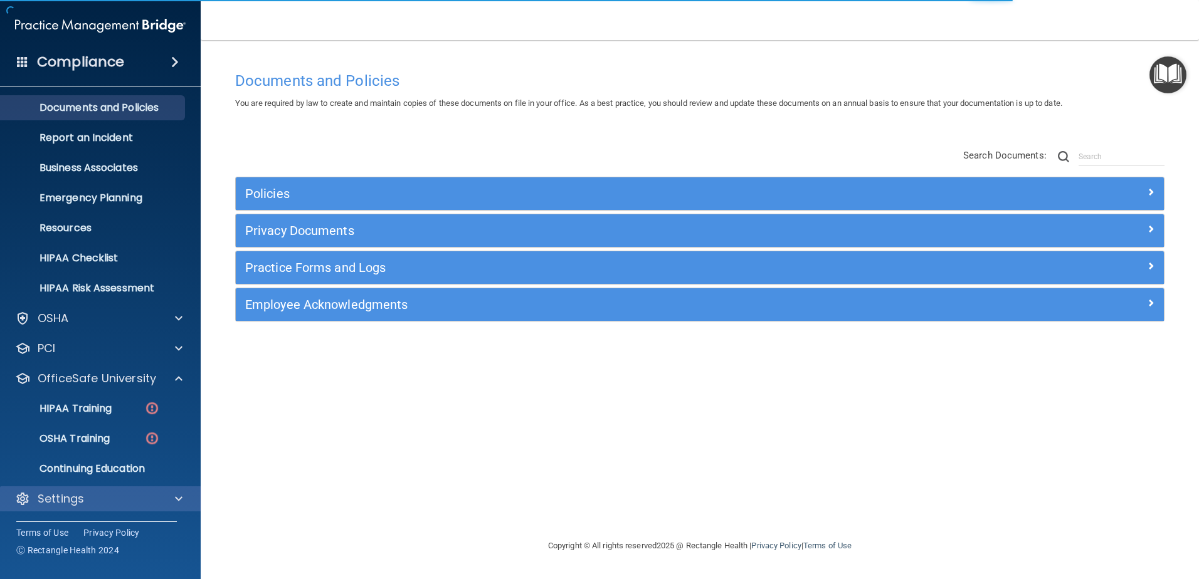
click at [118, 487] on div "Settings" at bounding box center [100, 498] width 201 height 25
click at [137, 488] on div "Settings" at bounding box center [100, 498] width 201 height 25
click at [147, 503] on div "Settings" at bounding box center [83, 498] width 155 height 15
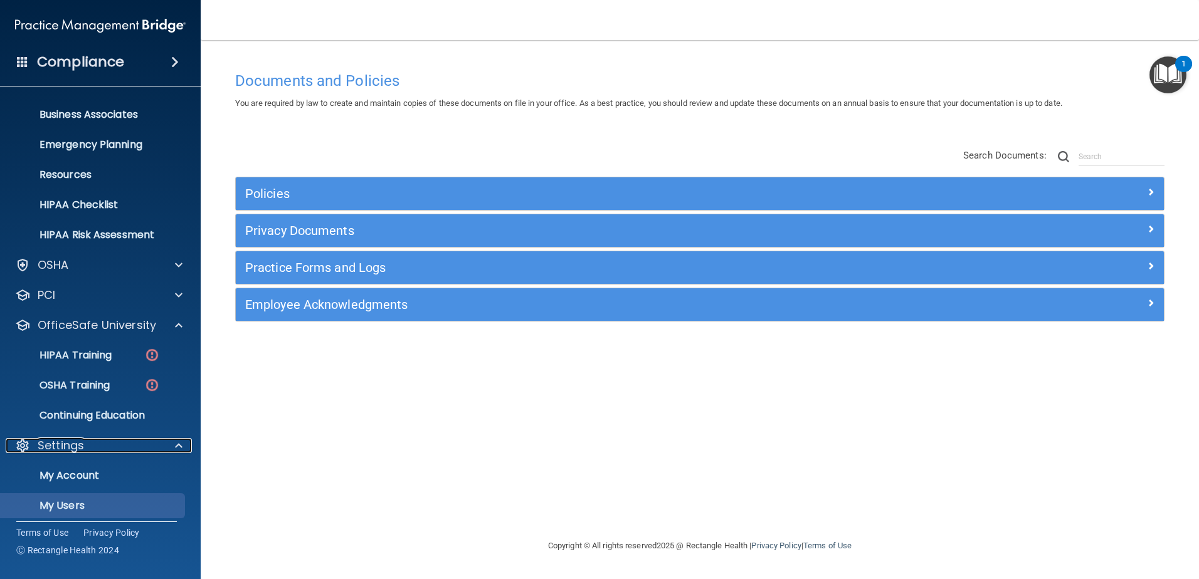
scroll to position [152, 0]
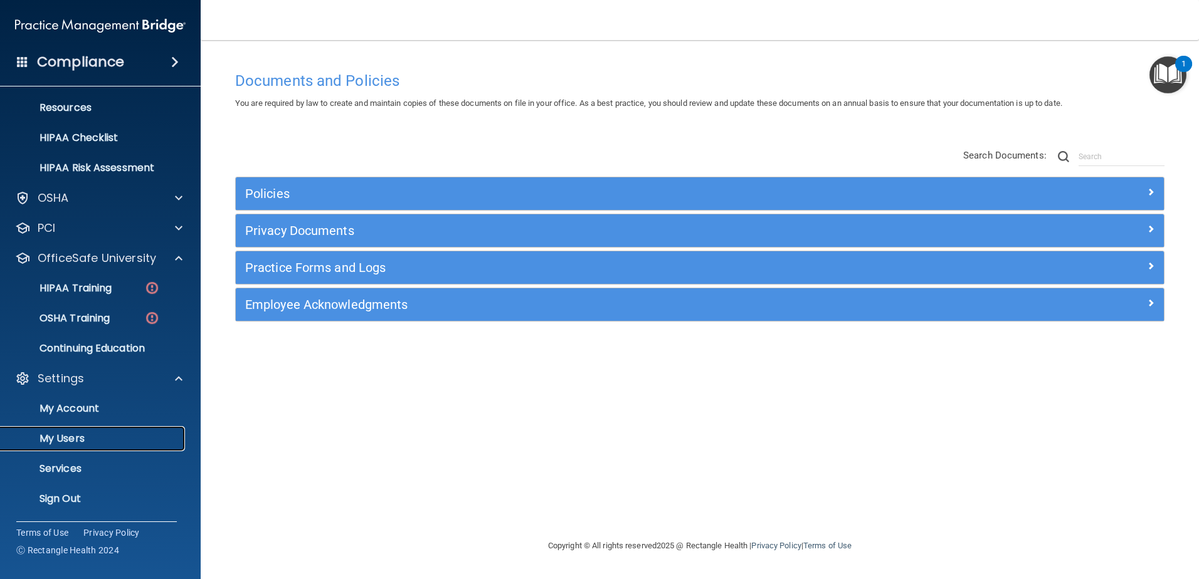
click at [123, 436] on p "My Users" at bounding box center [93, 439] width 171 height 13
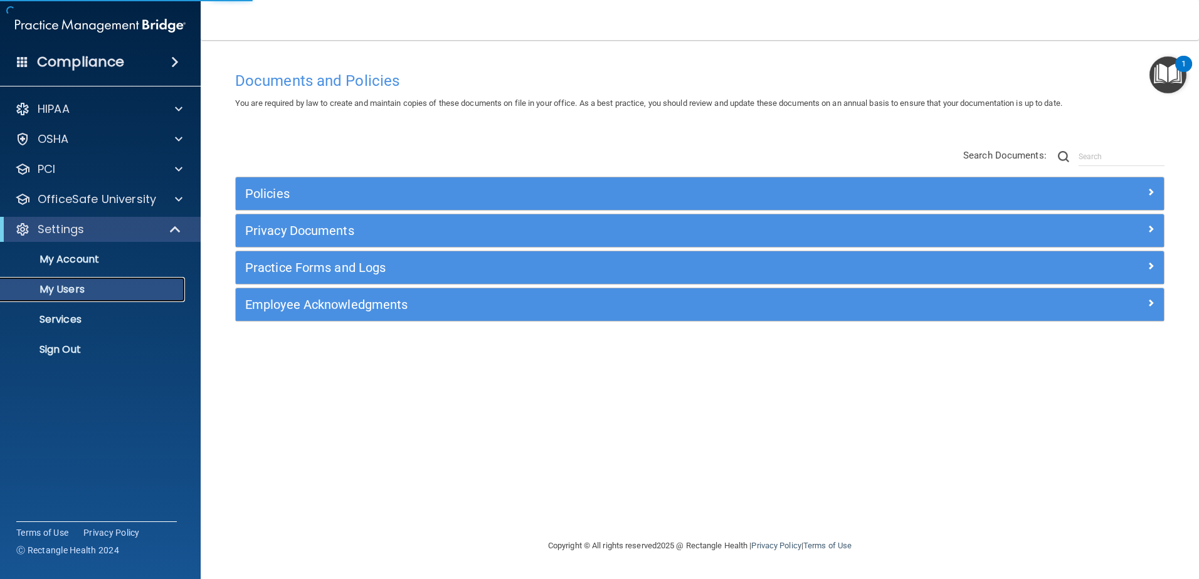
select select "20"
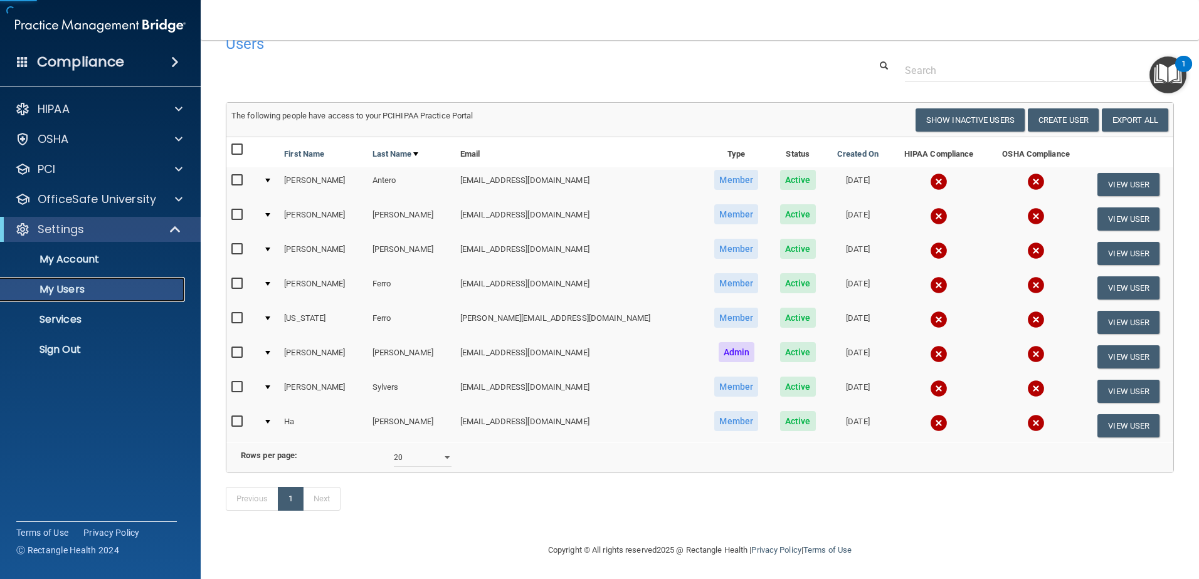
scroll to position [45, 0]
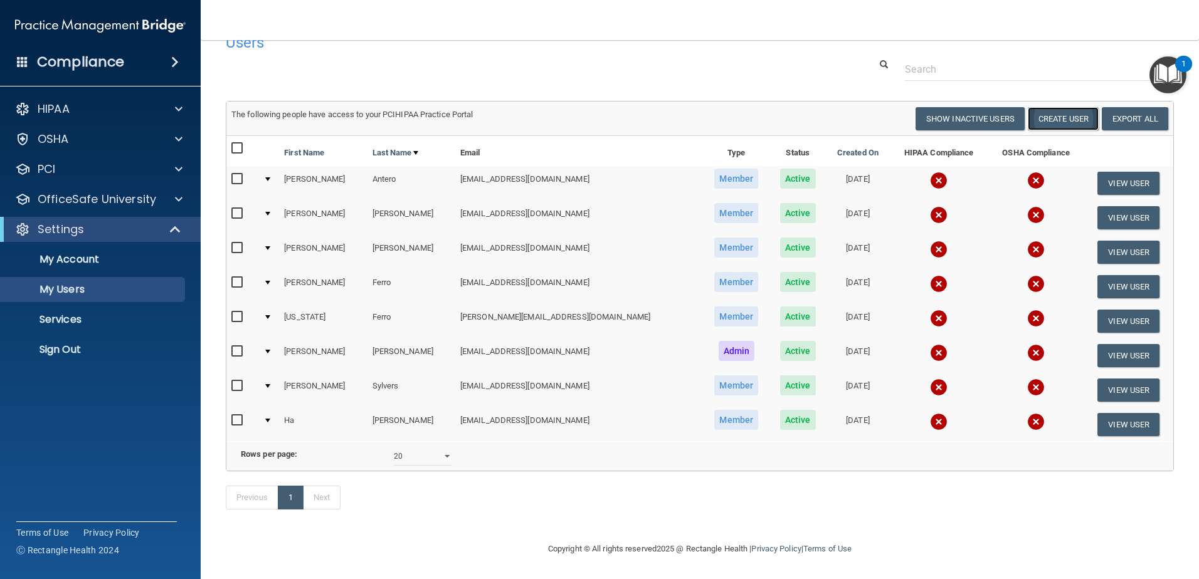
click at [1047, 107] on button "Create User" at bounding box center [1062, 118] width 71 height 23
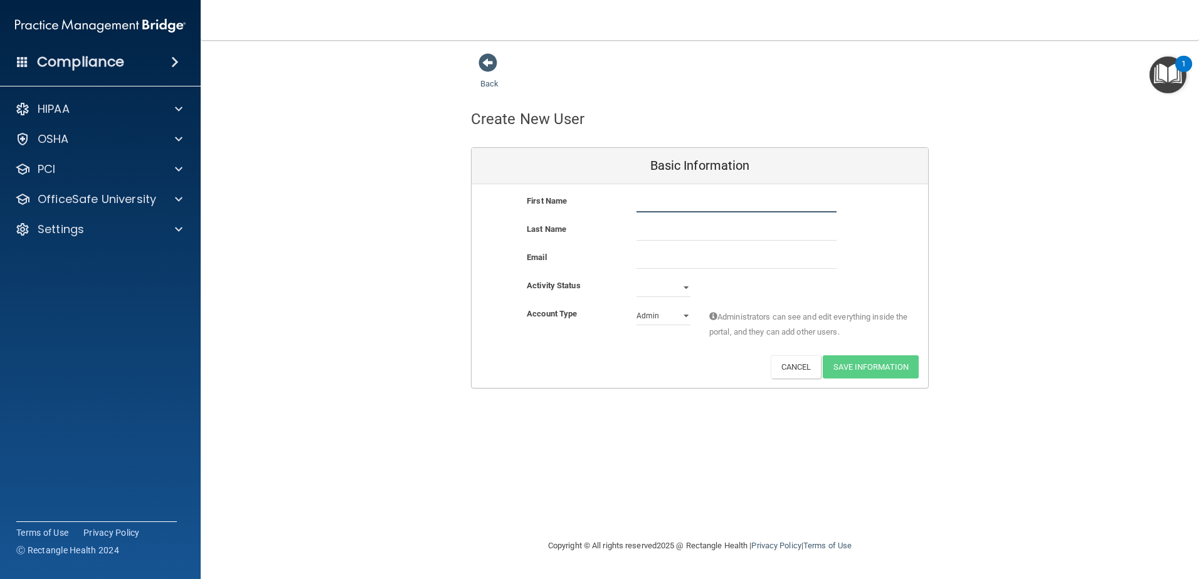
click at [702, 196] on input "text" at bounding box center [736, 203] width 200 height 19
type input "Regina"
type input "Long"
paste input "rlong@tuscanyfootcare.com"
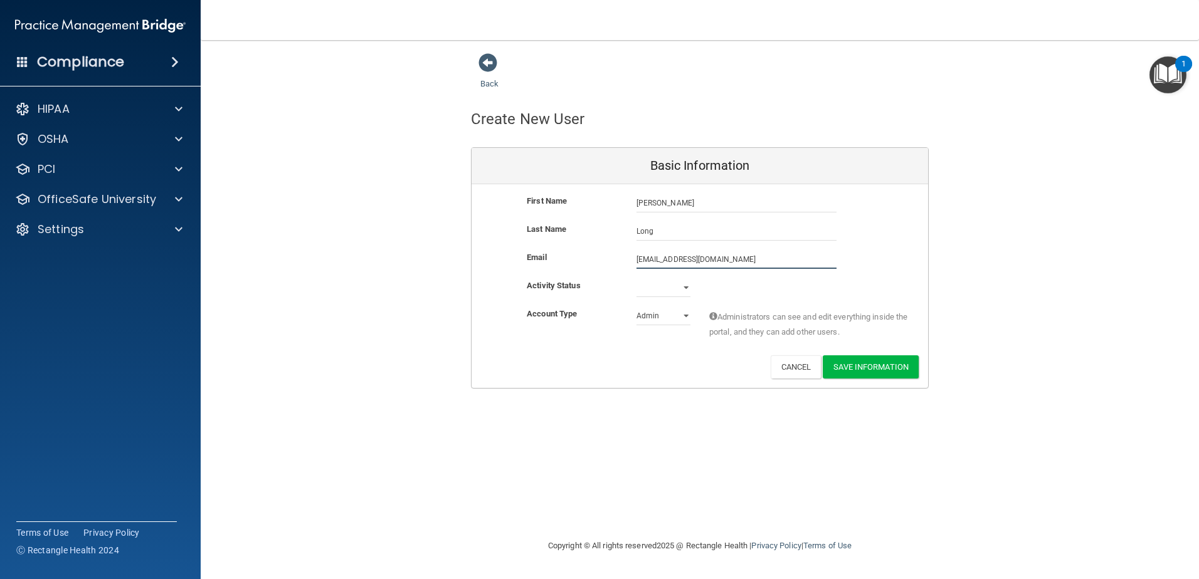
type input "rlong@tuscanyfootcare.com"
click at [666, 293] on select "Active Inactive" at bounding box center [663, 287] width 54 height 19
select select "active"
click at [636, 278] on select "Active Inactive" at bounding box center [663, 287] width 54 height 19
click at [661, 319] on select "Admin Member" at bounding box center [663, 316] width 54 height 19
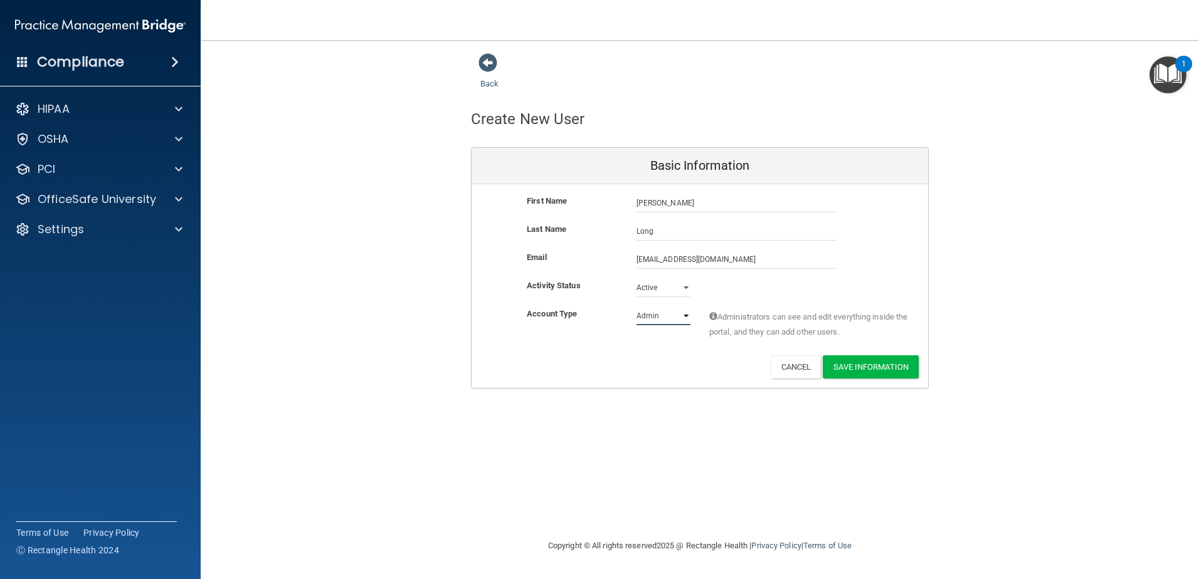
click at [636, 307] on select "Admin Member" at bounding box center [663, 316] width 54 height 19
click at [670, 320] on select "Admin Member" at bounding box center [663, 316] width 54 height 19
drag, startPoint x: 738, startPoint y: 358, endPoint x: 775, endPoint y: 358, distance: 37.6
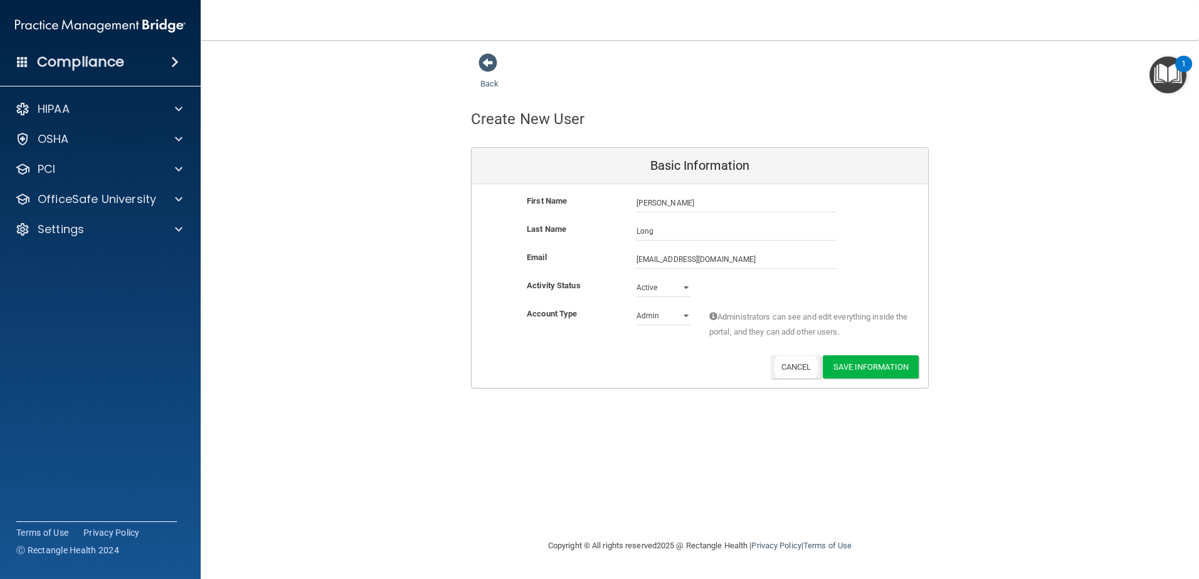
click at [738, 358] on div "Deactivate Reset Password Edit Cancel Save Information" at bounding box center [699, 366] width 456 height 23
click at [862, 358] on button "Save Information" at bounding box center [871, 366] width 96 height 23
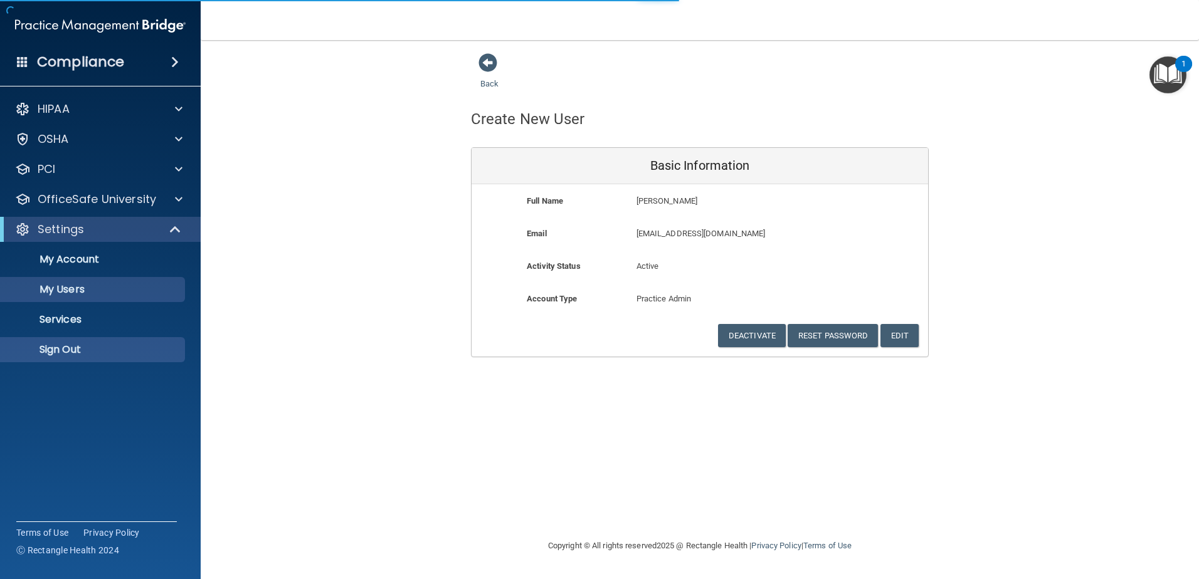
select select "20"
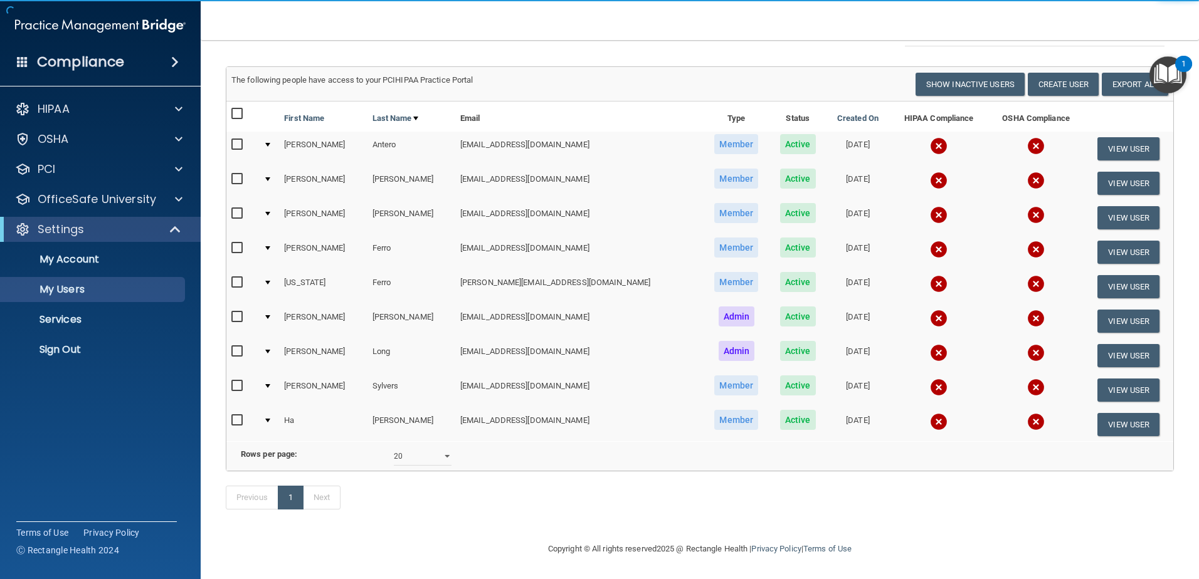
scroll to position [127, 0]
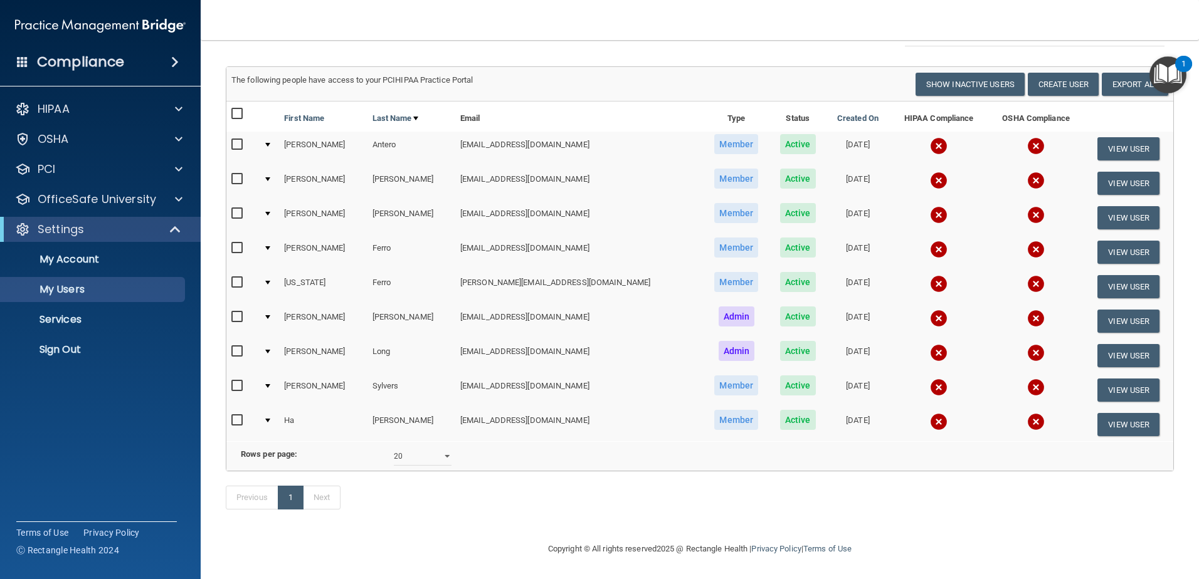
click at [239, 347] on input "checkbox" at bounding box center [238, 352] width 14 height 10
checkbox input "true"
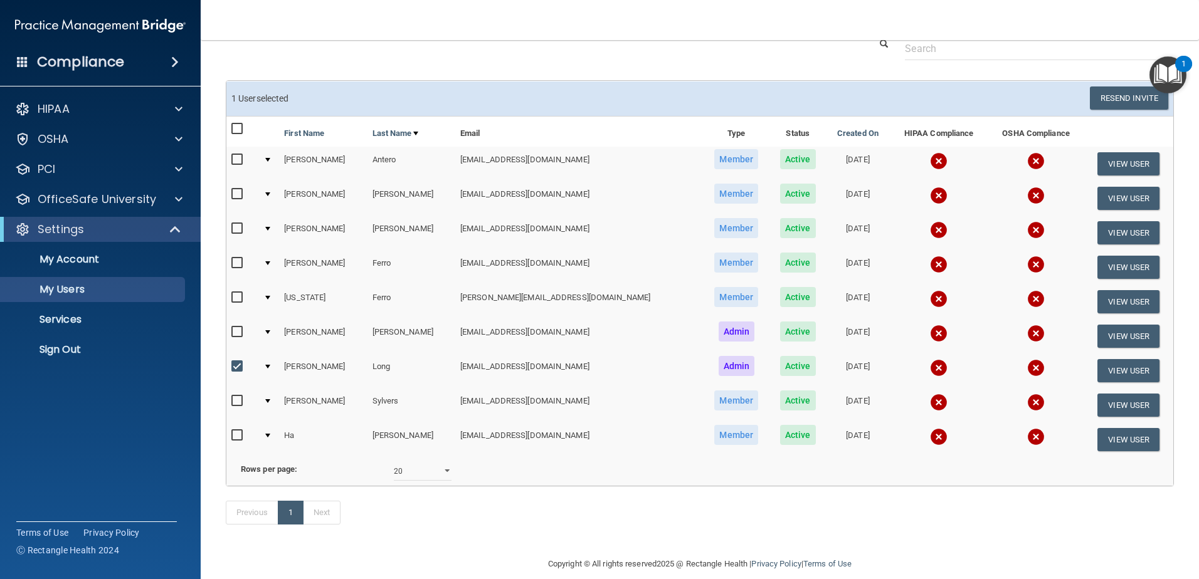
scroll to position [65, 0]
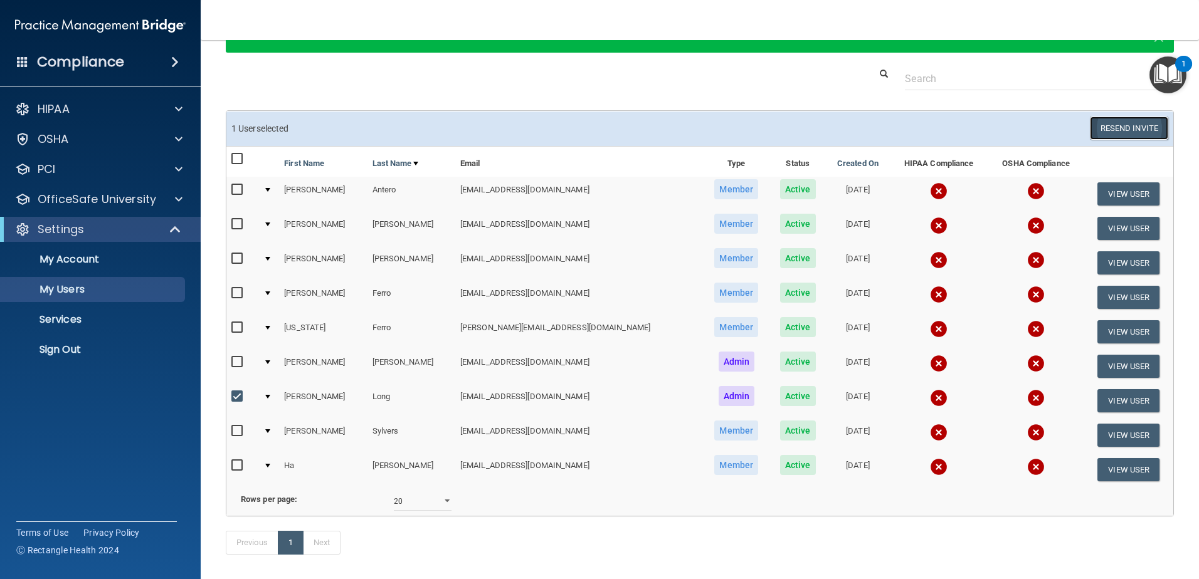
click at [1118, 129] on button "Resend Invite" at bounding box center [1129, 128] width 78 height 23
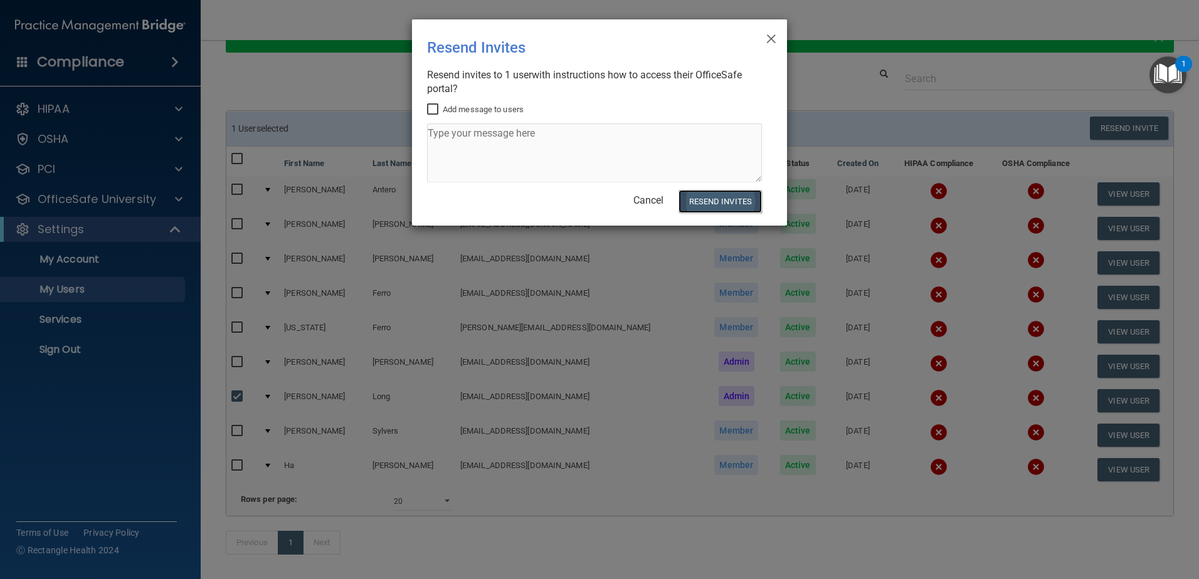
click at [721, 204] on button "Resend Invites" at bounding box center [719, 201] width 83 height 23
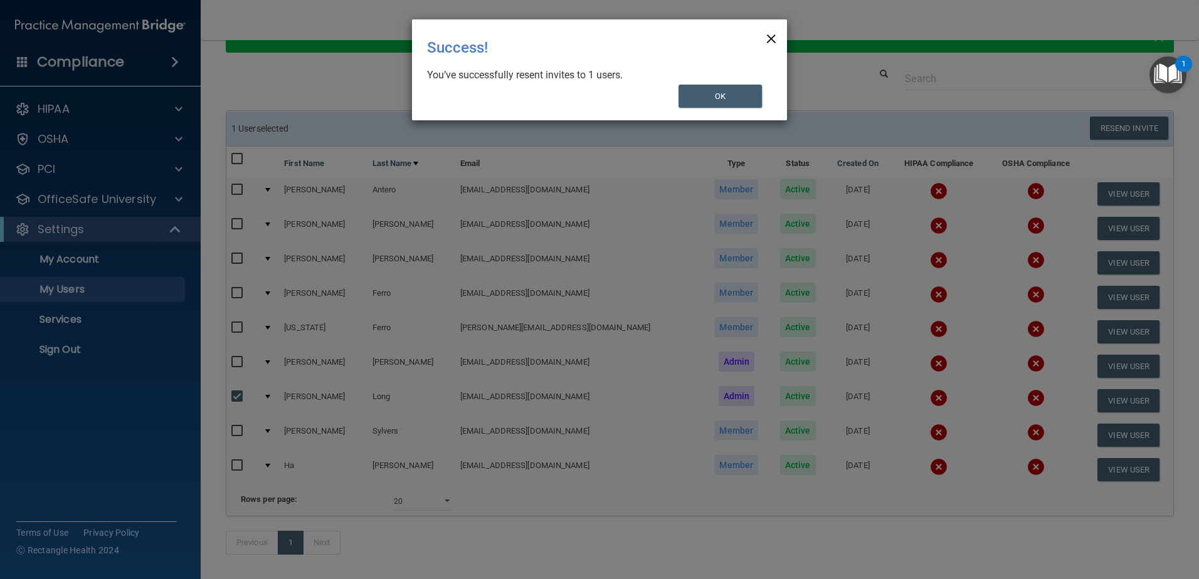
click at [771, 41] on span "×" at bounding box center [770, 36] width 11 height 25
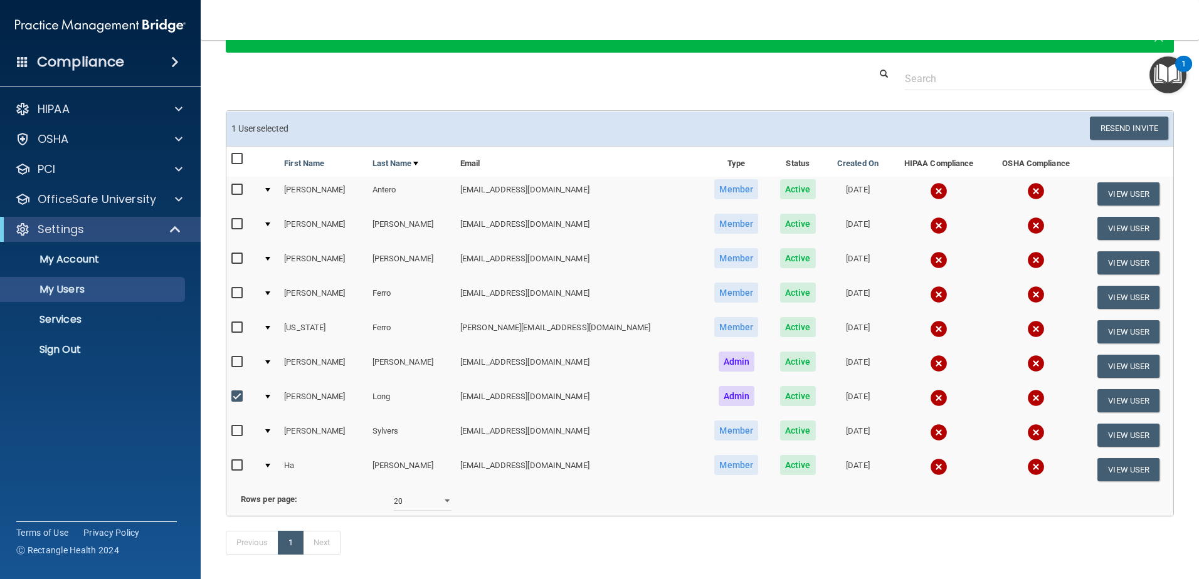
click at [628, 543] on div "Previous 1 Next" at bounding box center [699, 546] width 967 height 58
click at [155, 424] on div "Compliance HIPAA Documents and Policies Report an Incident Business Associates …" at bounding box center [100, 289] width 201 height 579
click at [156, 425] on div "Compliance HIPAA Documents and Policies Report an Incident Business Associates …" at bounding box center [100, 289] width 201 height 579
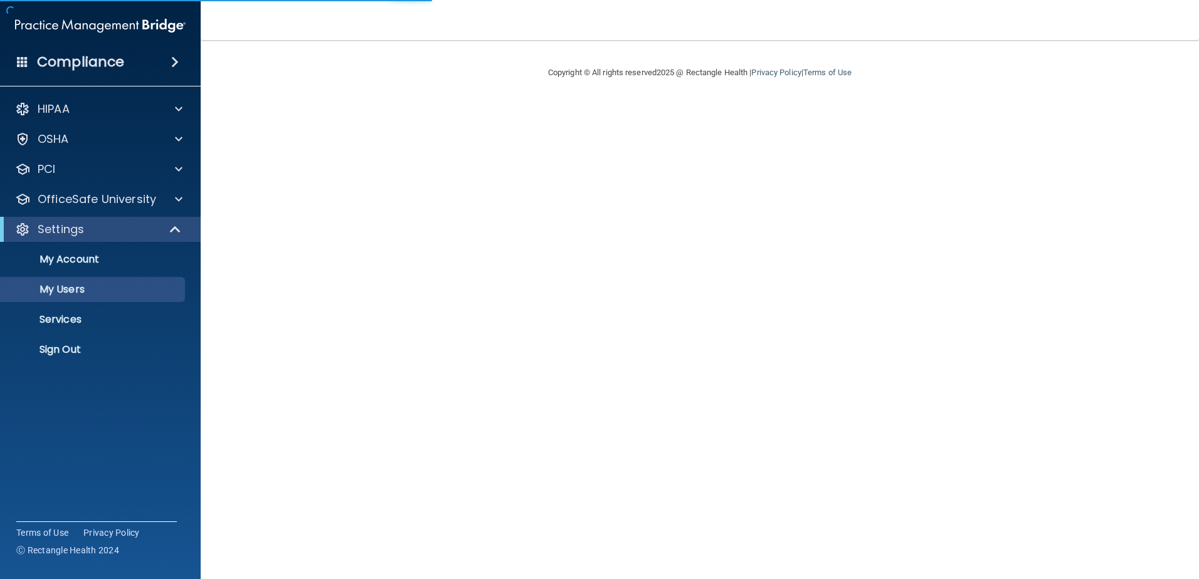
select select "20"
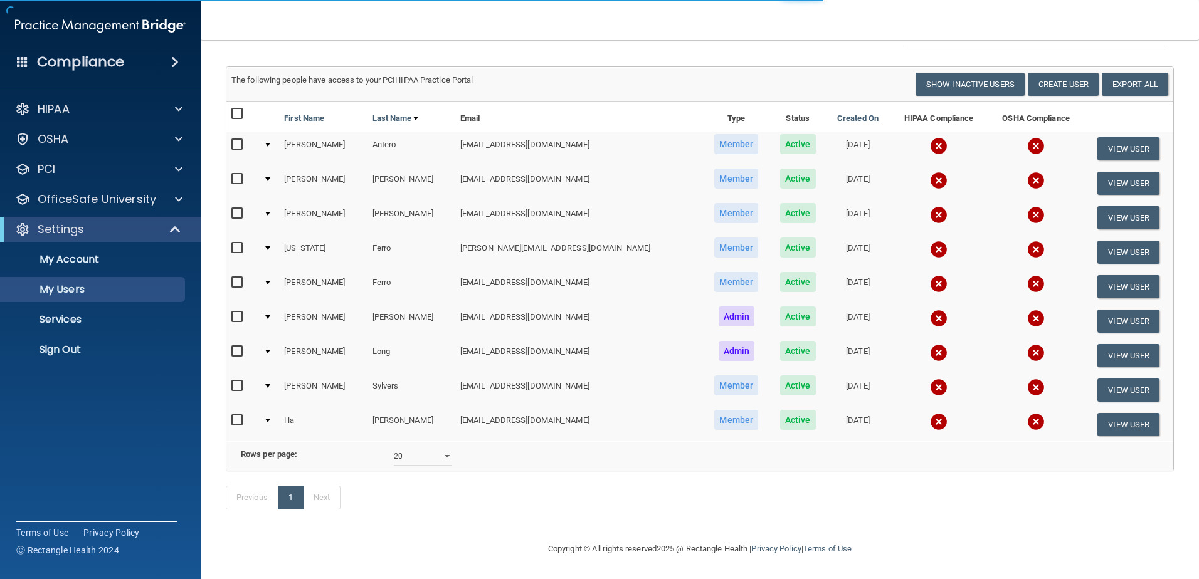
scroll to position [125, 0]
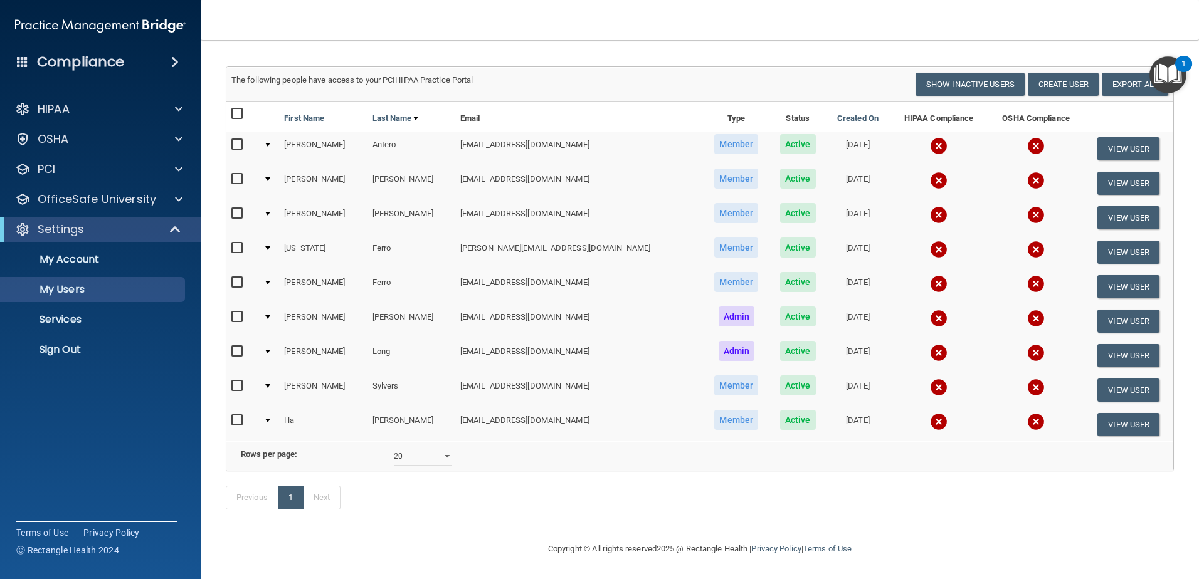
drag, startPoint x: 551, startPoint y: 333, endPoint x: 424, endPoint y: 329, distance: 127.3
click at [424, 339] on tr "[PERSON_NAME] [EMAIL_ADDRESS][DOMAIN_NAME] Admin Active [DATE] View User" at bounding box center [699, 356] width 947 height 34
click at [145, 391] on accordion "HIPAA Documents and Policies Report an Incident Business Associates Emergency P…" at bounding box center [100, 254] width 201 height 325
drag, startPoint x: 554, startPoint y: 335, endPoint x: 434, endPoint y: 332, distance: 120.4
click at [434, 339] on tr "[PERSON_NAME] [EMAIL_ADDRESS][DOMAIN_NAME] Admin Active [DATE] View User" at bounding box center [699, 356] width 947 height 34
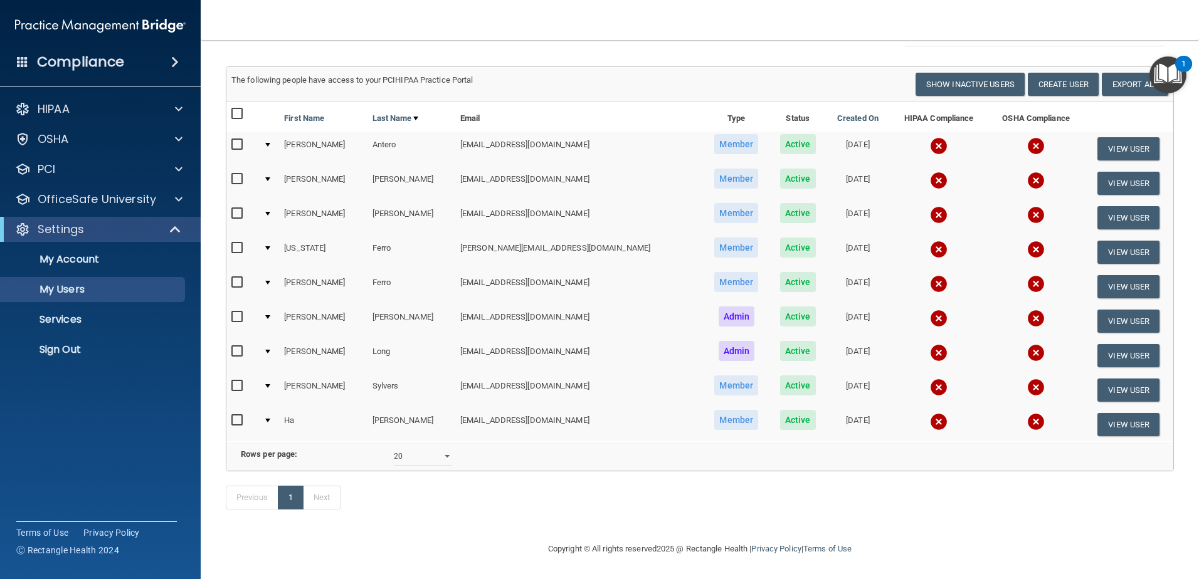
drag, startPoint x: 434, startPoint y: 332, endPoint x: 453, endPoint y: 333, distance: 19.4
copy tr "[EMAIL_ADDRESS][DOMAIN_NAME]"
click at [170, 410] on accordion "HIPAA Documents and Policies Report an Incident Business Associates Emergency P…" at bounding box center [100, 254] width 201 height 325
click at [92, 293] on p "My Users" at bounding box center [93, 289] width 171 height 13
click at [82, 283] on p "My Users" at bounding box center [93, 289] width 171 height 13
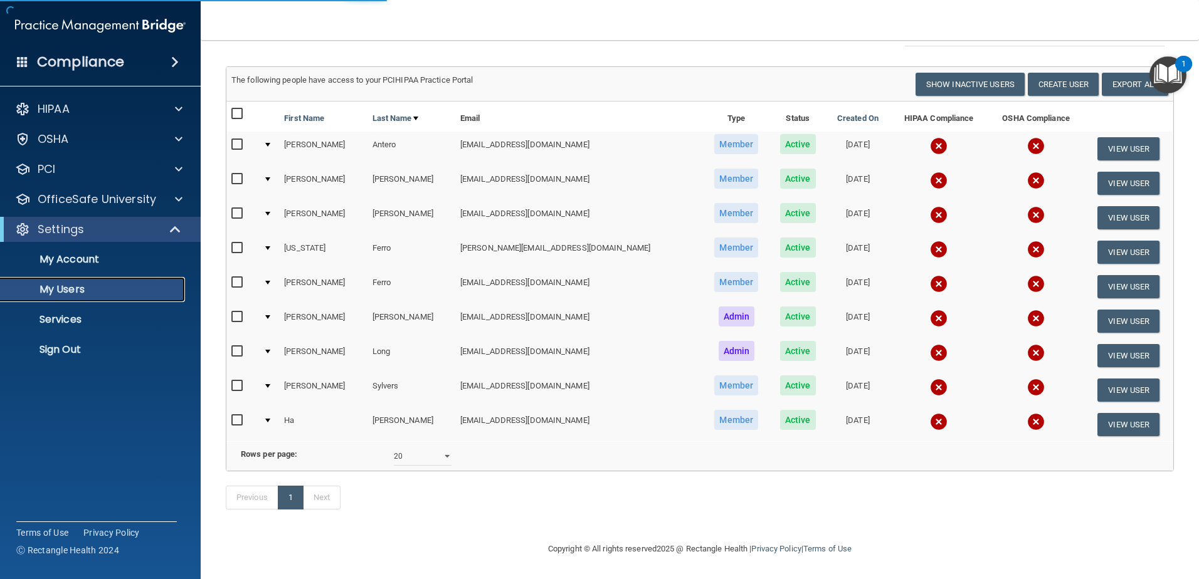
scroll to position [77, 0]
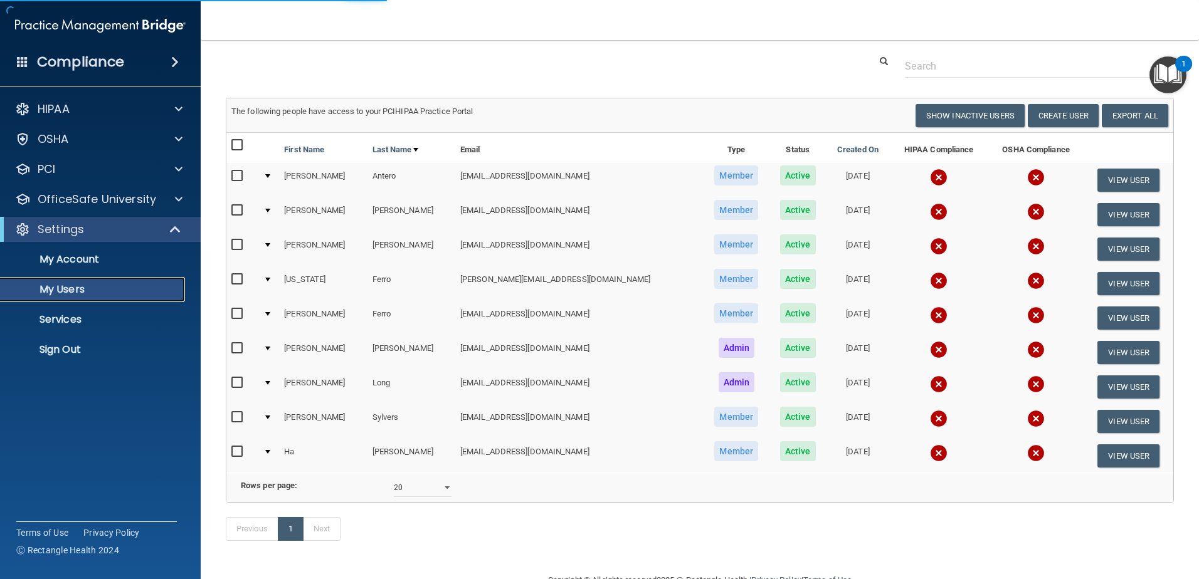
select select "20"
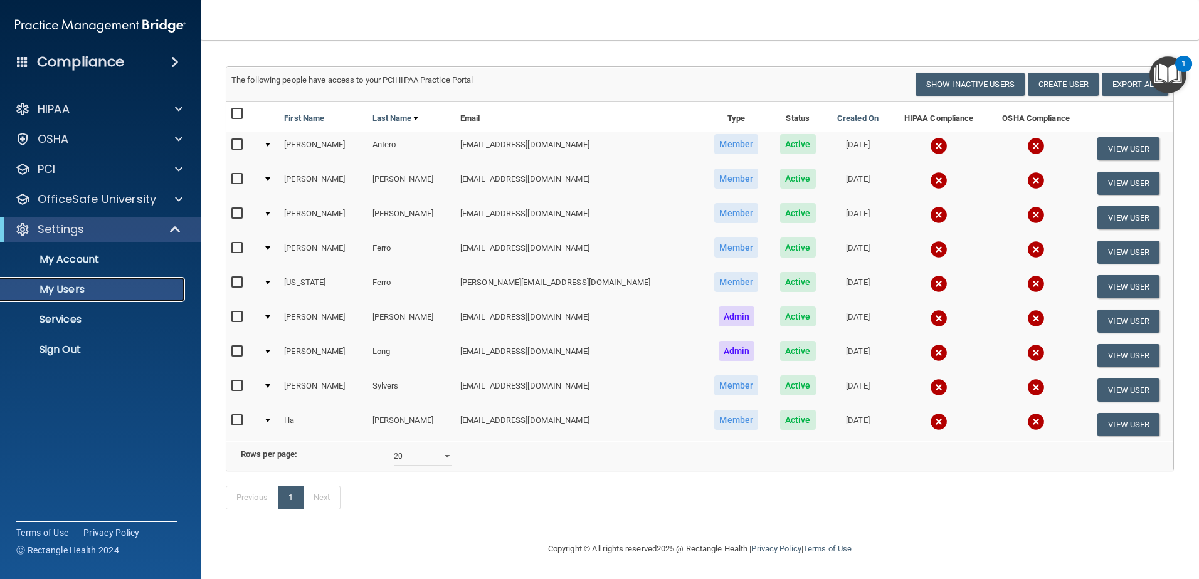
click at [71, 285] on p "My Users" at bounding box center [93, 289] width 171 height 13
click at [98, 288] on p "My Users" at bounding box center [93, 289] width 171 height 13
click at [99, 285] on p "My Users" at bounding box center [93, 289] width 171 height 13
click at [240, 416] on input "checkbox" at bounding box center [238, 421] width 14 height 10
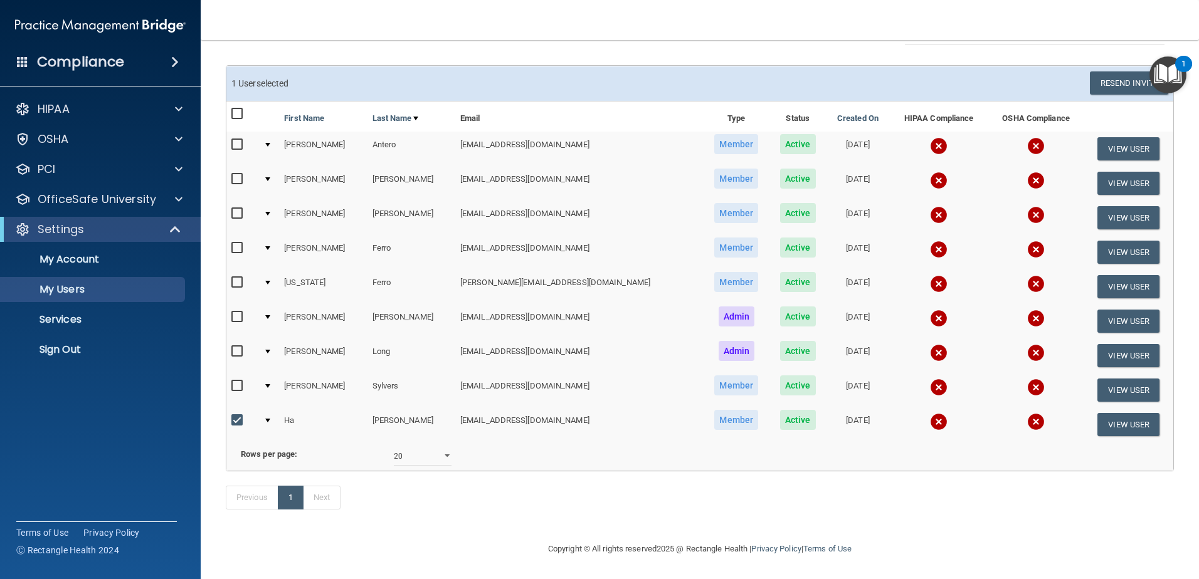
click at [234, 416] on input "checkbox" at bounding box center [238, 421] width 14 height 10
checkbox input "false"
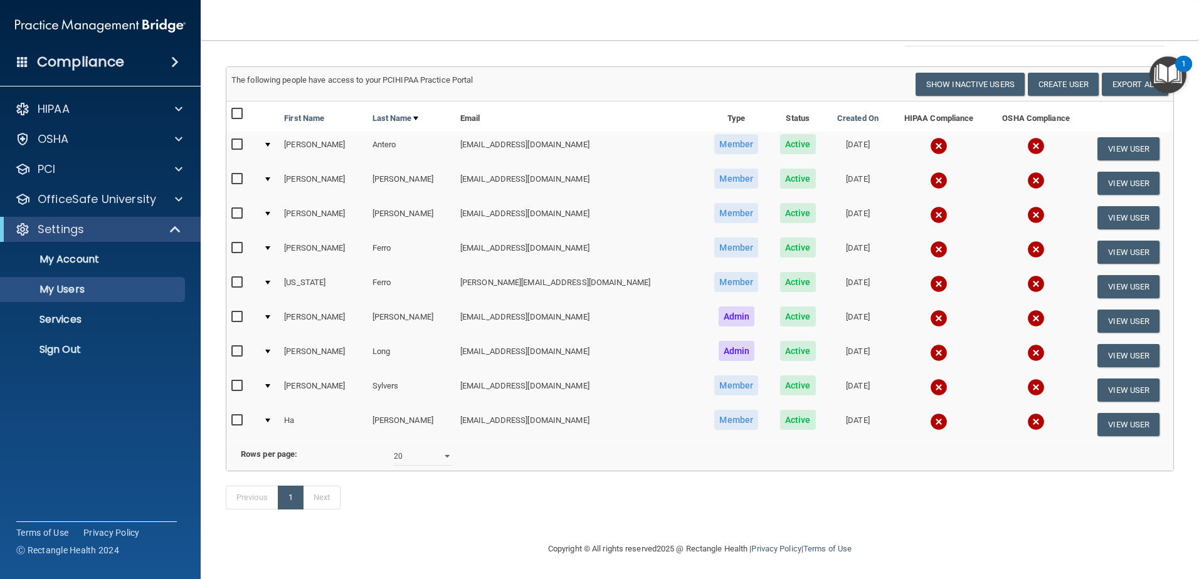
click at [204, 419] on main "Users Success! New user created. × Error! The user couldn't be created. × Succe…" at bounding box center [700, 309] width 998 height 539
click at [677, 506] on div "Previous 1 Next" at bounding box center [699, 500] width 967 height 58
click at [1127, 172] on button "View User" at bounding box center [1128, 183] width 62 height 23
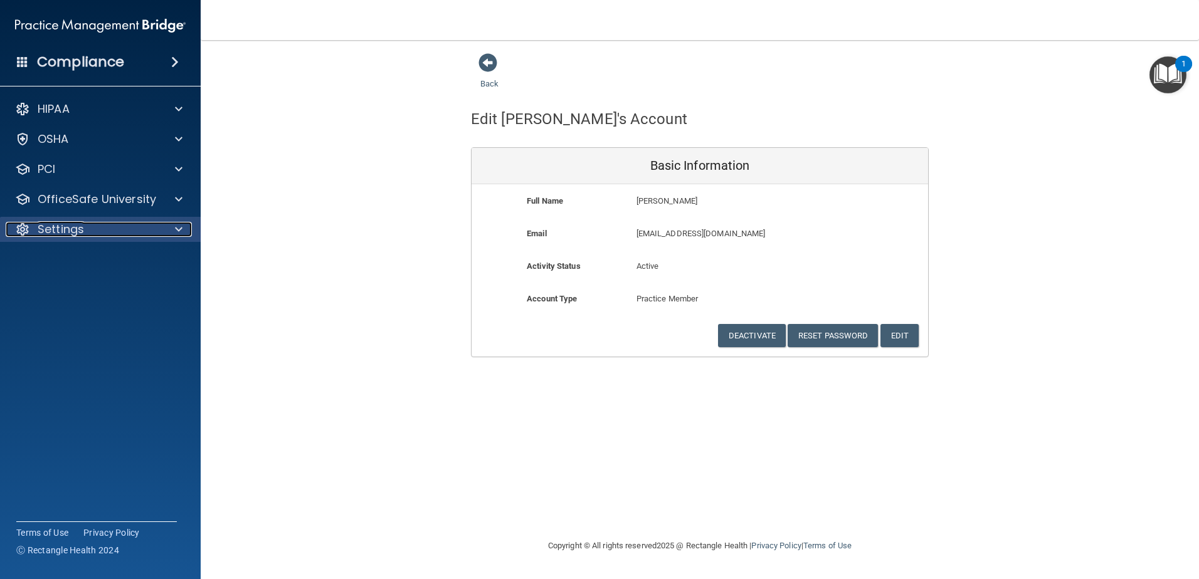
click at [98, 235] on div "Settings" at bounding box center [83, 229] width 155 height 15
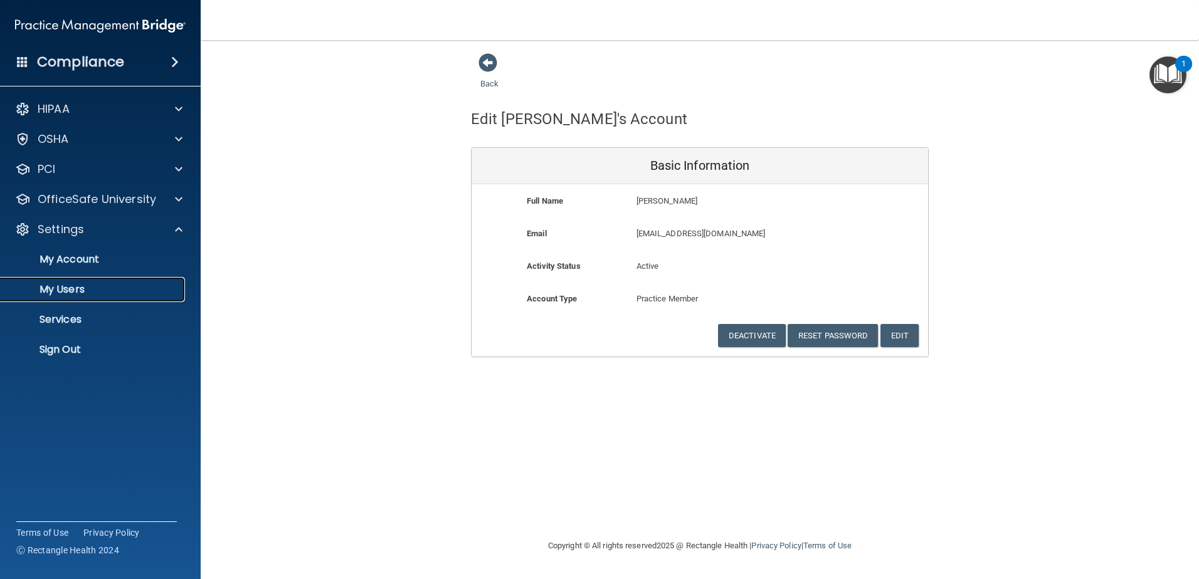
click at [102, 297] on link "My Users" at bounding box center [85, 289] width 197 height 25
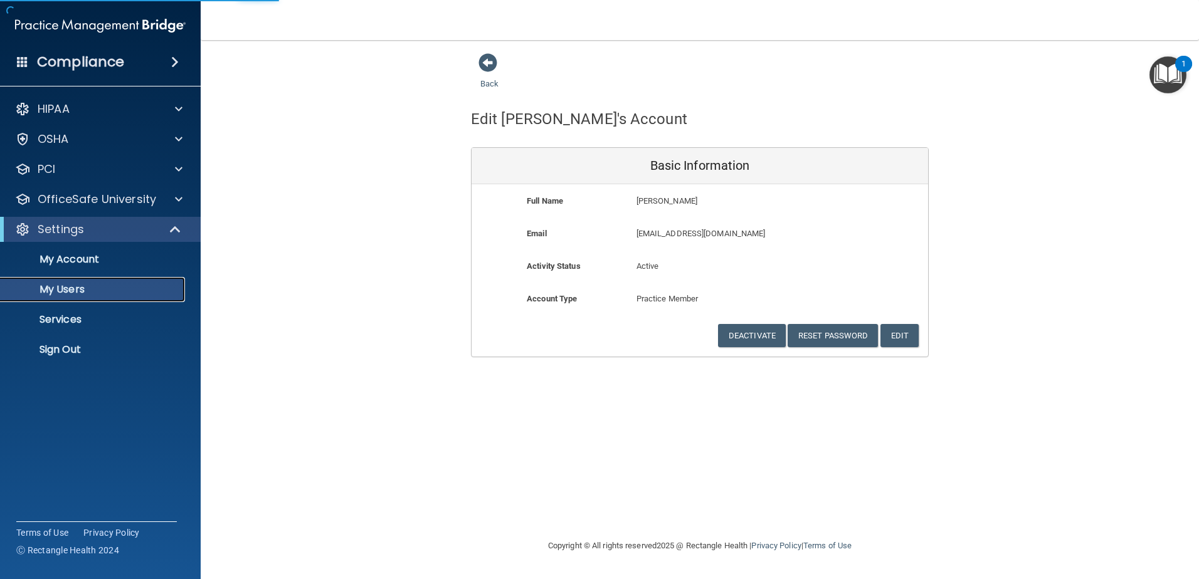
select select "20"
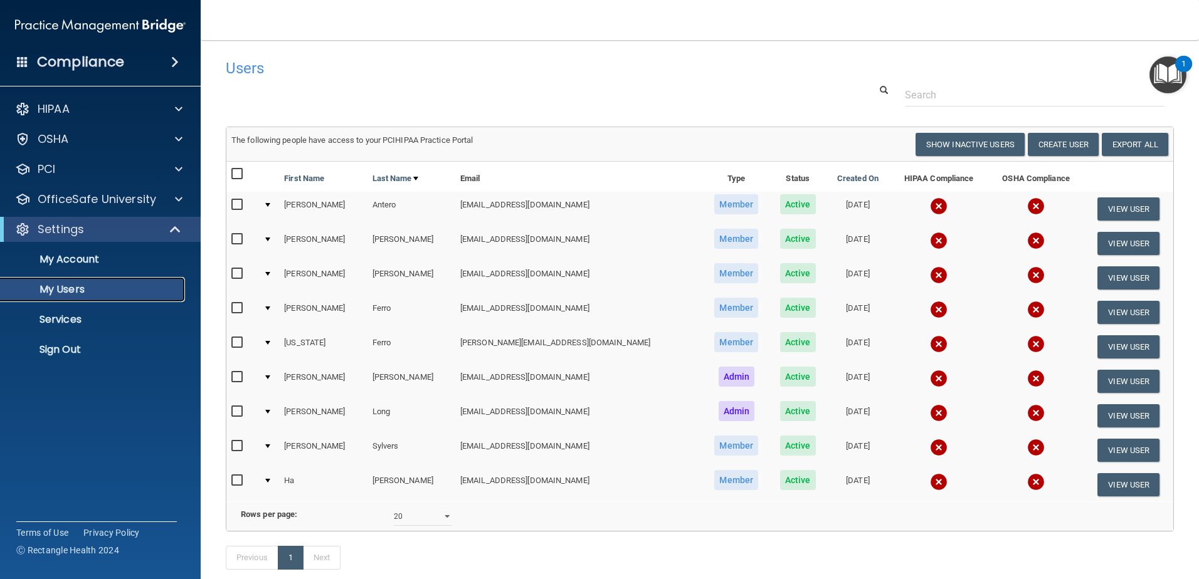
click at [76, 292] on p "My Users" at bounding box center [93, 289] width 171 height 13
click at [63, 291] on p "My Users" at bounding box center [93, 289] width 171 height 13
click at [87, 258] on p "My Account" at bounding box center [93, 259] width 171 height 13
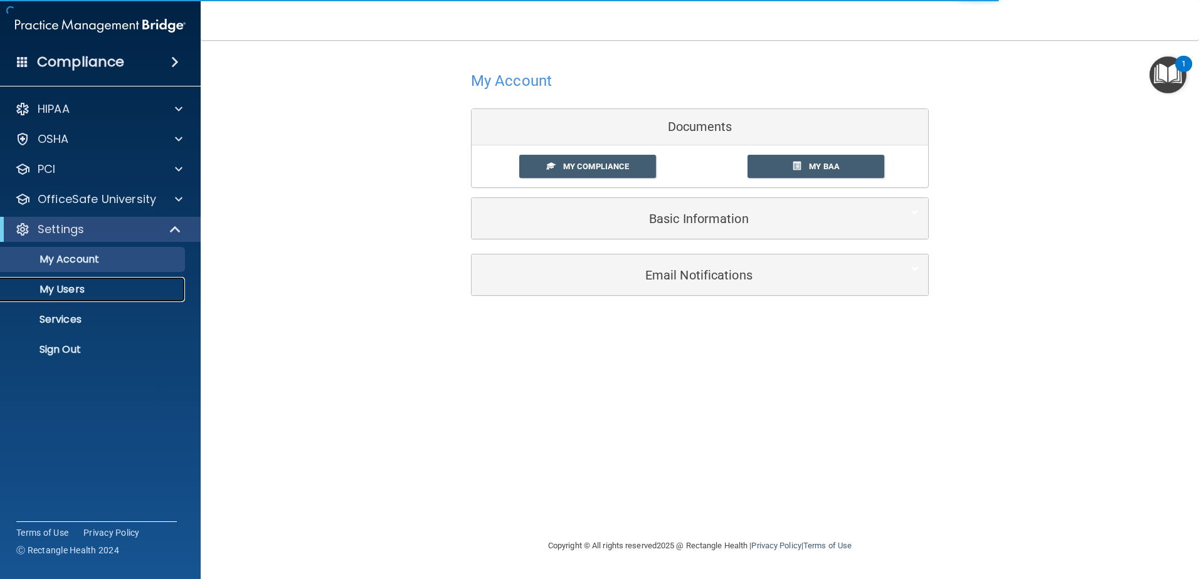
click at [87, 285] on p "My Users" at bounding box center [93, 289] width 171 height 13
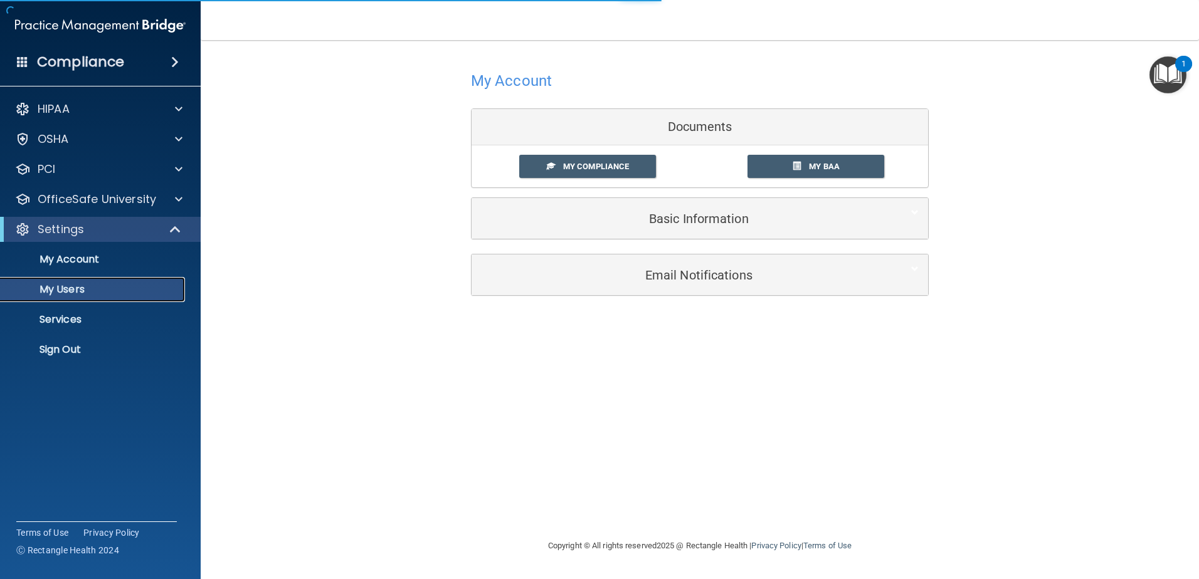
select select "20"
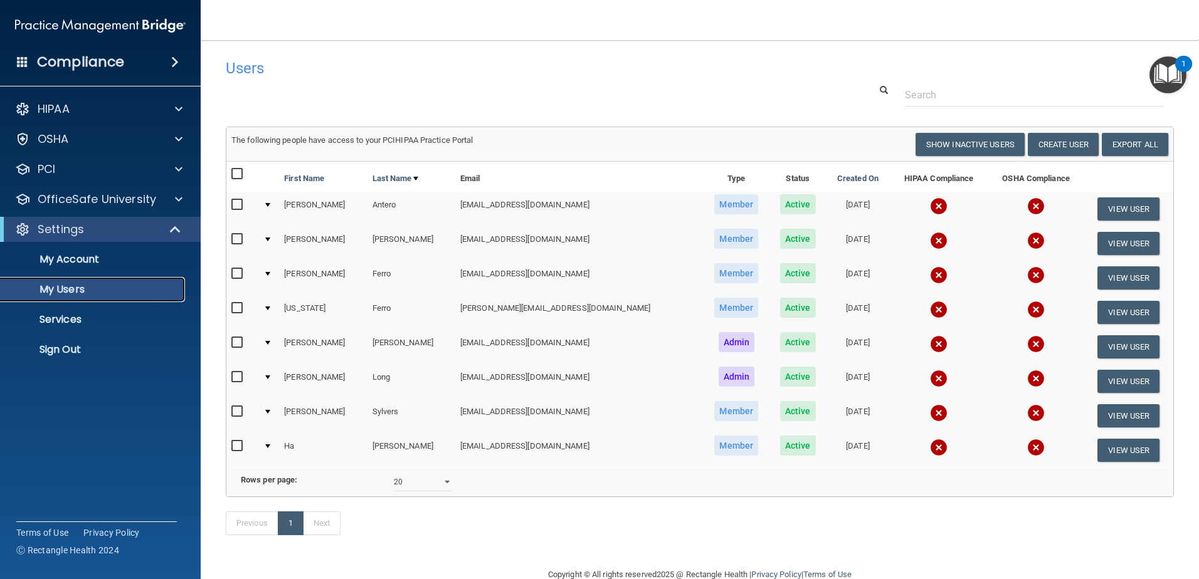
click at [120, 295] on p "My Users" at bounding box center [93, 289] width 171 height 13
click at [94, 266] on link "My Account" at bounding box center [85, 259] width 197 height 25
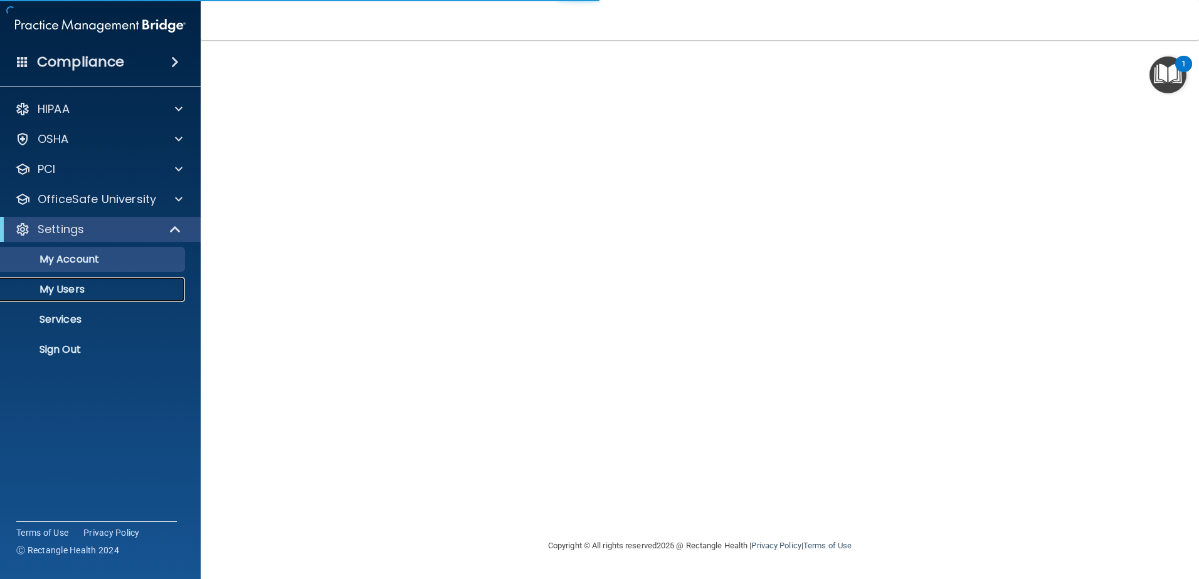
click at [88, 281] on link "My Users" at bounding box center [85, 289] width 197 height 25
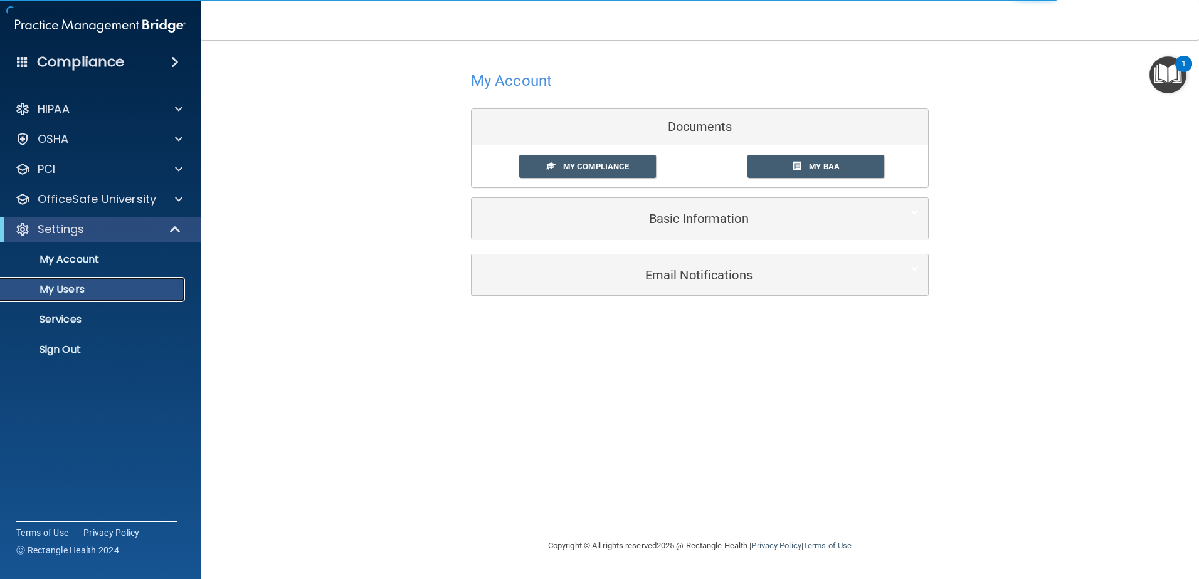
select select "20"
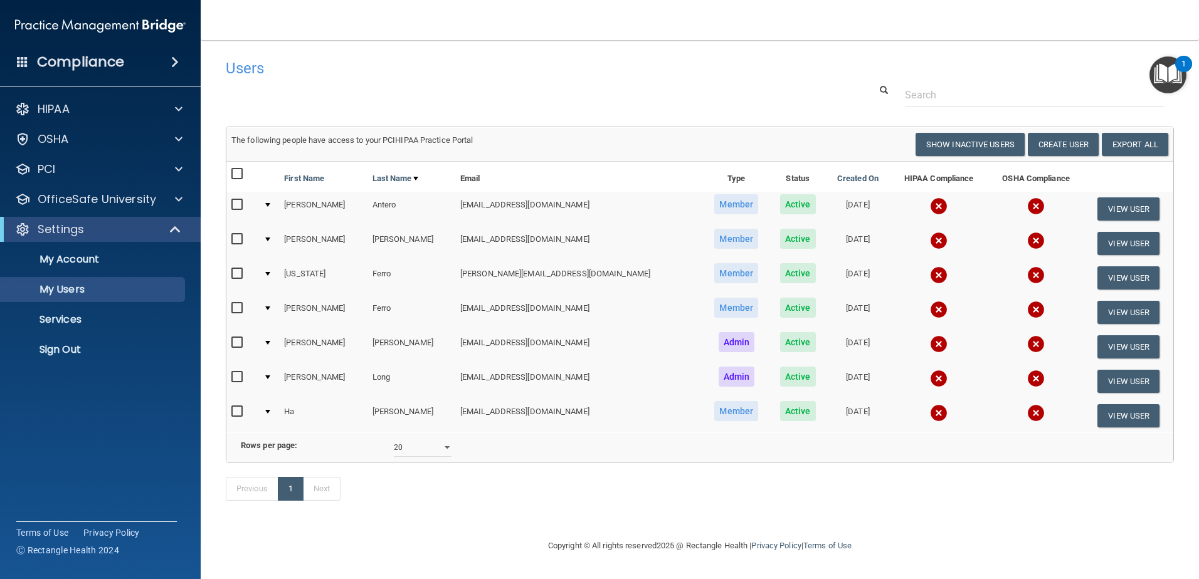
click at [241, 414] on input "checkbox" at bounding box center [238, 412] width 14 height 10
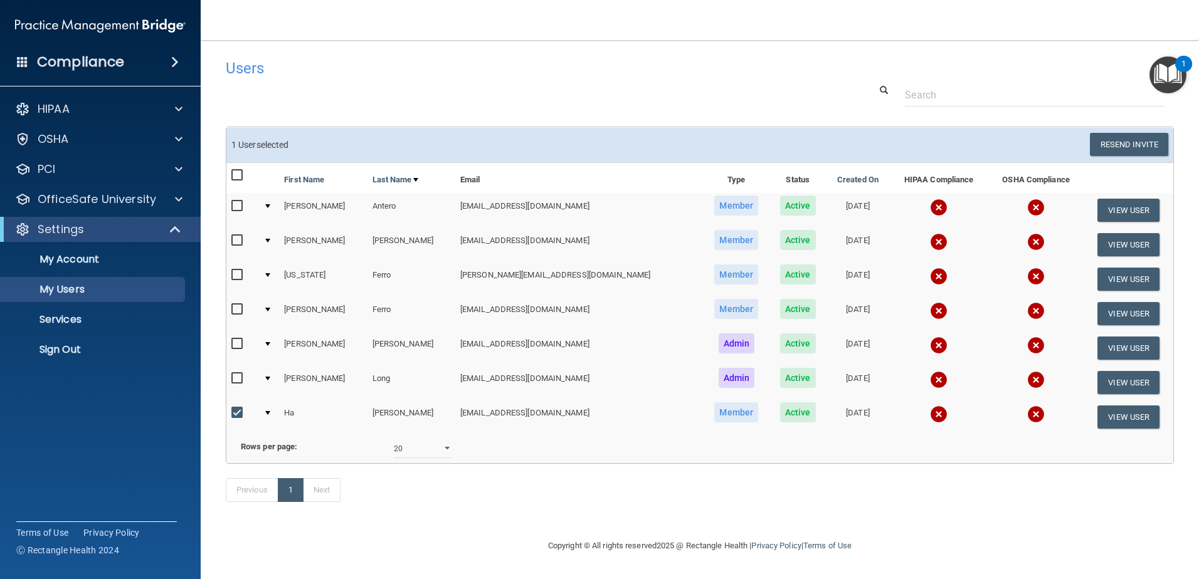
click at [240, 413] on input "checkbox" at bounding box center [238, 413] width 14 height 10
checkbox input "false"
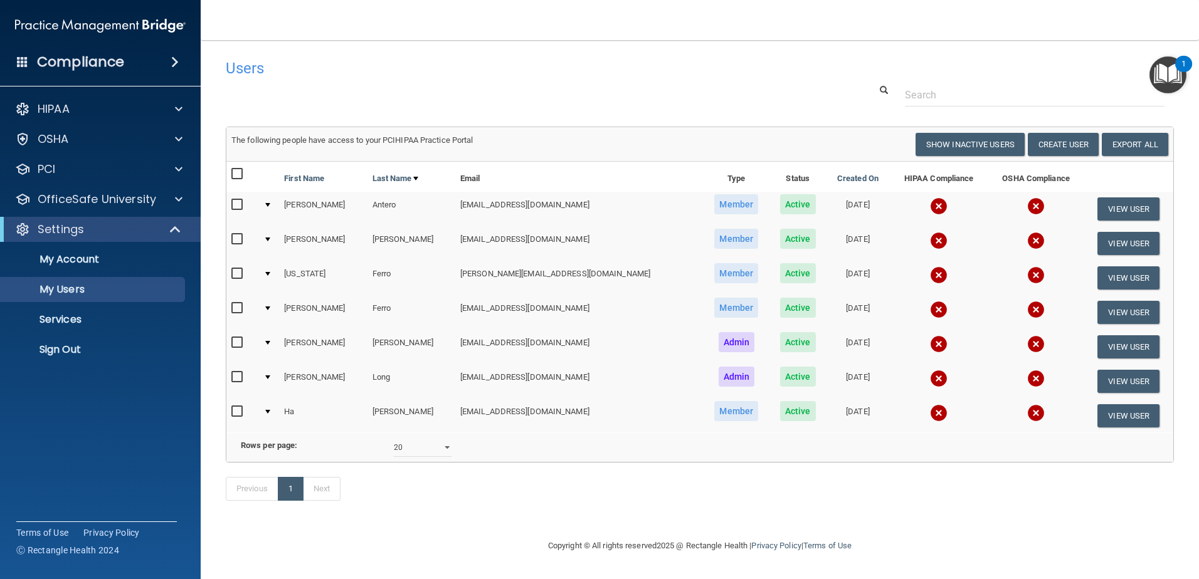
click at [145, 449] on div "Compliance HIPAA Documents and Policies Report an Incident Business Associates …" at bounding box center [100, 289] width 201 height 579
click at [181, 204] on span at bounding box center [179, 199] width 8 height 15
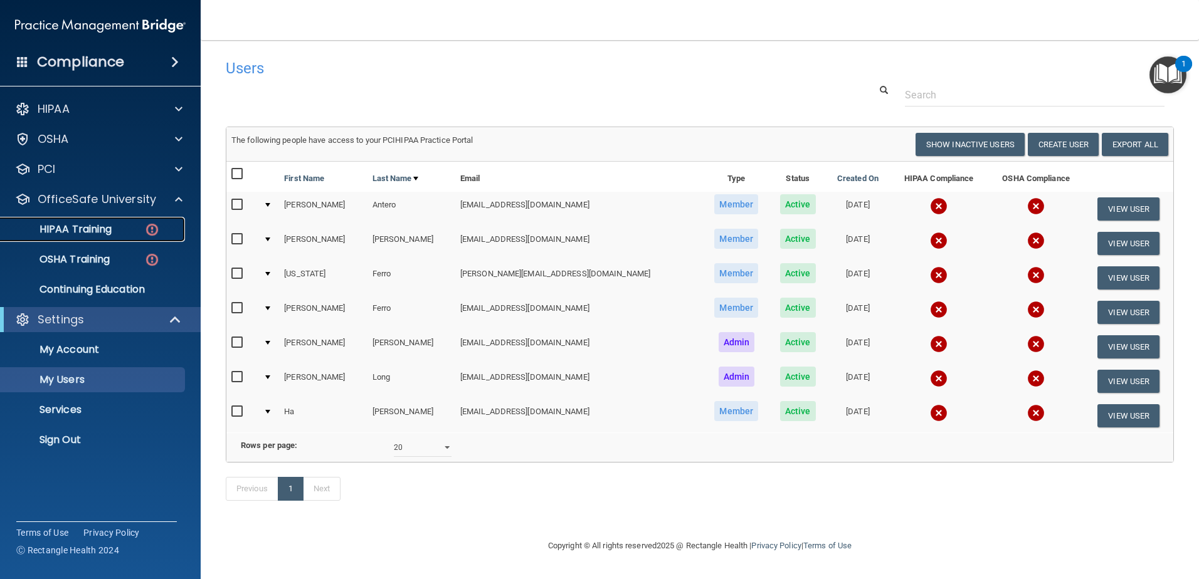
click at [146, 234] on img at bounding box center [152, 230] width 16 height 16
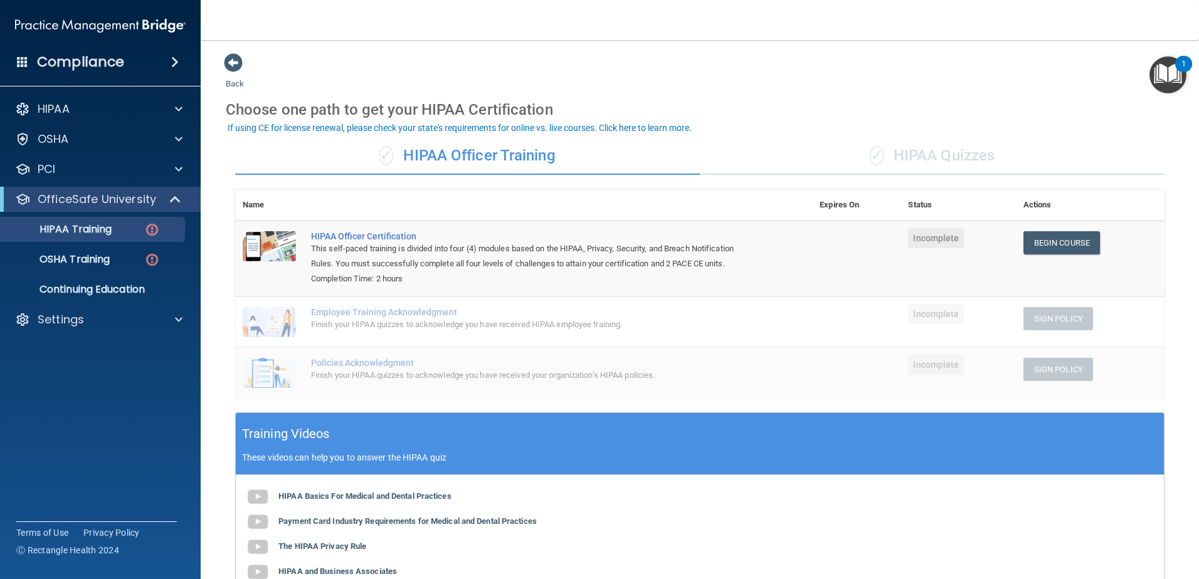
drag, startPoint x: 930, startPoint y: 165, endPoint x: 936, endPoint y: 154, distance: 12.4
click at [930, 163] on div "✓ HIPAA Quizzes" at bounding box center [932, 156] width 465 height 38
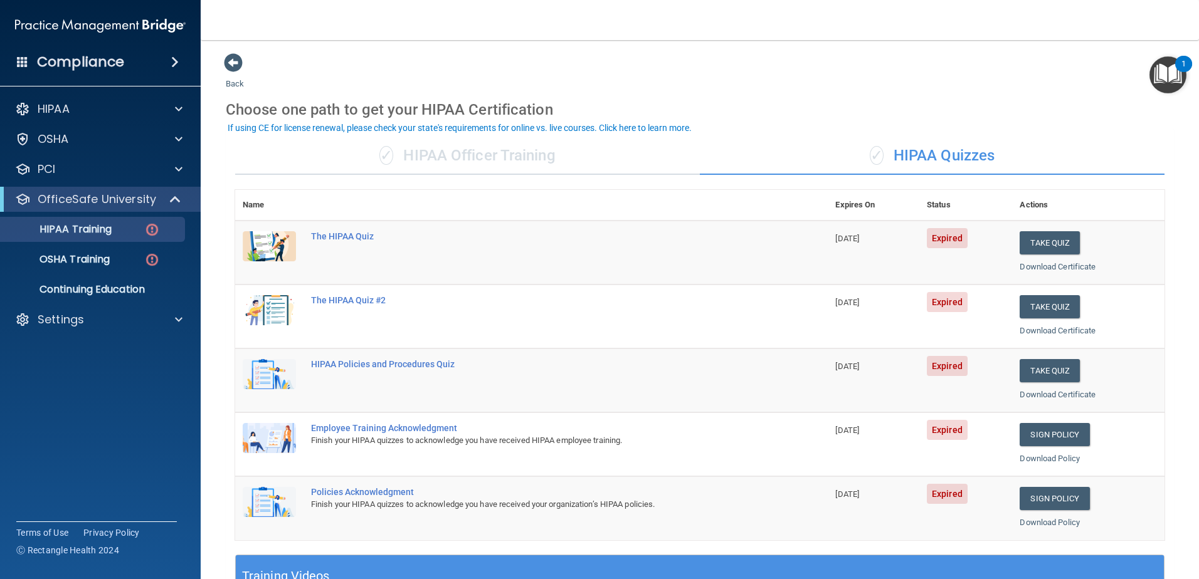
drag, startPoint x: 936, startPoint y: 154, endPoint x: 884, endPoint y: 152, distance: 52.1
click at [884, 152] on div "✓ HIPAA Quizzes" at bounding box center [932, 156] width 465 height 38
click at [475, 155] on div "✓ HIPAA Officer Training" at bounding box center [467, 156] width 465 height 38
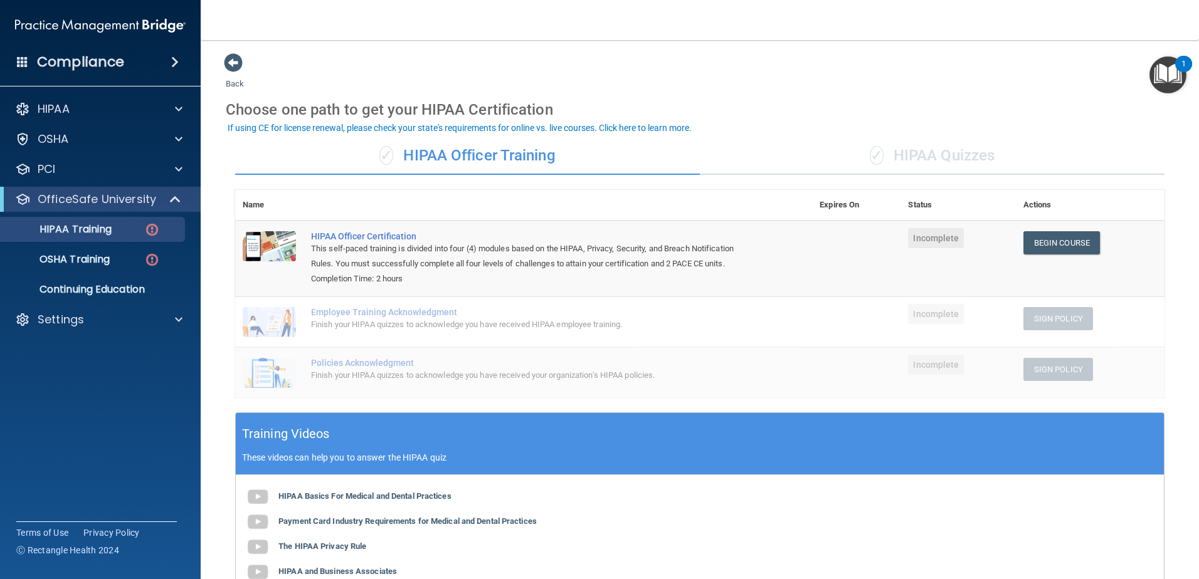
click at [895, 158] on div "✓ HIPAA Quizzes" at bounding box center [932, 156] width 465 height 38
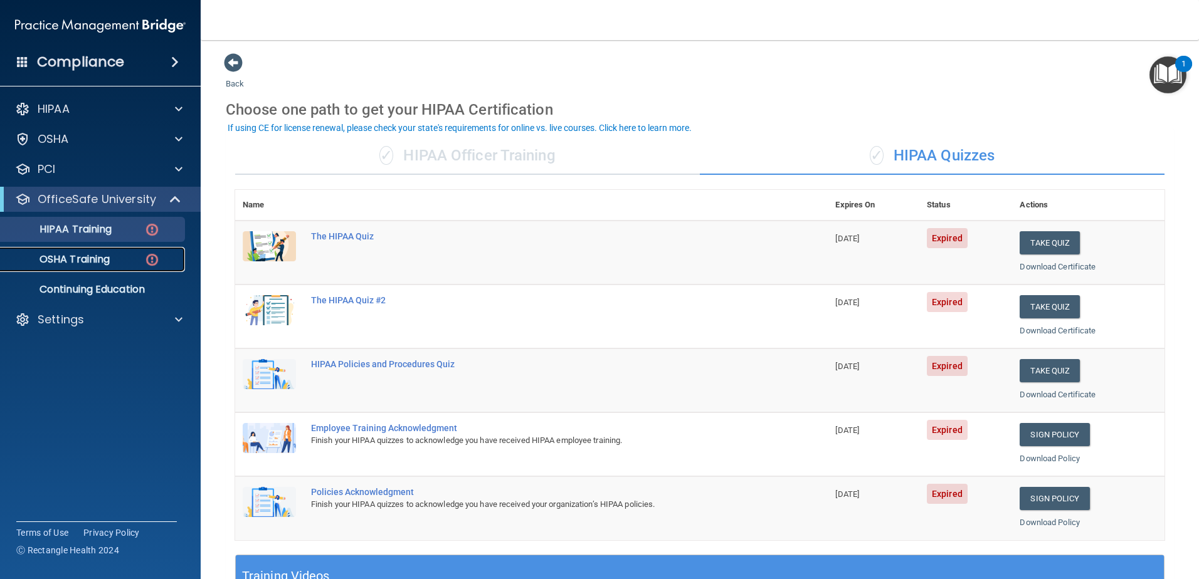
click at [143, 261] on div "OSHA Training" at bounding box center [93, 259] width 171 height 13
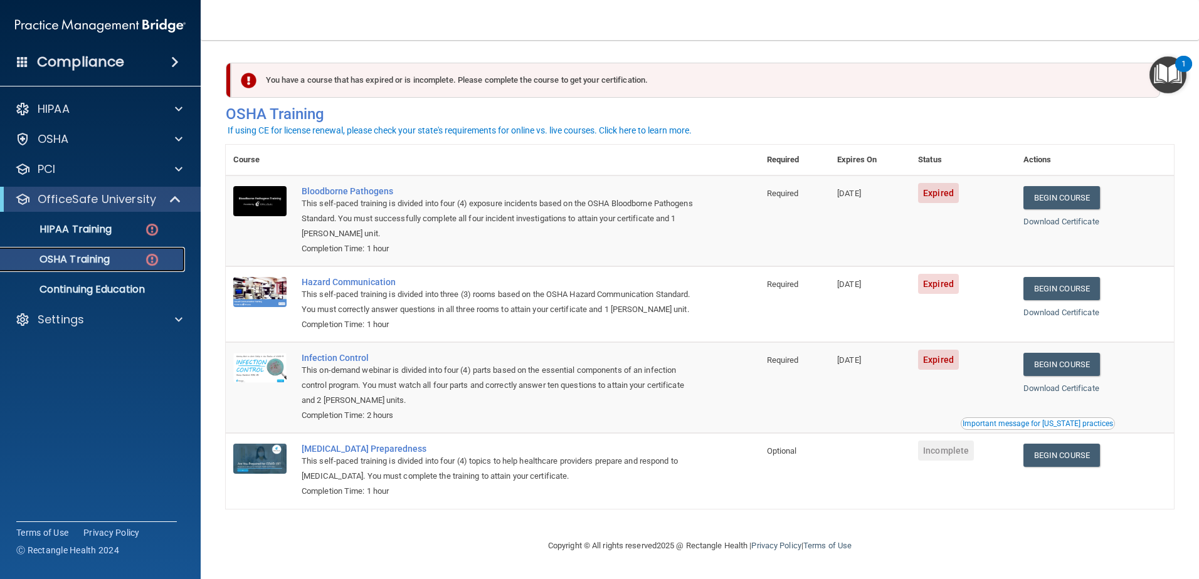
scroll to position [13, 0]
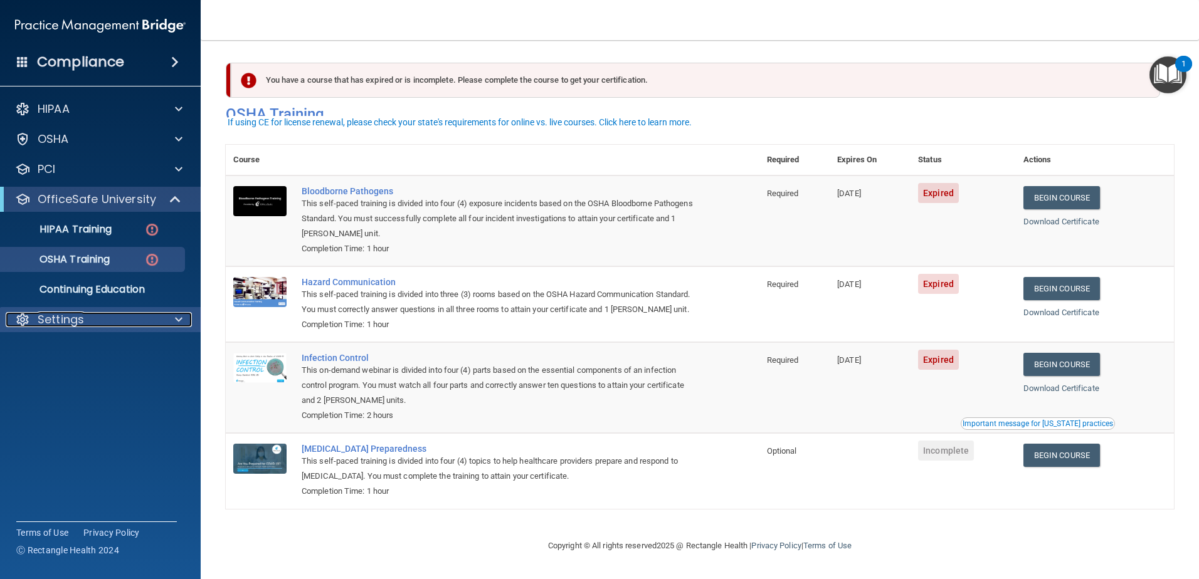
click at [114, 326] on div "Settings" at bounding box center [83, 319] width 155 height 15
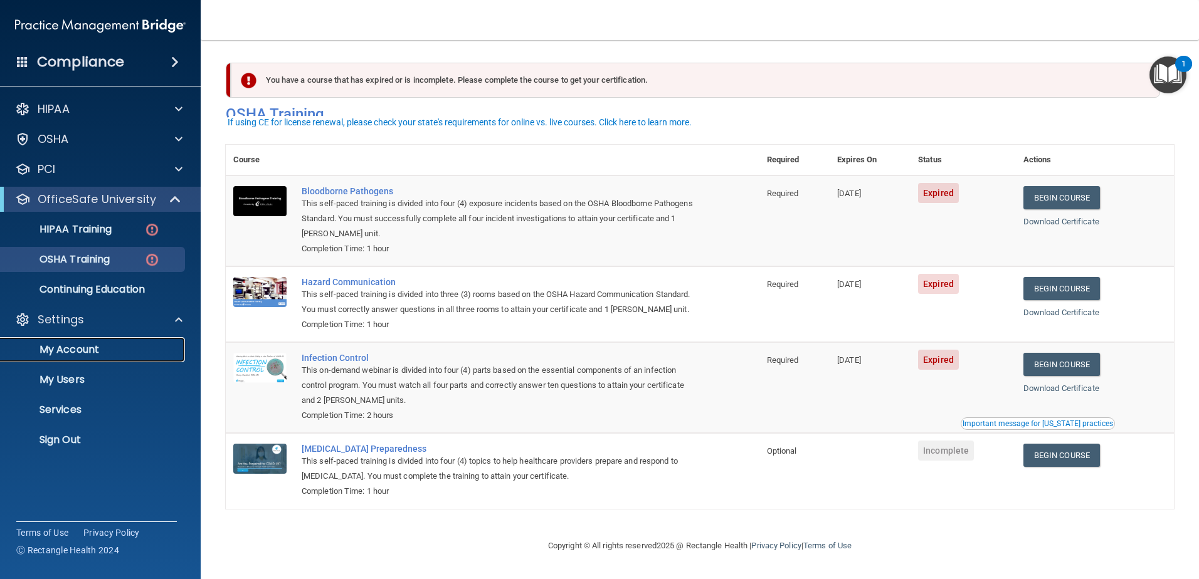
click at [136, 349] on p "My Account" at bounding box center [93, 350] width 171 height 13
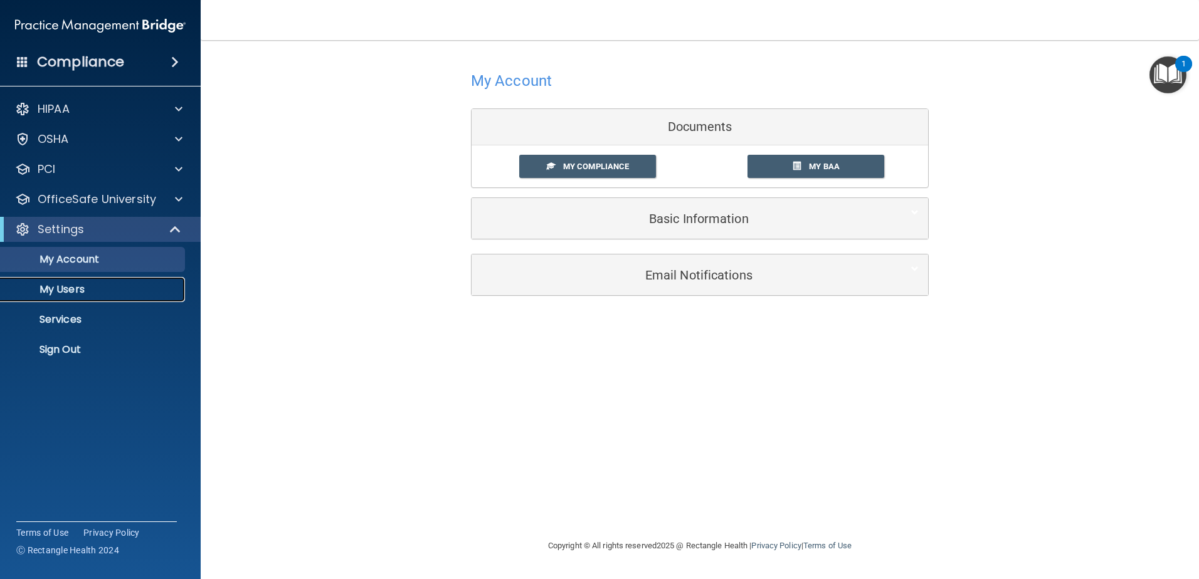
click at [105, 292] on p "My Users" at bounding box center [93, 289] width 171 height 13
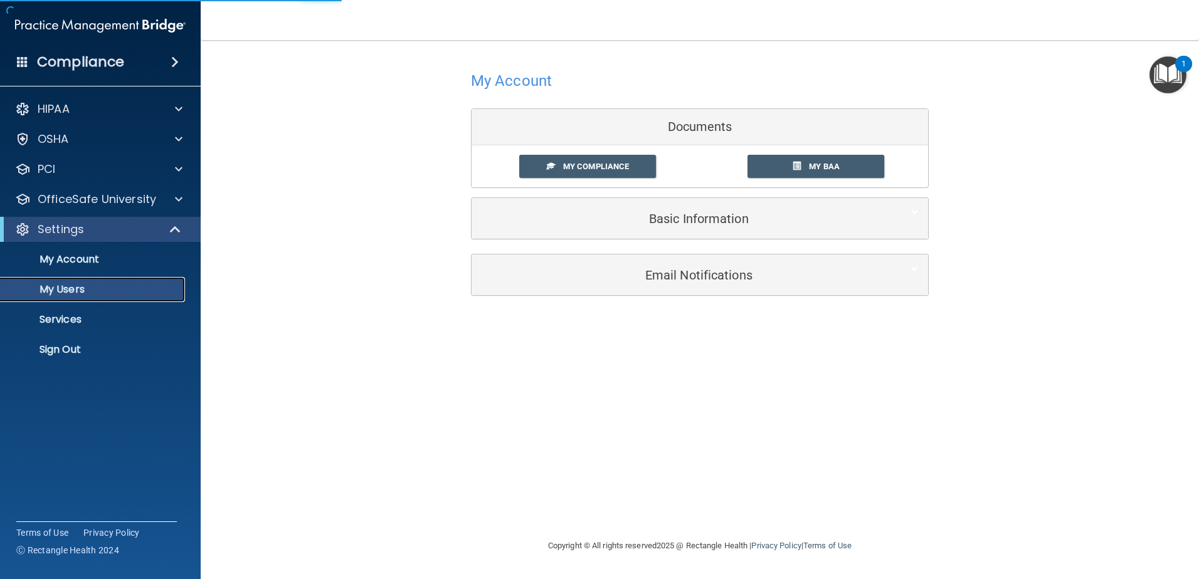
select select "20"
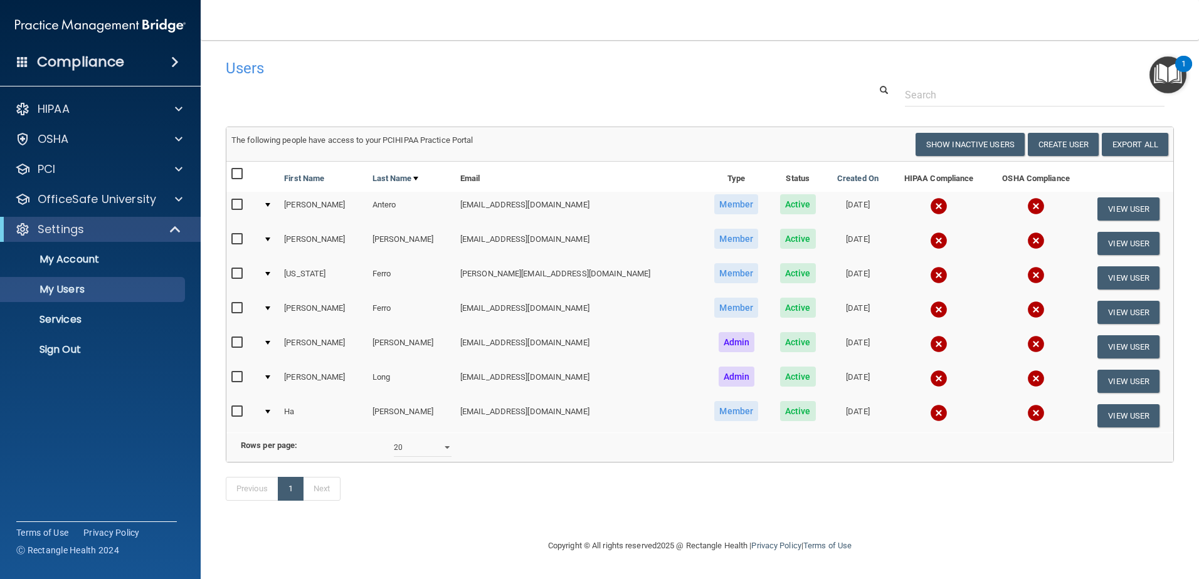
copy tr "rlong@tuscanyfootcare.com"
drag, startPoint x: 553, startPoint y: 381, endPoint x: 426, endPoint y: 377, distance: 126.7
click at [426, 377] on tr "Regina Long rlong@tuscanyfootcare.com Admin Active 09/05/2025 View User" at bounding box center [699, 381] width 947 height 34
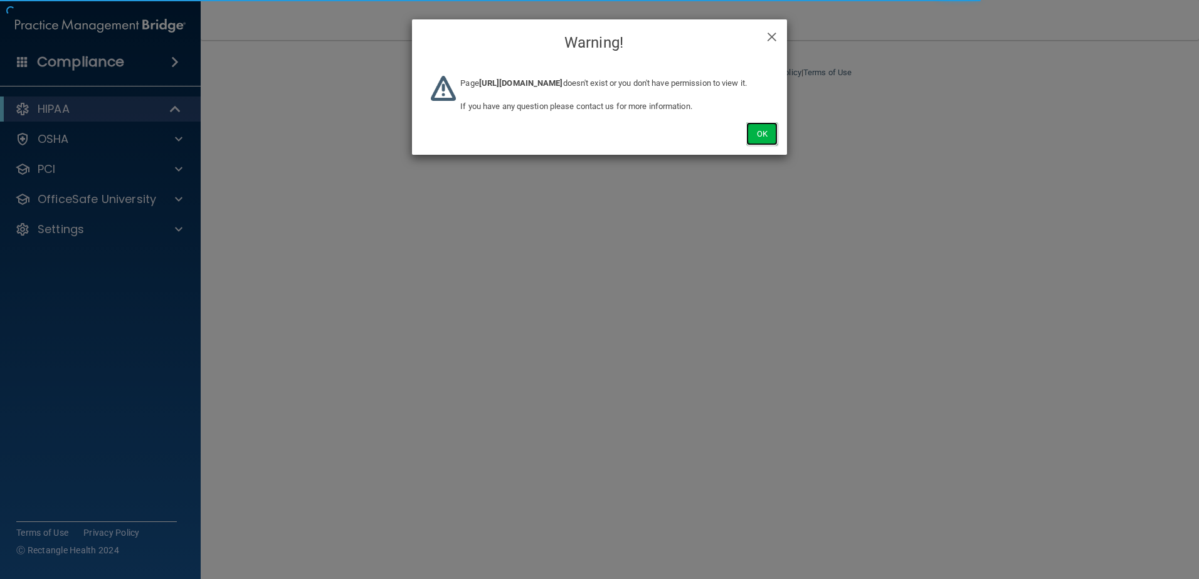
click at [759, 145] on button "Ok" at bounding box center [761, 133] width 31 height 23
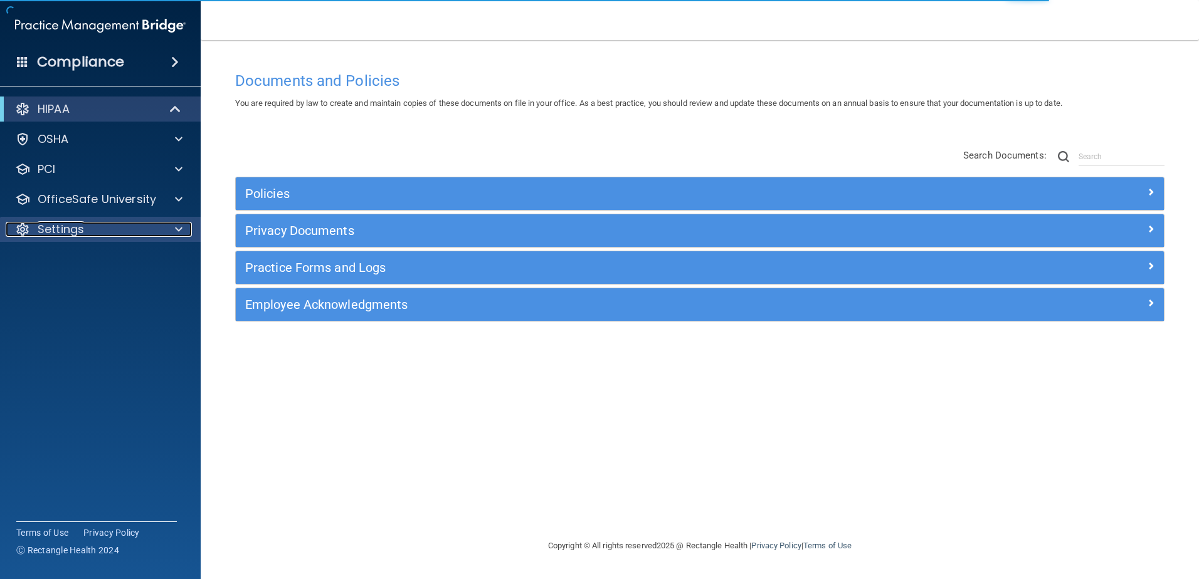
click at [145, 228] on div "Settings" at bounding box center [83, 229] width 155 height 15
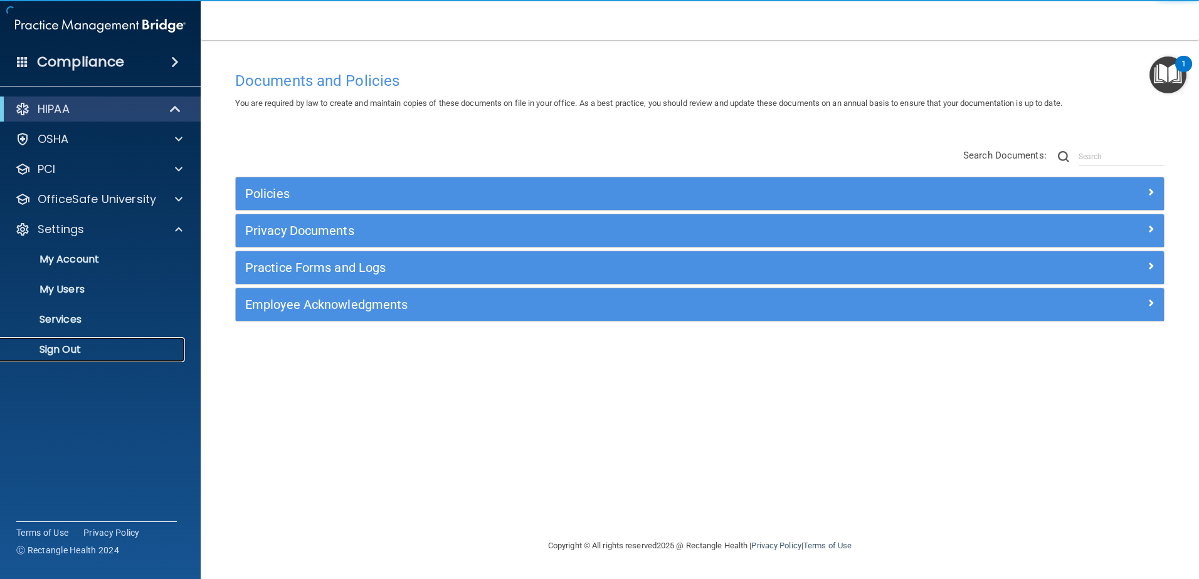
click at [134, 345] on p "Sign Out" at bounding box center [93, 350] width 171 height 13
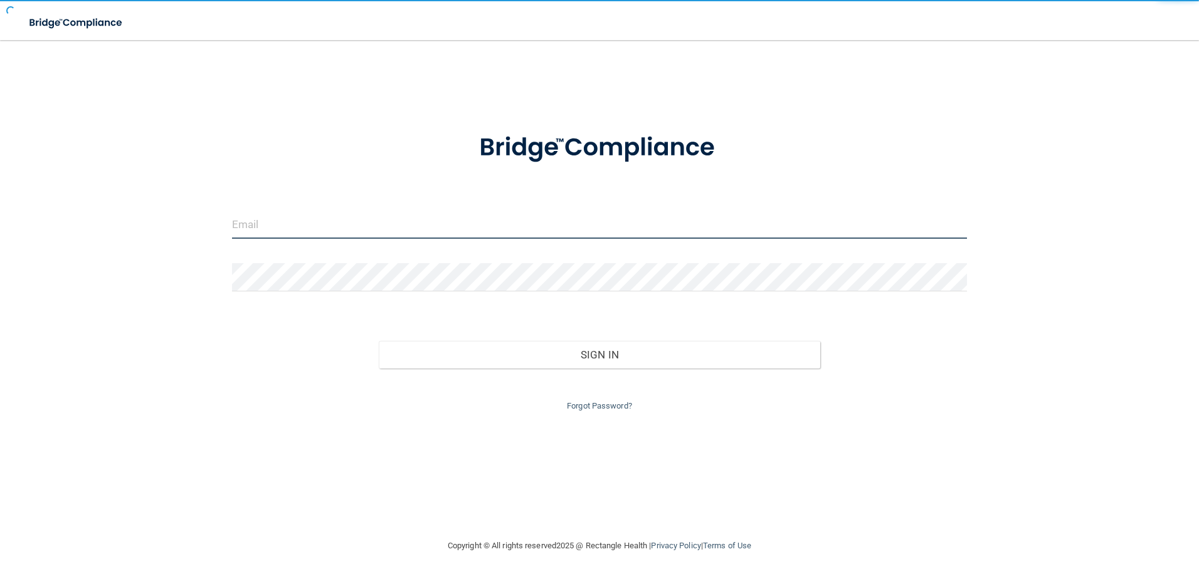
type input "[EMAIL_ADDRESS][DOMAIN_NAME]"
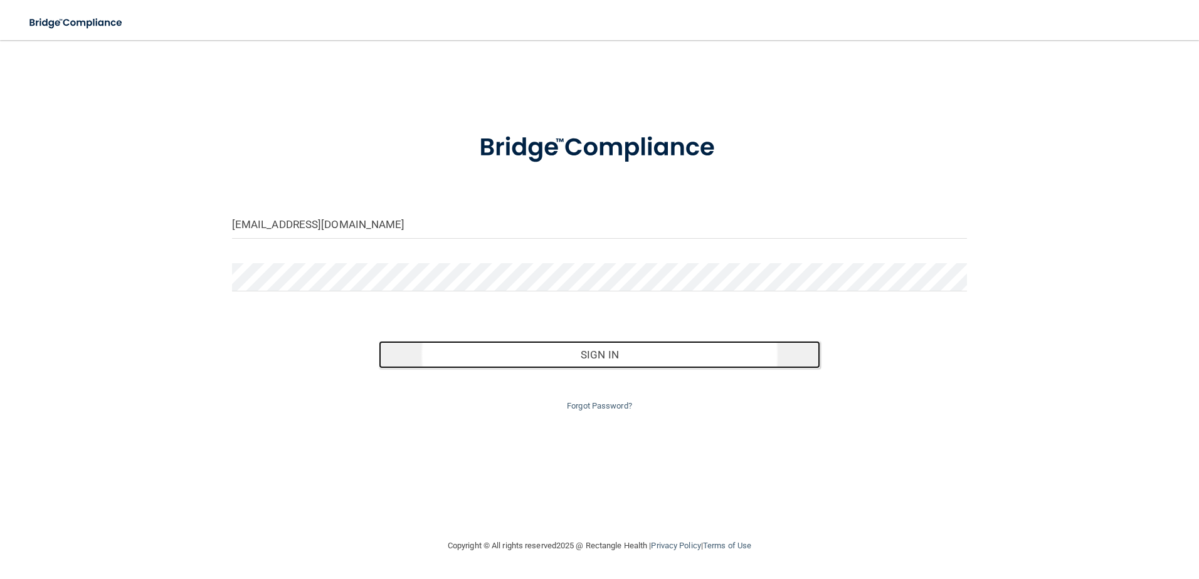
click at [594, 349] on button "Sign In" at bounding box center [599, 355] width 441 height 28
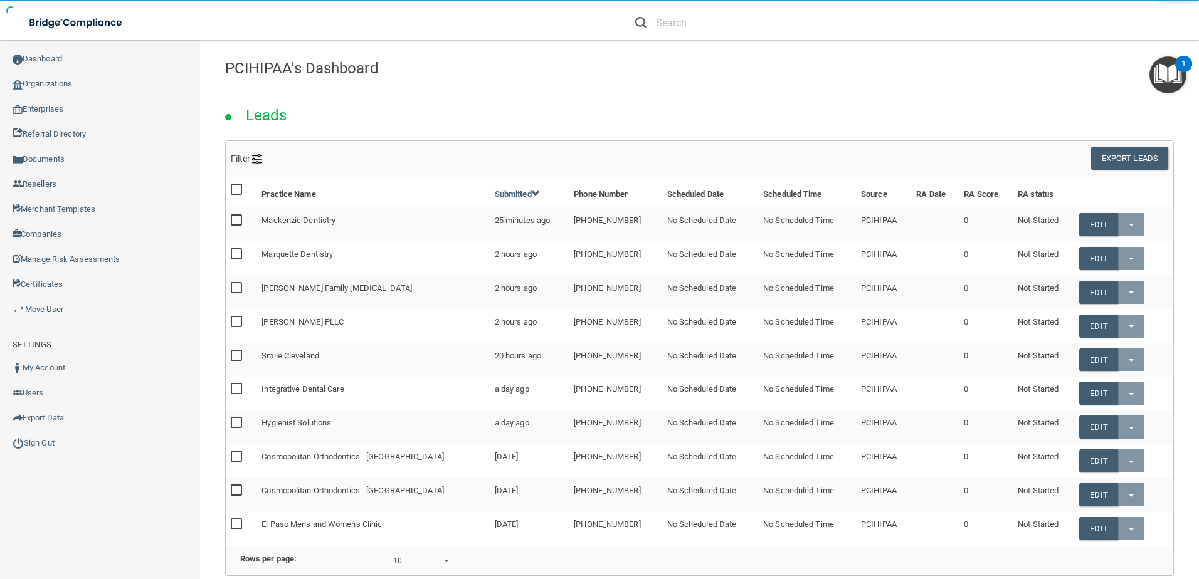
click at [685, 34] on li at bounding box center [703, 22] width 154 height 45
click at [690, 27] on input "text" at bounding box center [713, 22] width 115 height 23
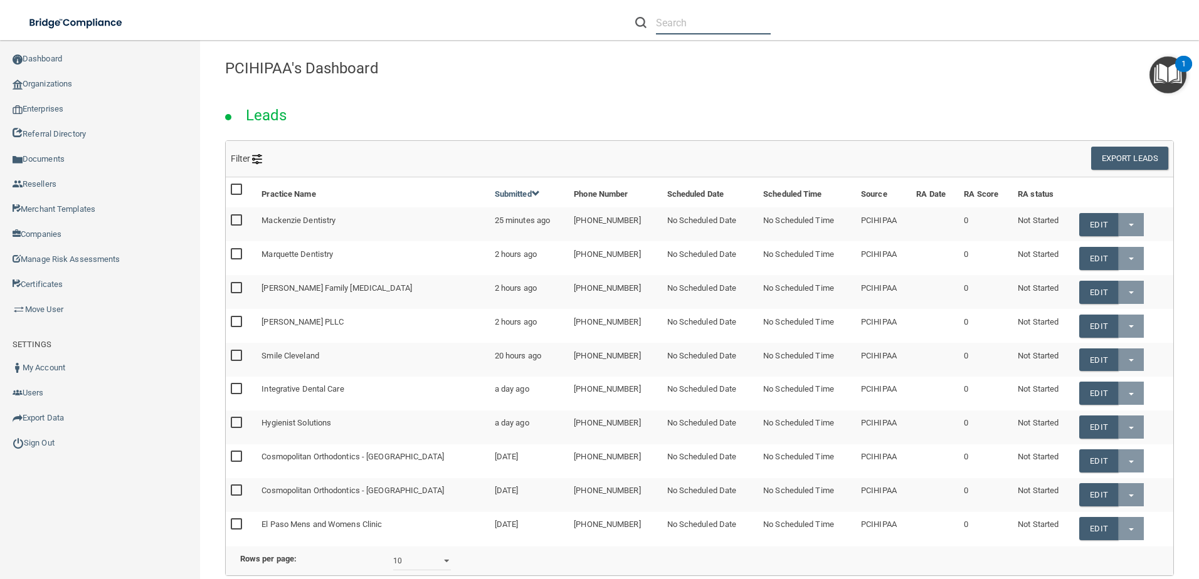
paste input "[EMAIL_ADDRESS][DOMAIN_NAME]"
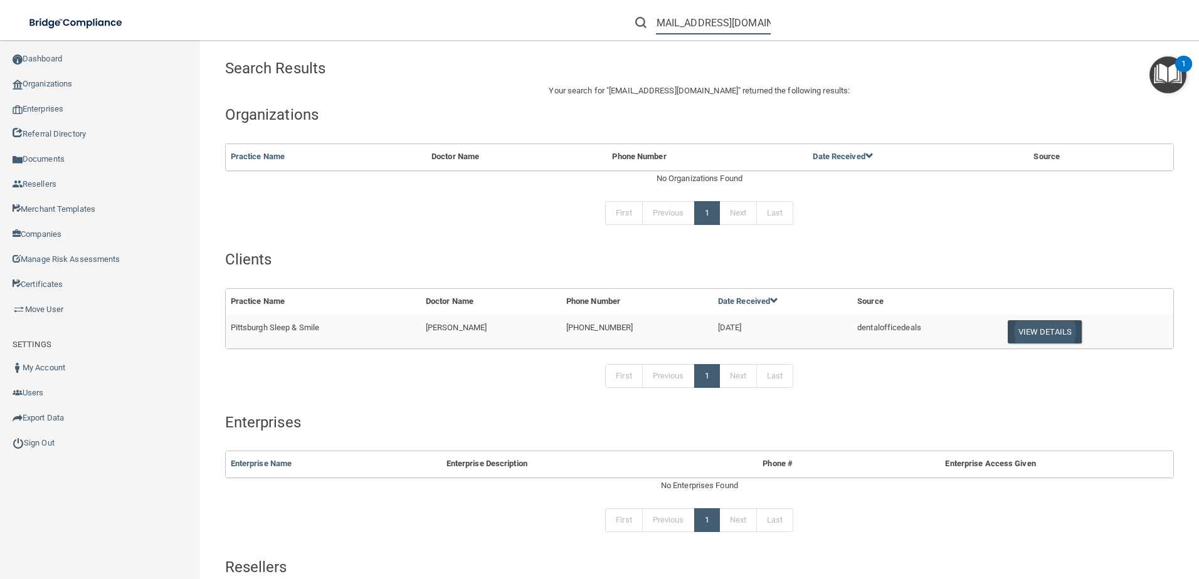
type input "[EMAIL_ADDRESS][DOMAIN_NAME]"
click at [1050, 322] on button "View Details" at bounding box center [1044, 331] width 74 height 23
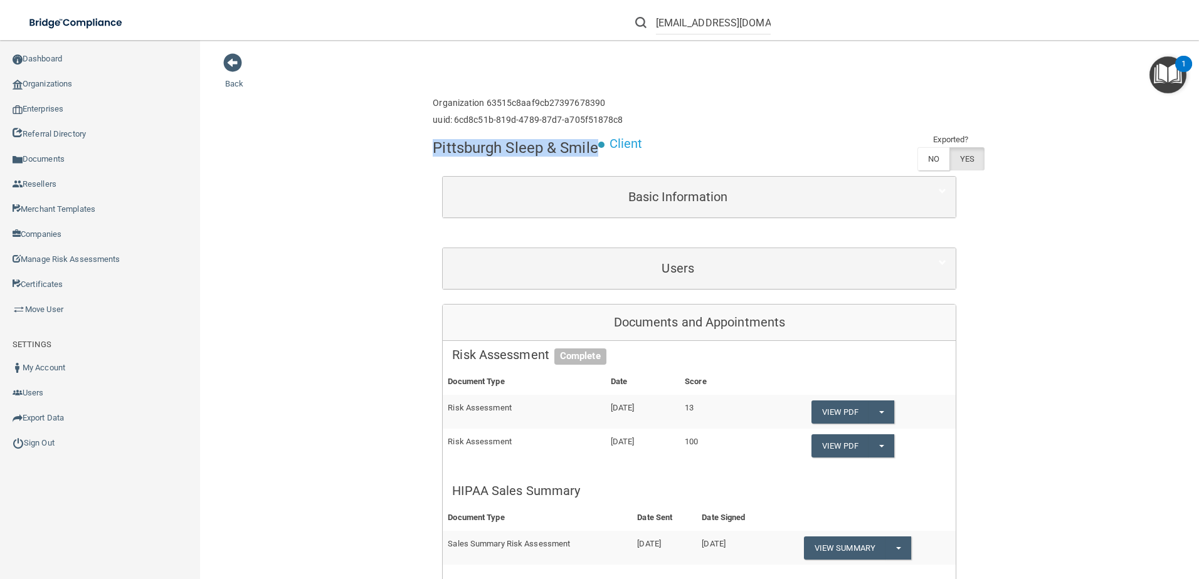
drag, startPoint x: 593, startPoint y: 149, endPoint x: 409, endPoint y: 150, distance: 183.7
copy h4 "Pittsburgh Sleep & Smile"
click at [688, 287] on div "Users" at bounding box center [699, 268] width 513 height 41
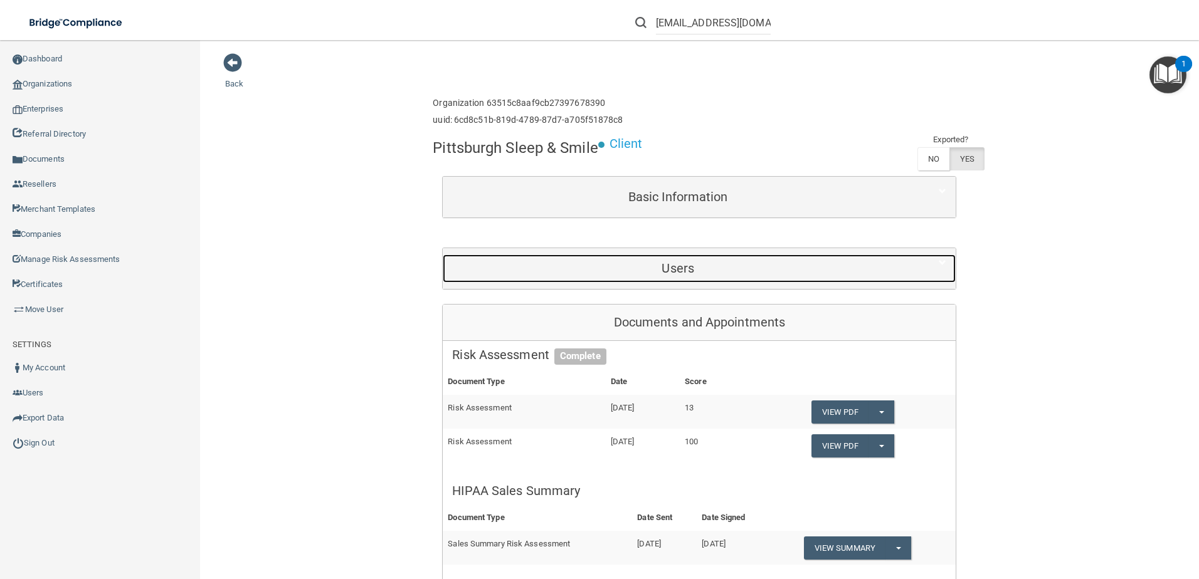
click at [686, 271] on h5 "Users" at bounding box center [677, 268] width 451 height 14
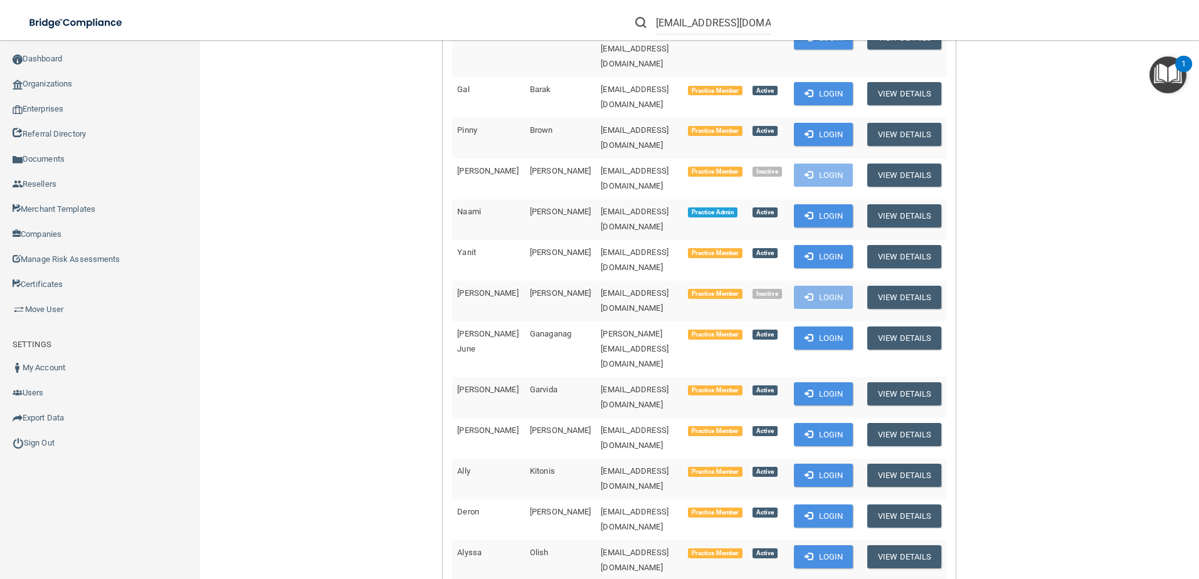
scroll to position [564, 0]
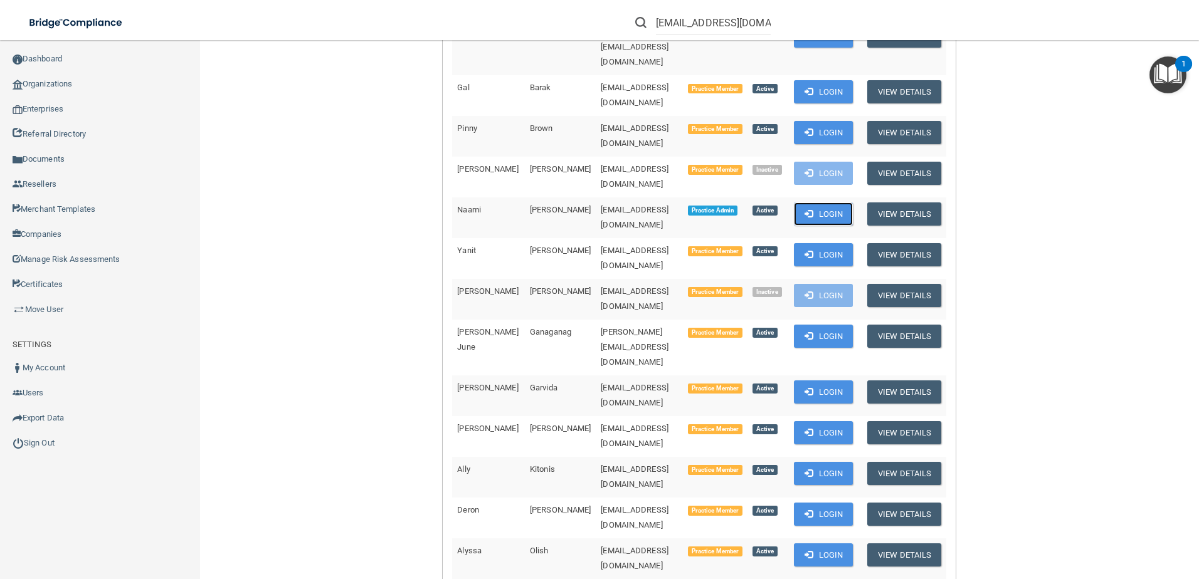
click at [833, 202] on button "Login" at bounding box center [824, 213] width 60 height 23
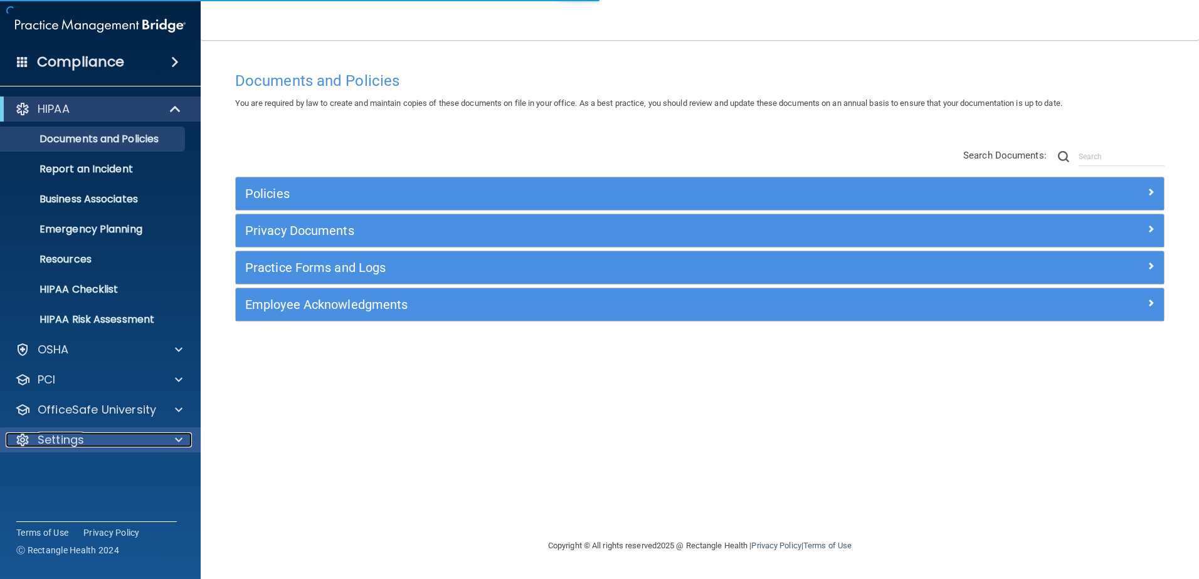
click at [87, 444] on div "Settings" at bounding box center [83, 440] width 155 height 15
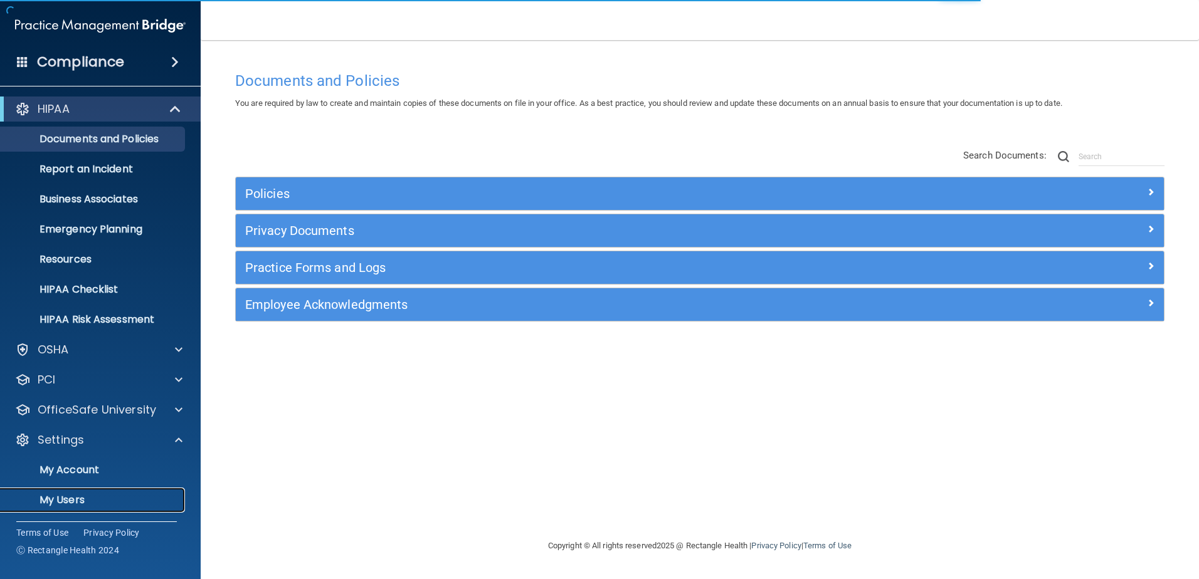
click at [127, 494] on p "My Users" at bounding box center [93, 500] width 171 height 13
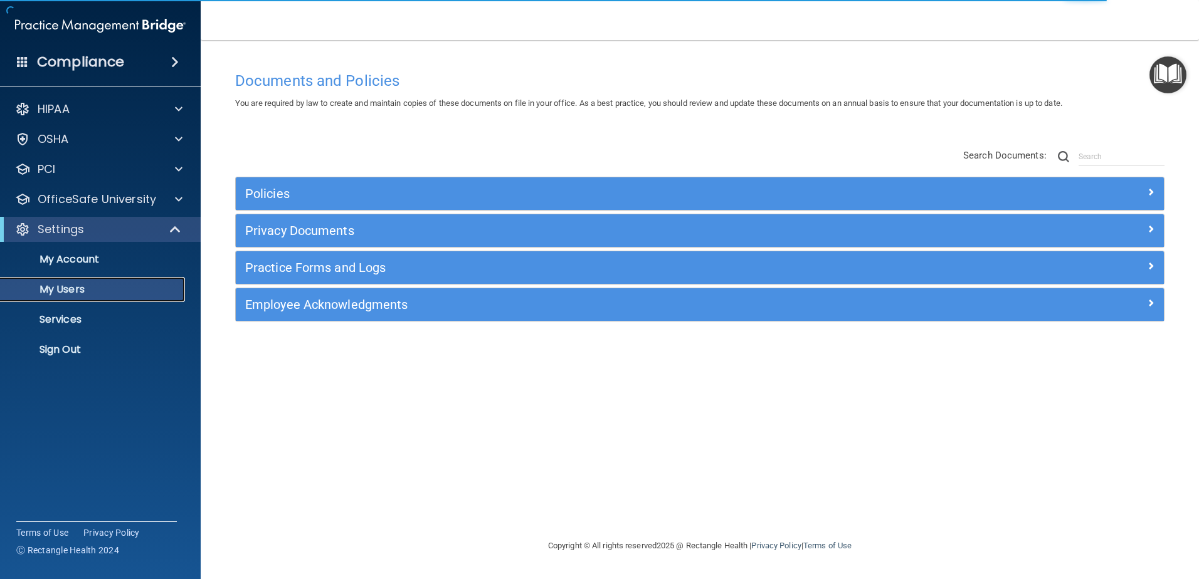
select select "20"
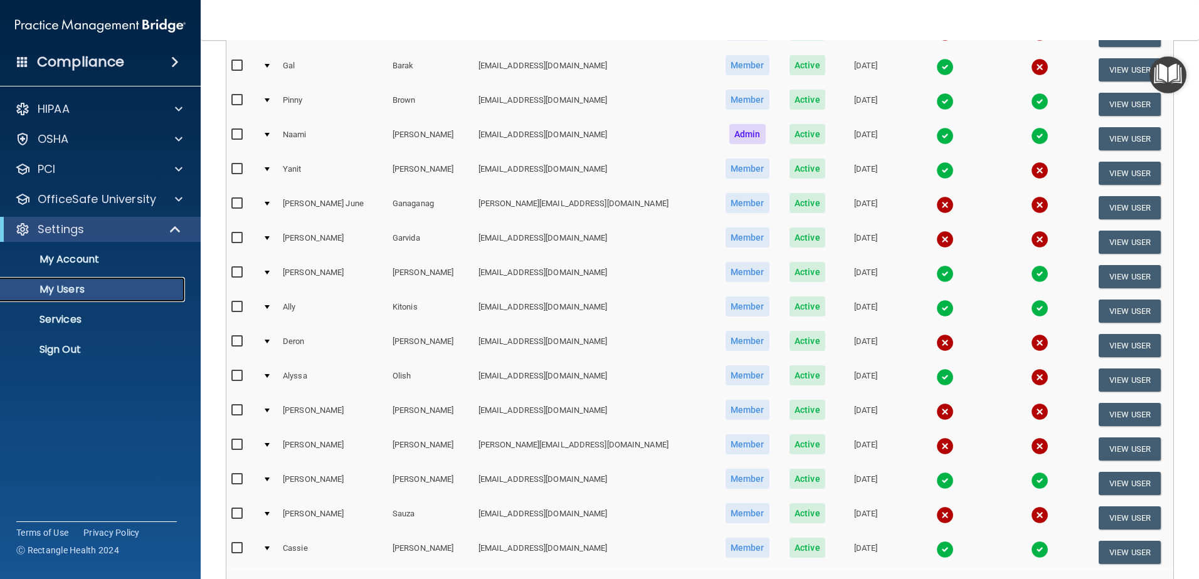
scroll to position [313, 0]
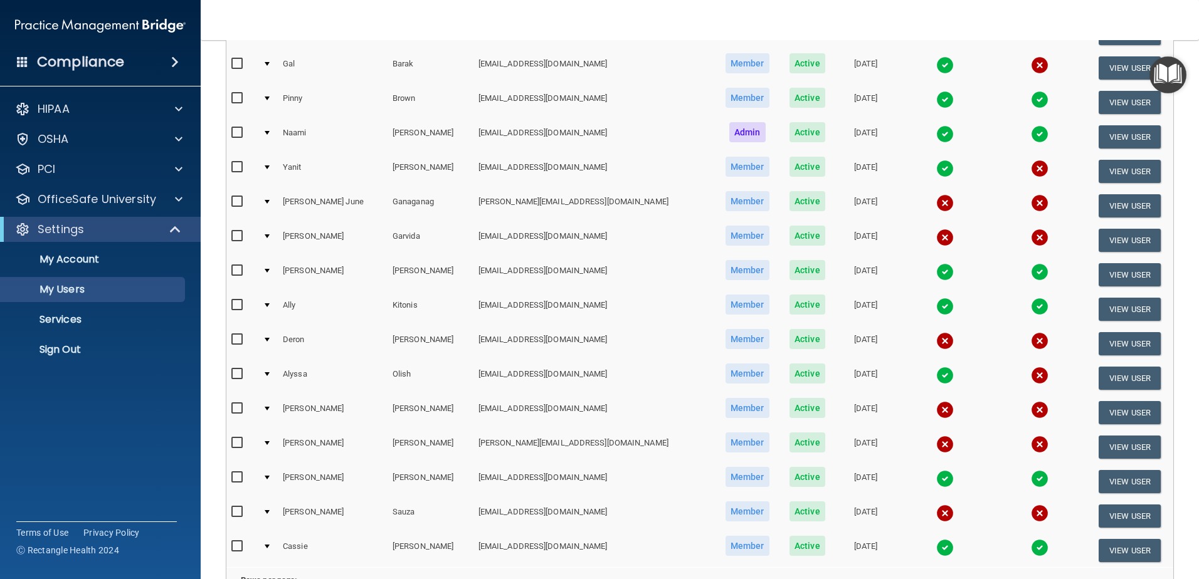
click at [238, 407] on input "checkbox" at bounding box center [238, 409] width 14 height 10
checkbox input "true"
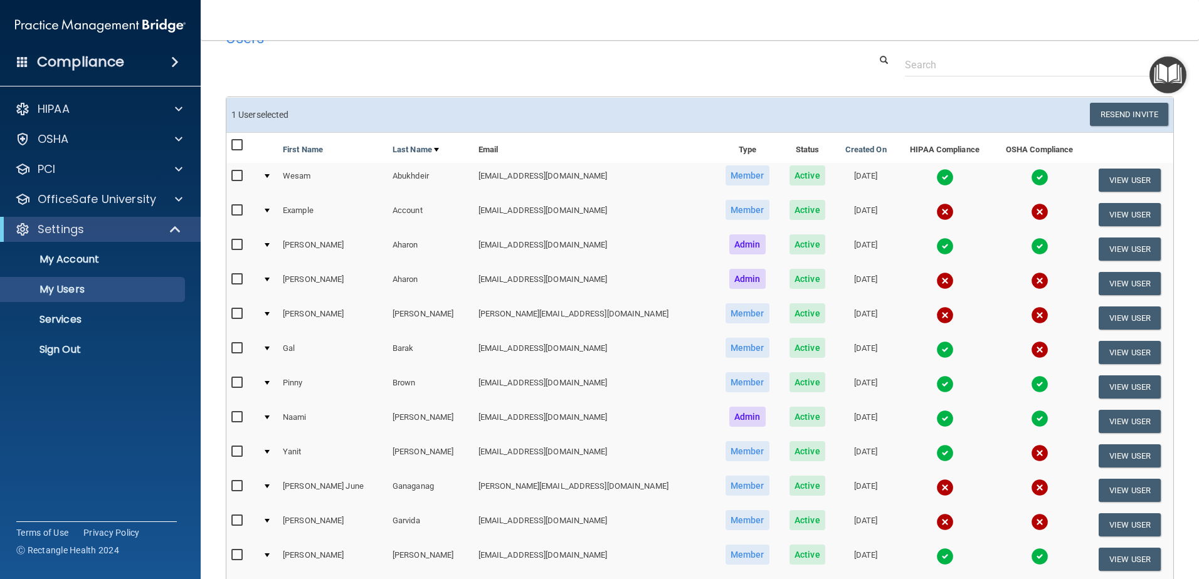
scroll to position [0, 0]
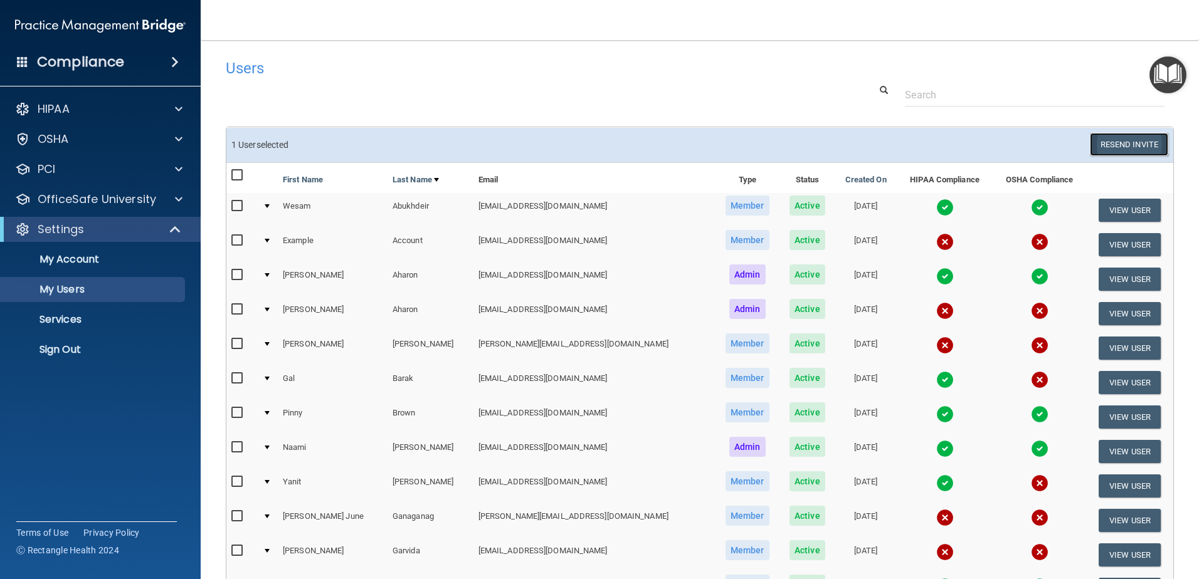
click at [1103, 144] on button "Resend Invite" at bounding box center [1129, 144] width 78 height 23
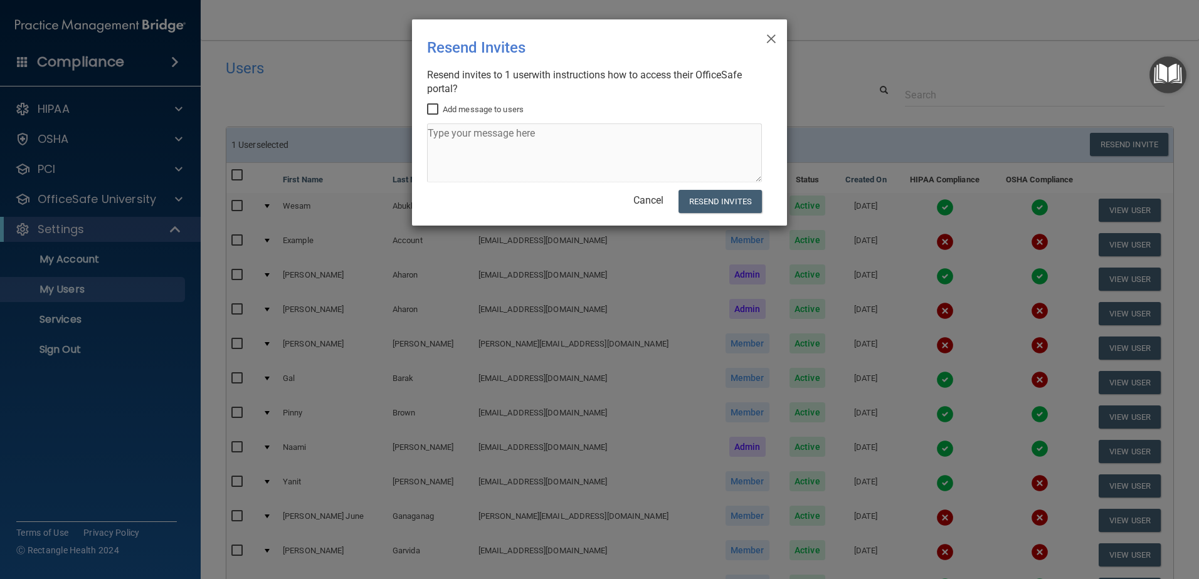
click at [505, 125] on div "Add message to users" at bounding box center [594, 144] width 335 height 85
click at [429, 108] on input "Add message to users" at bounding box center [434, 110] width 14 height 10
checkbox input "true"
click at [476, 138] on textarea at bounding box center [594, 153] width 335 height 59
type textarea "Sent from Rectangle Health, please use this new link to sign in. This link will…"
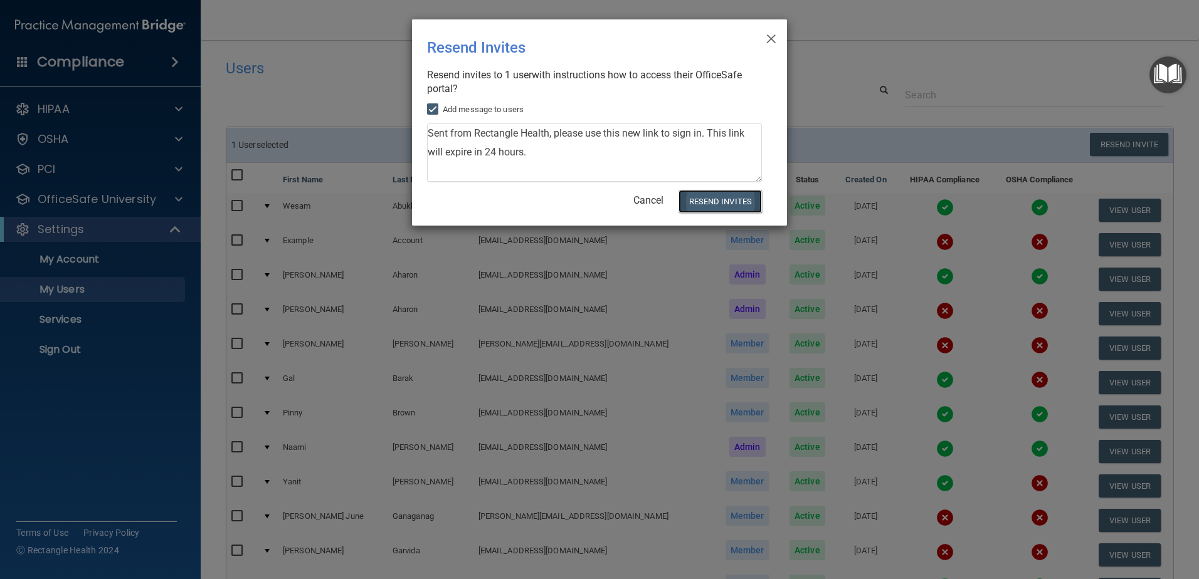
click at [745, 194] on button "Resend Invites" at bounding box center [719, 201] width 83 height 23
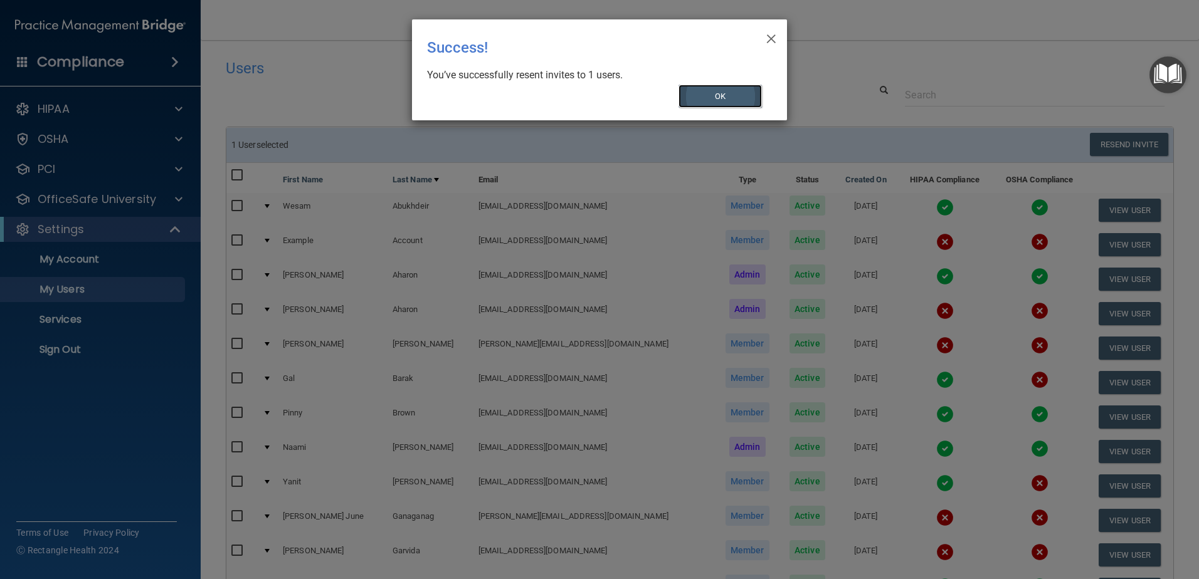
click at [690, 90] on button "OK" at bounding box center [720, 96] width 84 height 23
